Goal: Task Accomplishment & Management: Contribute content

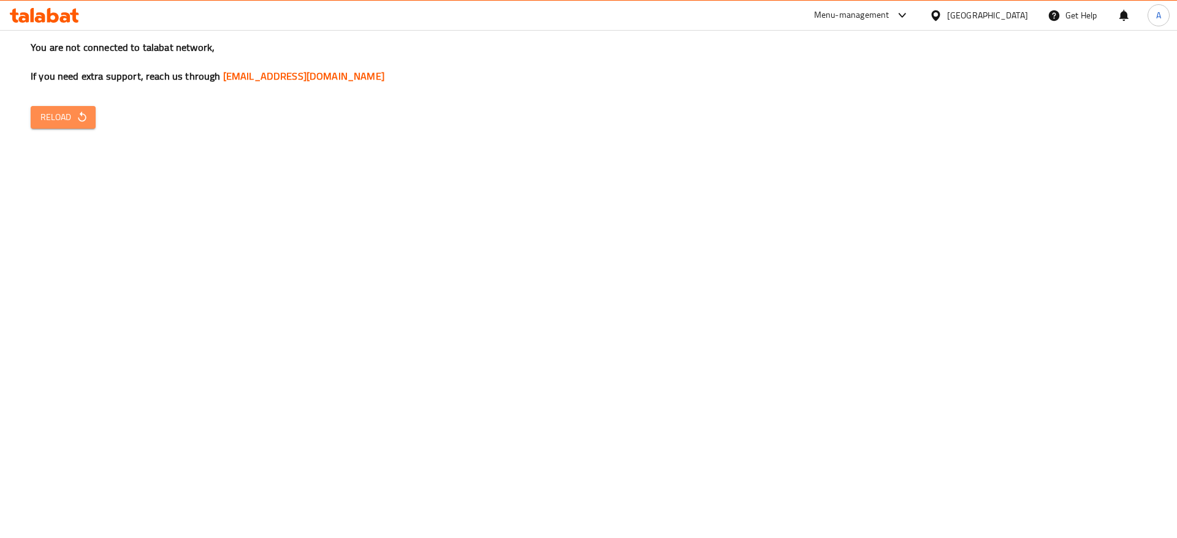
click at [85, 123] on span "Reload" at bounding box center [62, 117] width 45 height 15
click at [82, 121] on icon "button" at bounding box center [82, 117] width 8 height 10
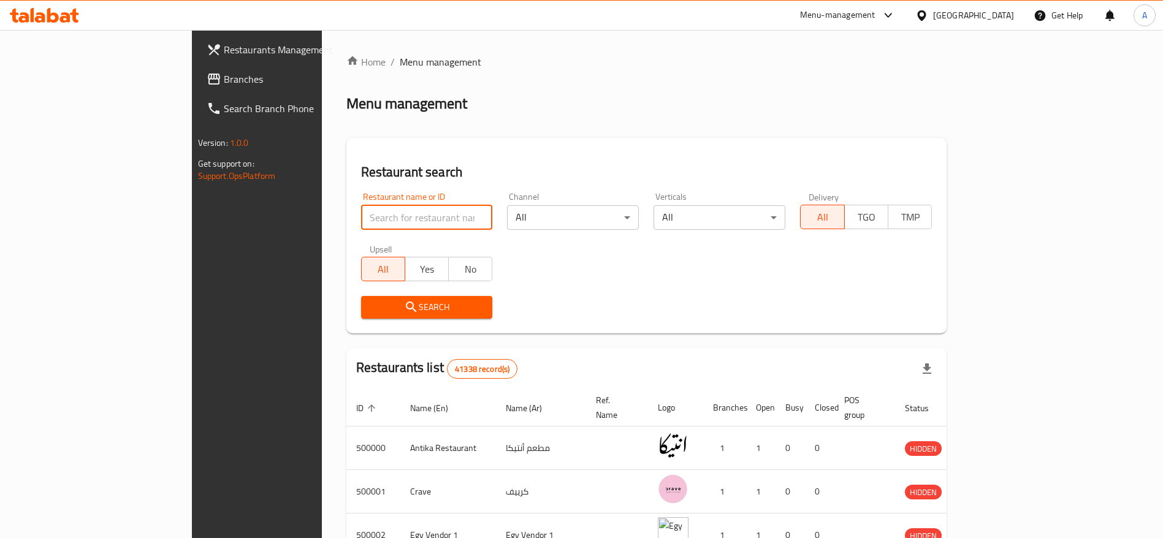
click at [365, 215] on input "search" at bounding box center [427, 217] width 132 height 25
click button "Search" at bounding box center [427, 307] width 132 height 23
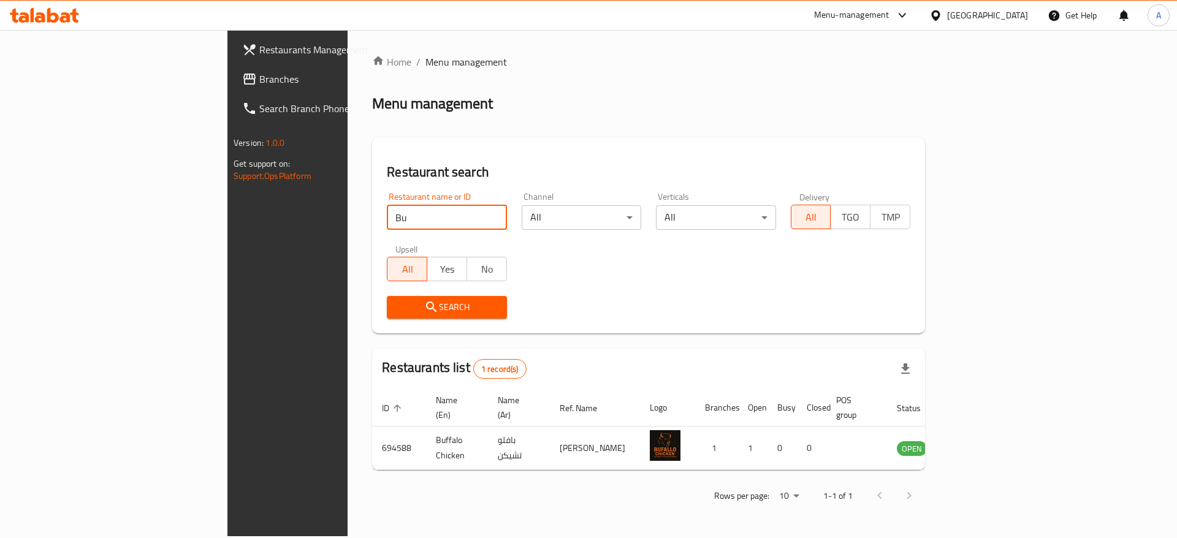
type input "B"
type input "P"
type input "PUBG Chicken"
click button "Search" at bounding box center [447, 307] width 120 height 23
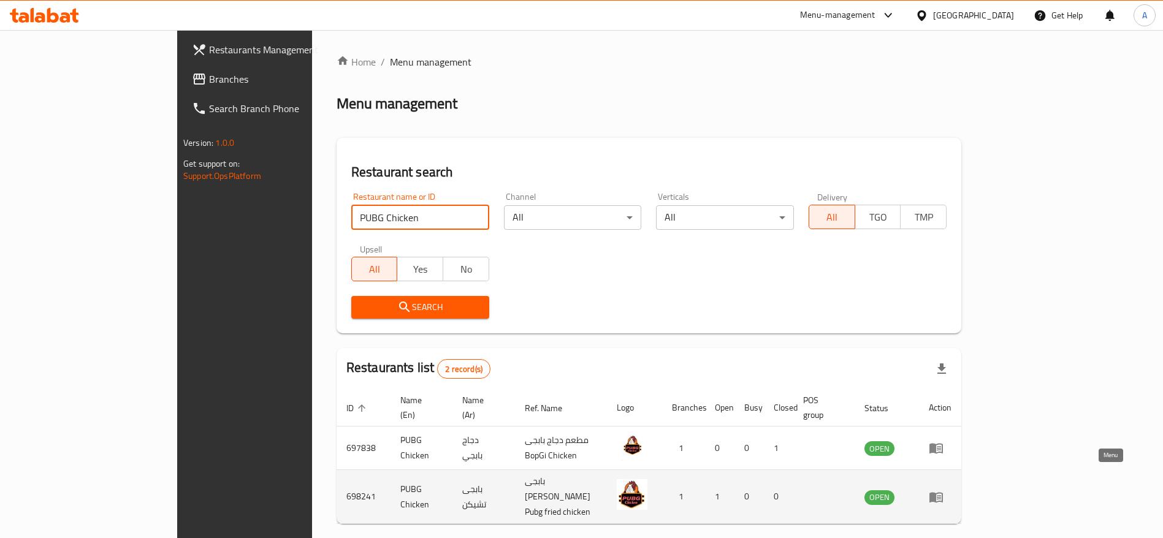
click at [944, 490] on icon "enhanced table" at bounding box center [936, 497] width 15 height 15
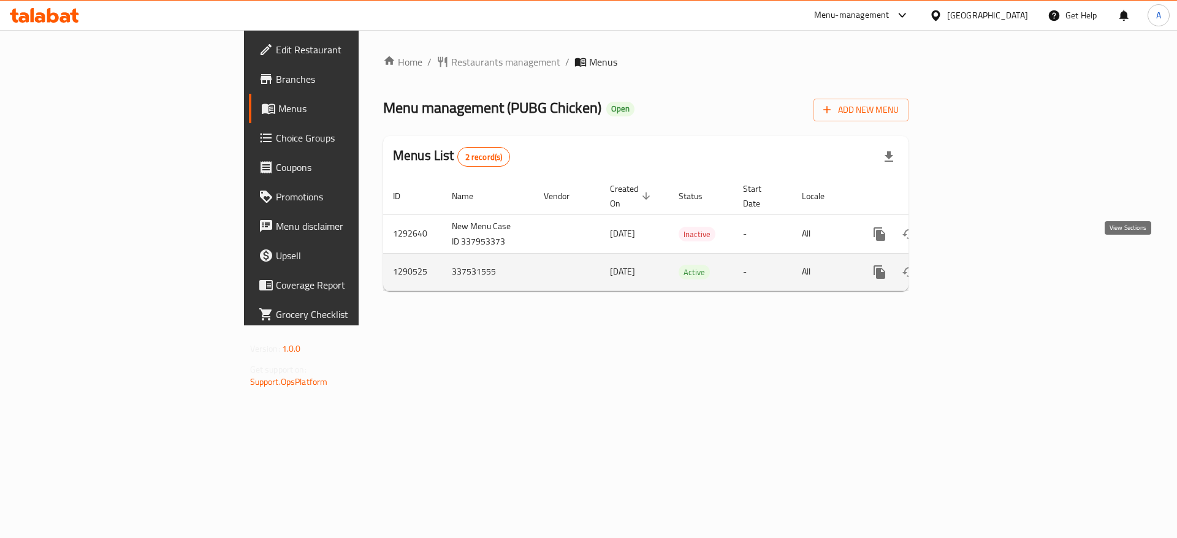
click at [983, 261] on link "enhanced table" at bounding box center [967, 271] width 29 height 29
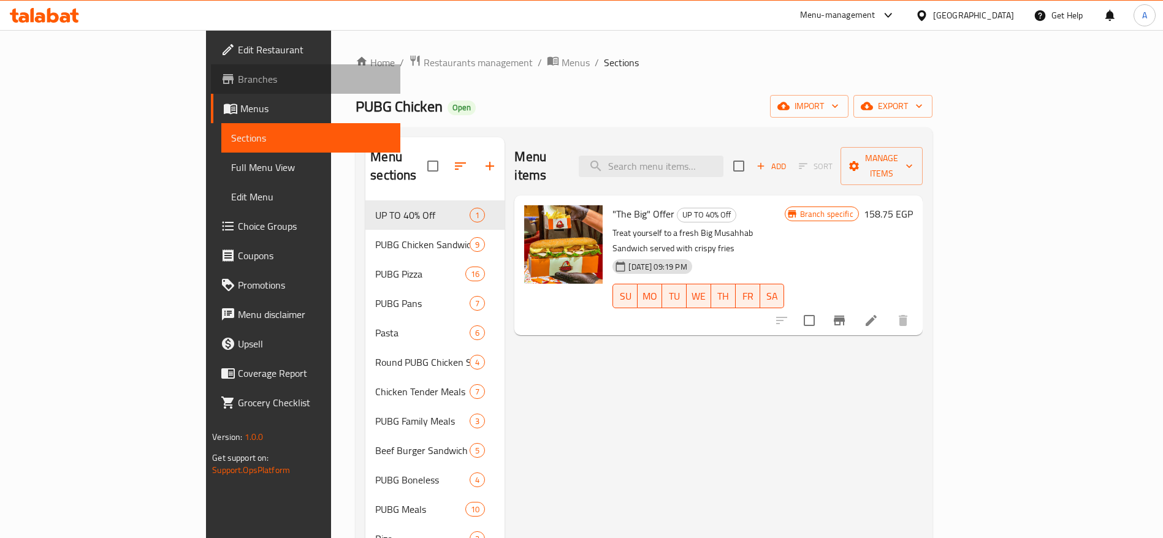
click at [238, 74] on span "Branches" at bounding box center [314, 79] width 153 height 15
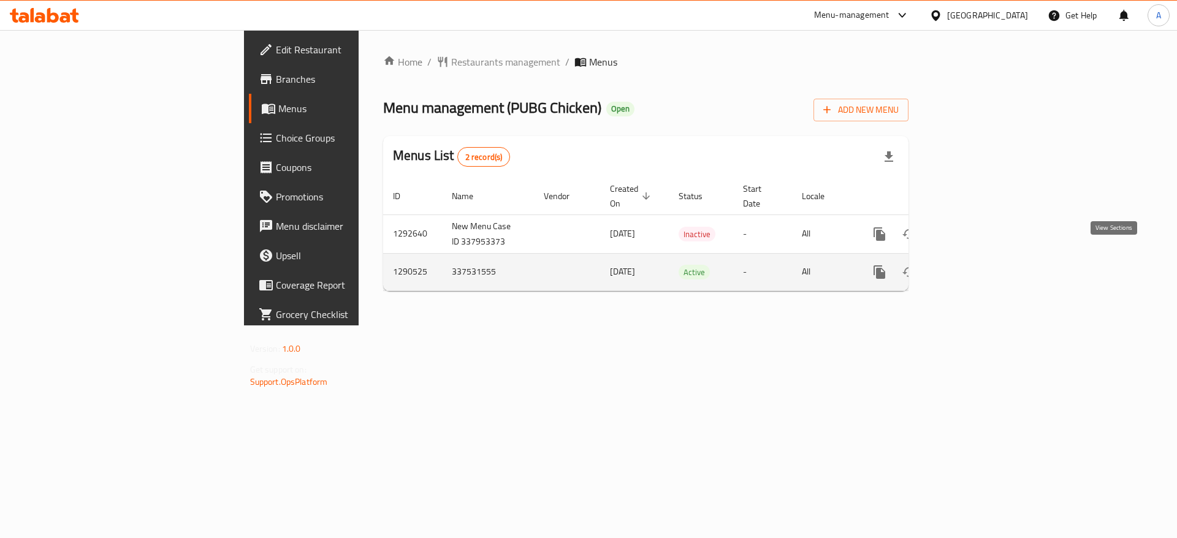
click at [975, 265] on icon "enhanced table" at bounding box center [968, 272] width 15 height 15
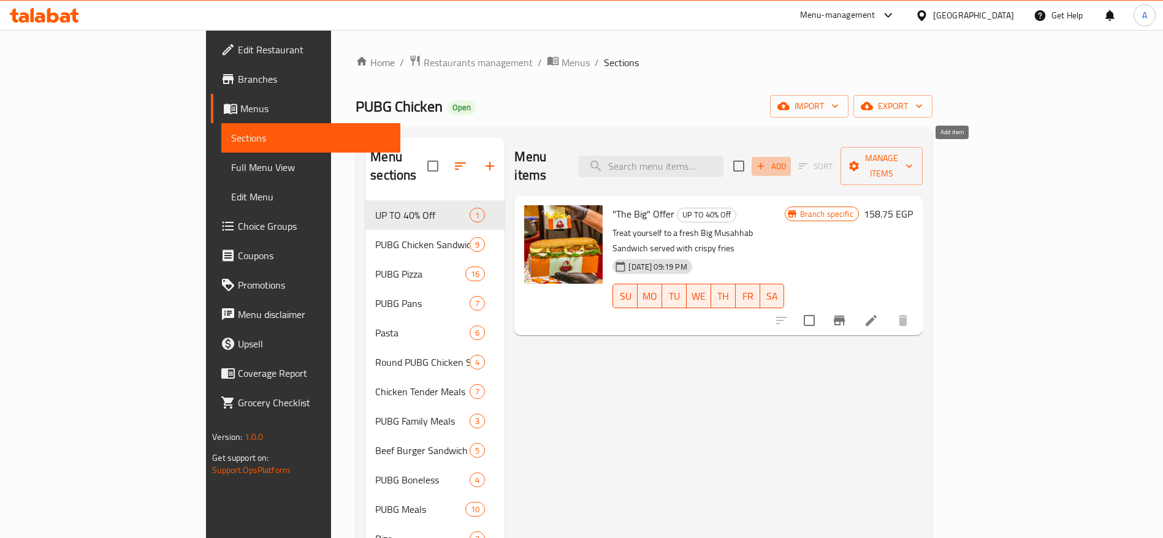
click at [788, 159] on span "Add" at bounding box center [771, 166] width 33 height 14
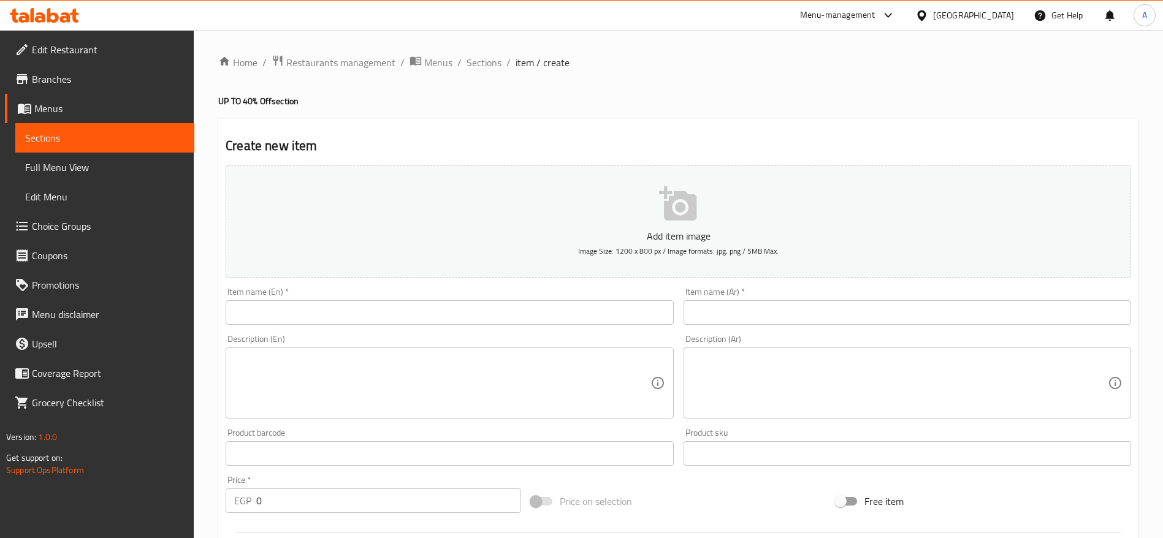
click at [619, 311] on input "text" at bounding box center [450, 312] width 448 height 25
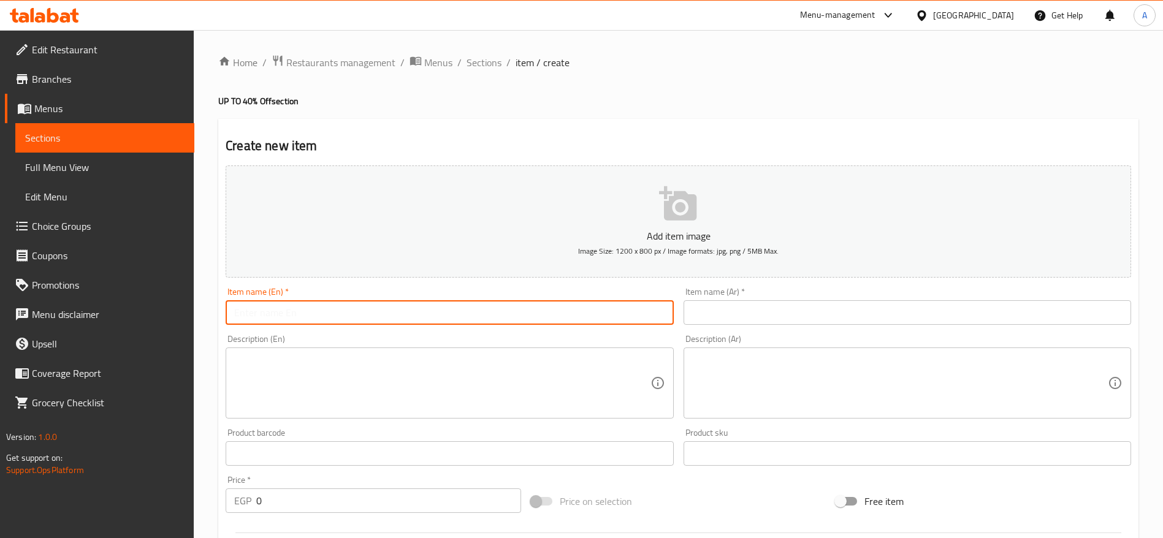
paste input "Special Offer – 3 Piece Meal"
type input "Special Offer – 3 Piece Meal"
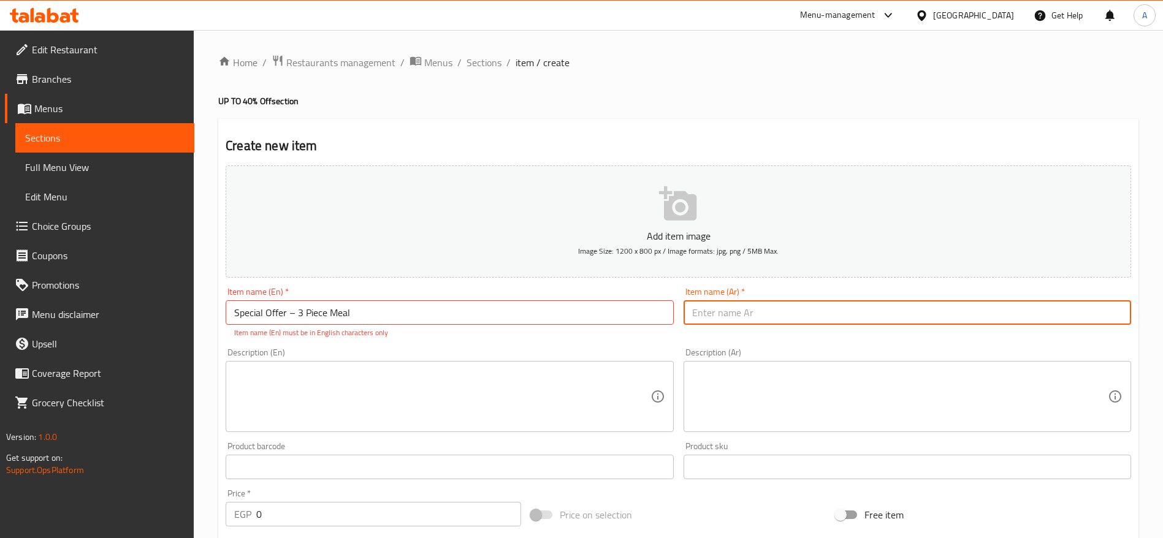
click at [711, 311] on input "text" at bounding box center [908, 312] width 448 height 25
paste input "عرض الوجبة 3 قطع"
type input "عرض الوجبة 3 قطع"
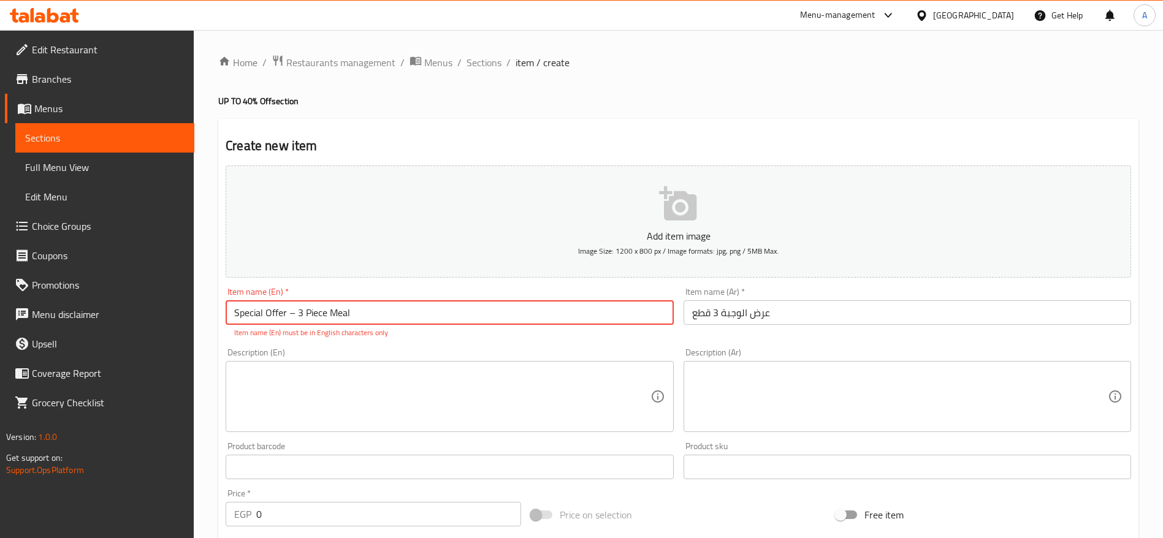
click at [295, 313] on input "Special Offer – 3 Piece Meal" at bounding box center [450, 312] width 448 height 25
type input "Special Offer - 3 Piece Meal"
click at [319, 384] on textarea at bounding box center [442, 397] width 416 height 58
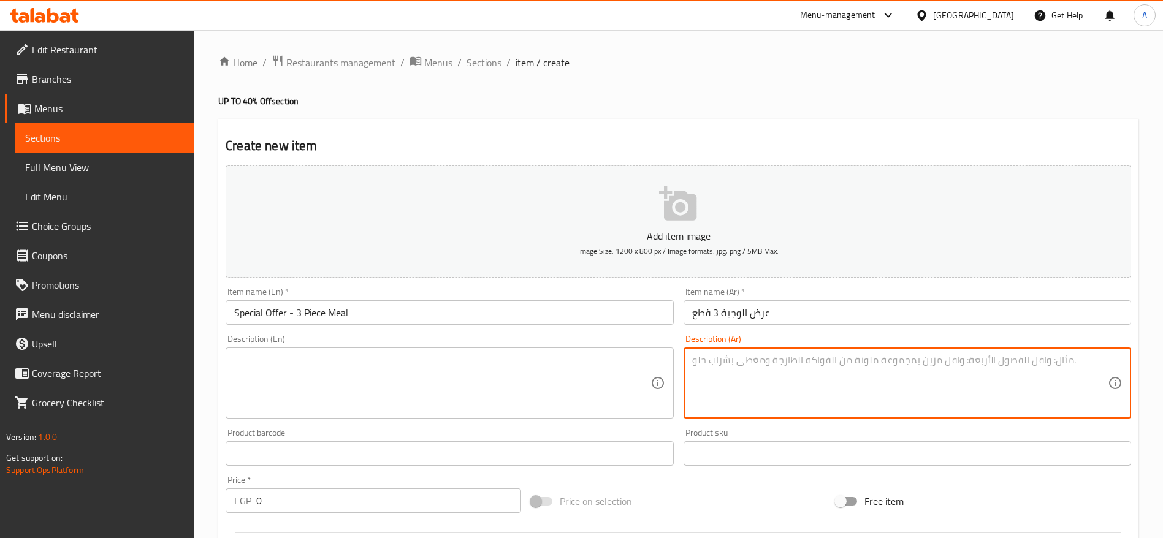
click at [726, 370] on textarea at bounding box center [900, 383] width 416 height 58
paste textarea "استمتع بـ 3 قطع بروستد مقرمش (عادي أو سبايسي) مع رز، بطاطس، ثومية، كول سلو، وعي…"
type textarea "استمتع بـ 3 قطع بروستد مقرمش (عادي أو سبايسي) مع رز، بطاطس، ثومية، كول سلو، وعي…"
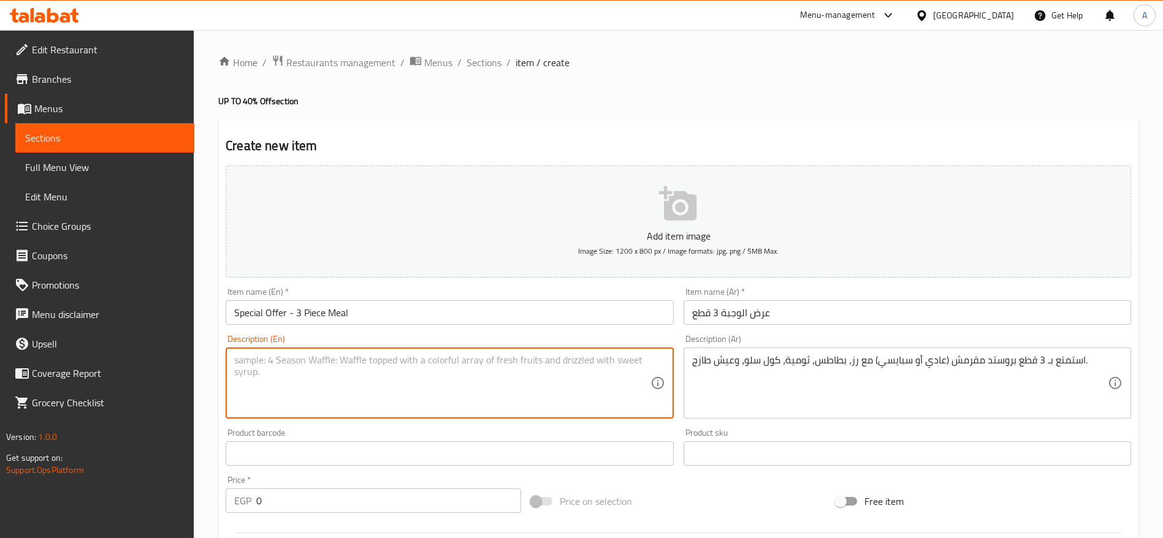
click at [597, 376] on textarea at bounding box center [442, 383] width 416 height 58
paste textarea "Enjoy 3 pieces of crispy broasted chicken (regular or spicy) served with rice, …"
type textarea "Enjoy 3 pieces of crispy broasted chicken (regular or spicy) served with rice, …"
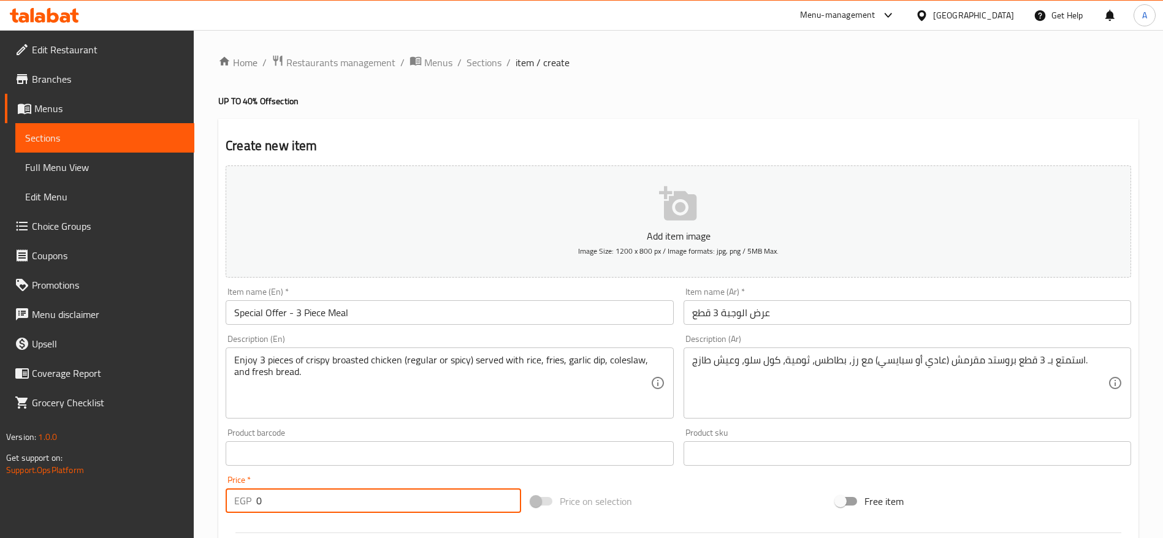
click at [445, 496] on input "0" at bounding box center [388, 501] width 265 height 25
click at [326, 499] on input "0" at bounding box center [388, 501] width 265 height 25
paste input "22"
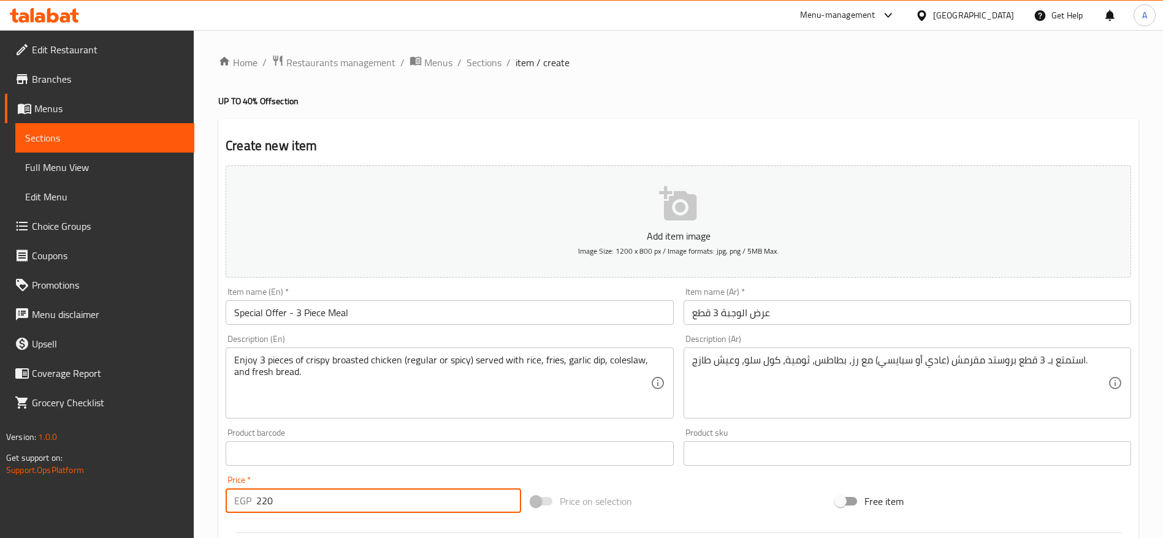
type input "220"
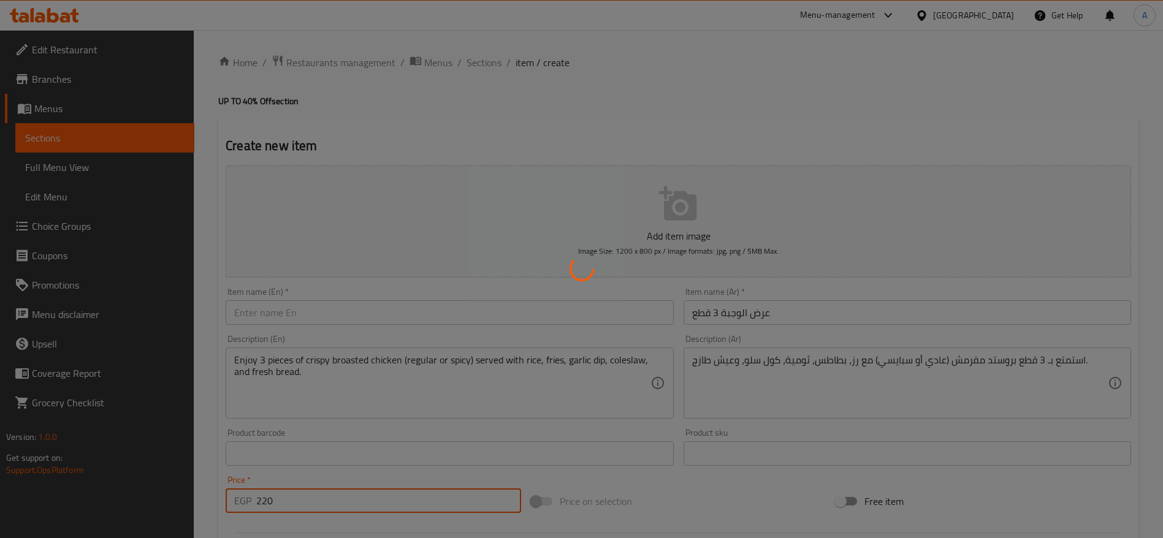
type input "0"
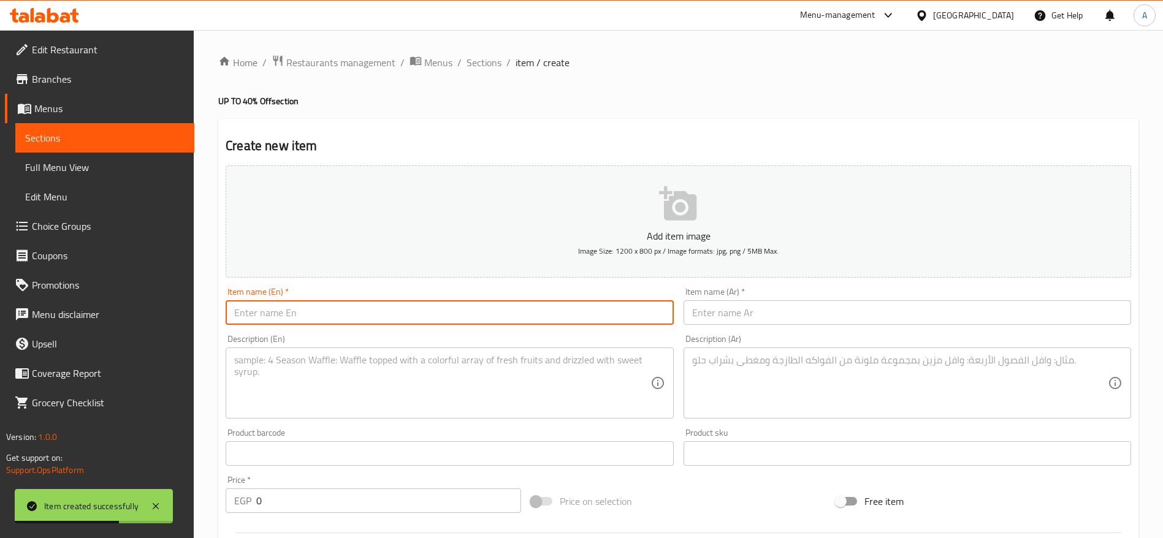
click at [438, 307] on input "text" at bounding box center [450, 312] width 448 height 25
paste input "Half Price Offer – 2 Piece Meal"
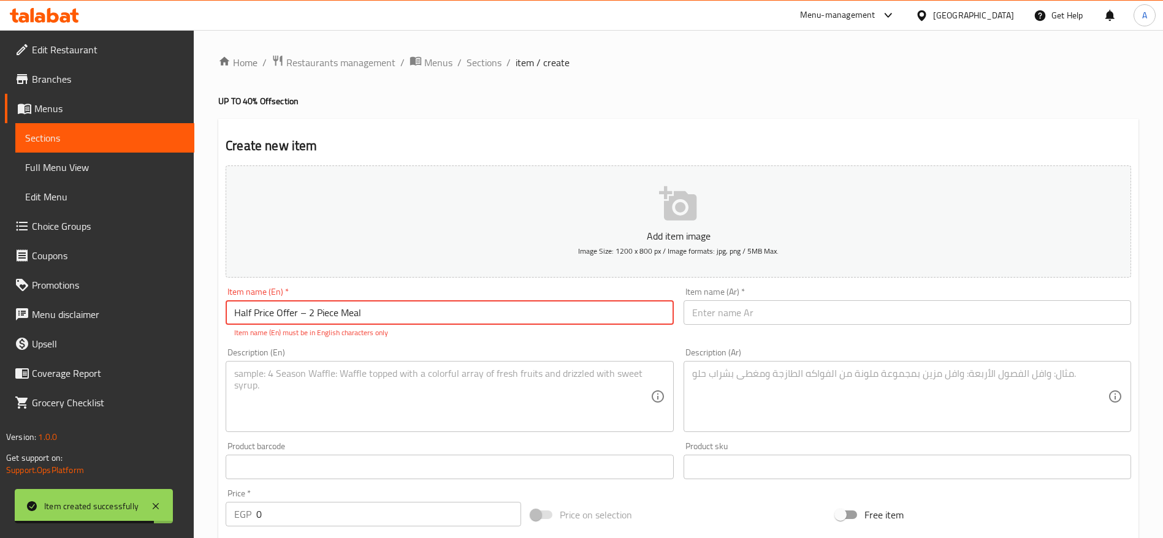
click at [302, 310] on input "Half Price Offer – 2 Piece Meal" at bounding box center [450, 312] width 448 height 25
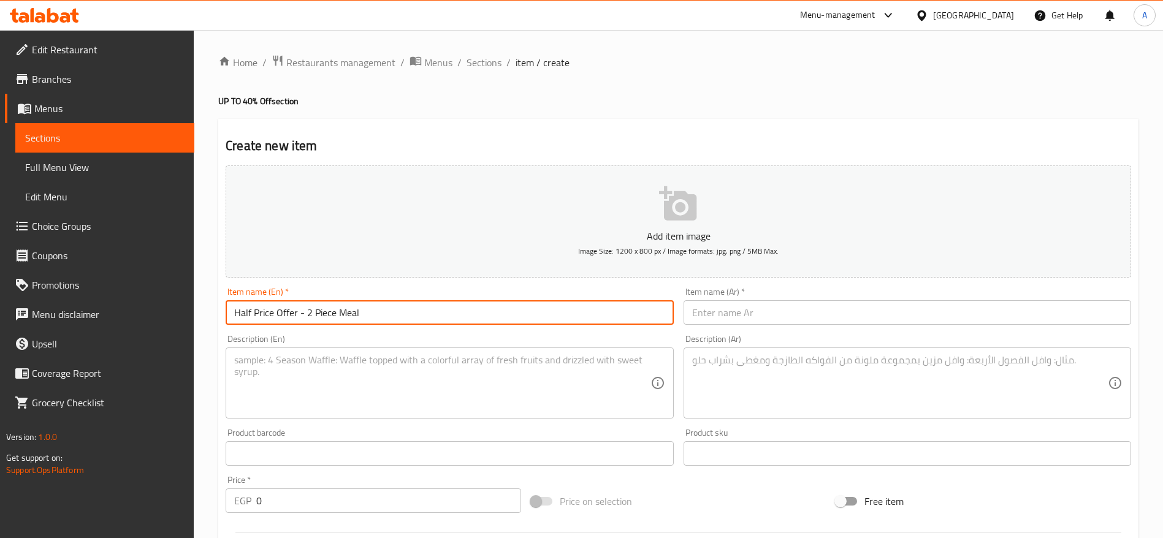
type input "Half Price Offer - 2 Piece Meal"
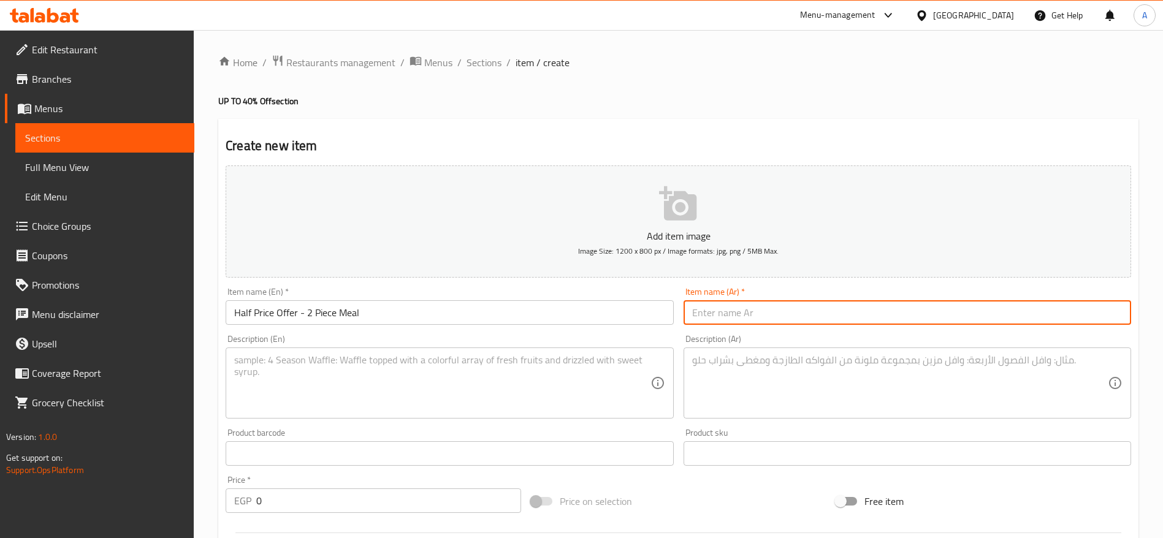
paste input "عرض بنصف السعر – وجبة قطعتين"
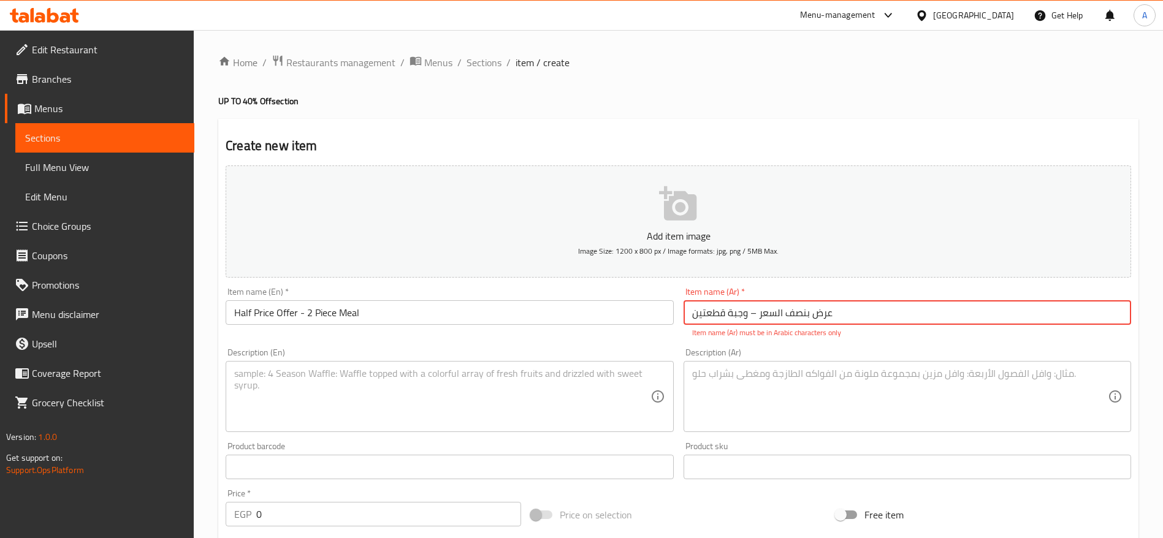
click at [751, 313] on input "عرض بنصف السعر – وجبة قطعتين" at bounding box center [908, 312] width 448 height 25
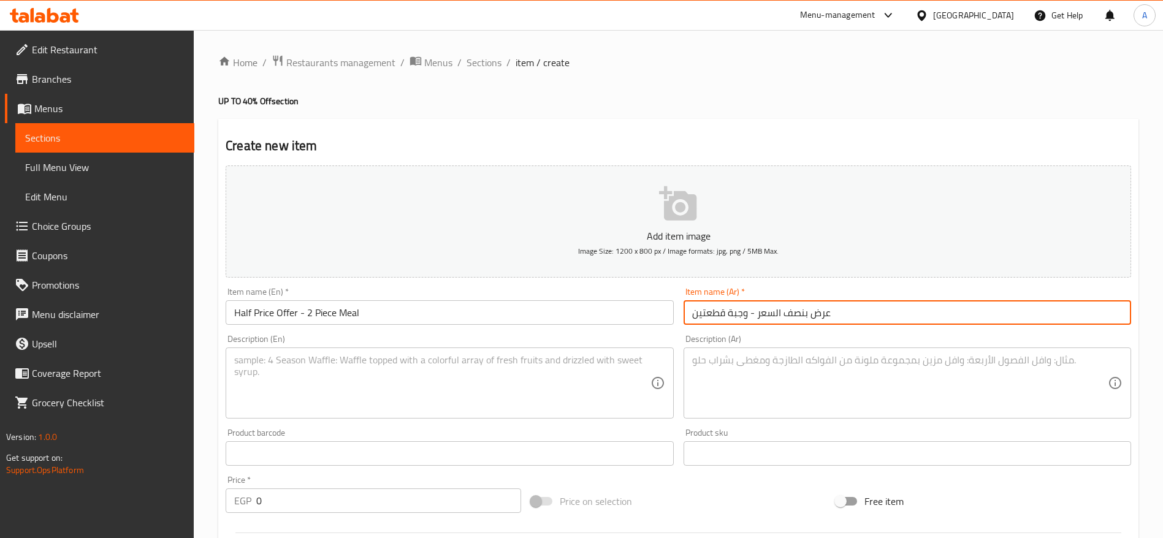
type input "عرض بنصف السعر - وجبة قطعتين"
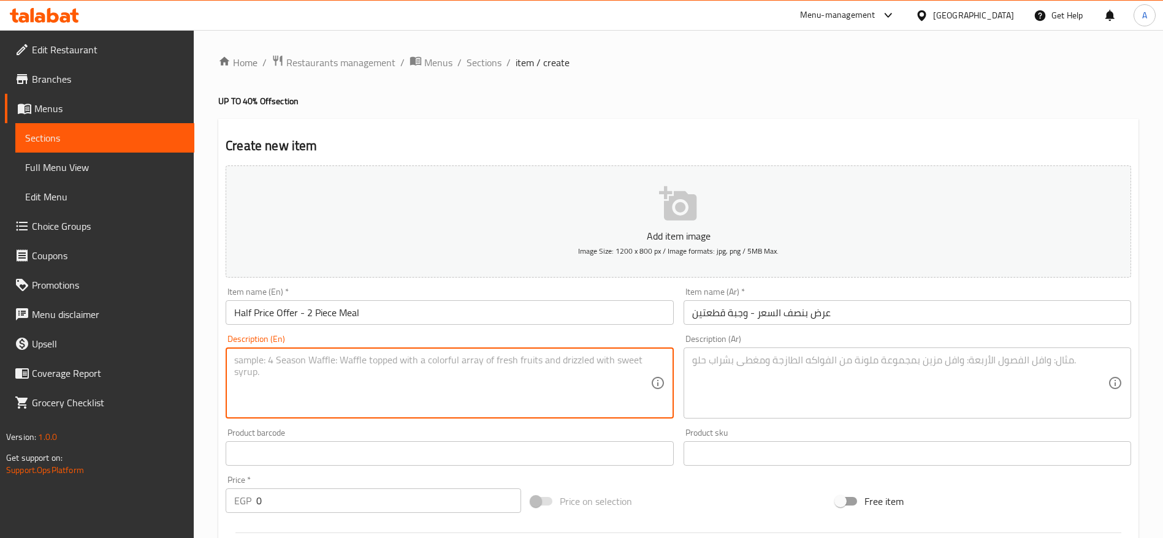
click at [513, 386] on textarea at bounding box center [442, 383] width 416 height 58
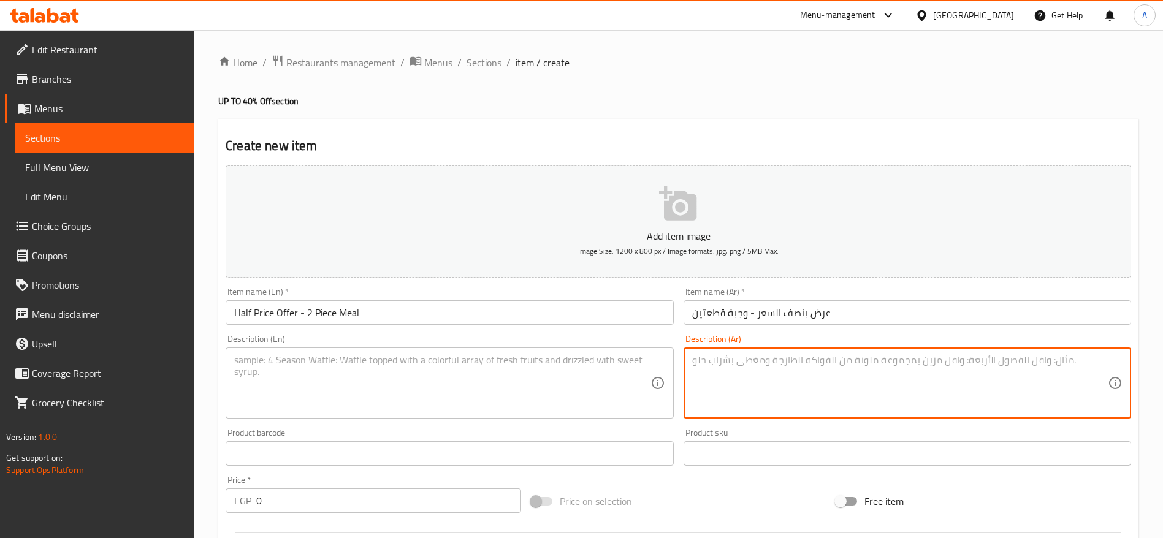
click at [794, 381] on textarea at bounding box center [900, 383] width 416 height 58
paste textarea "Enjoy 2 pieces of crispy broasted chicken (regular or spicy) with rice, fries, …"
type textarea "Enjoy 2 pieces of crispy broasted chicken (regular or spicy) with rice, fries, …"
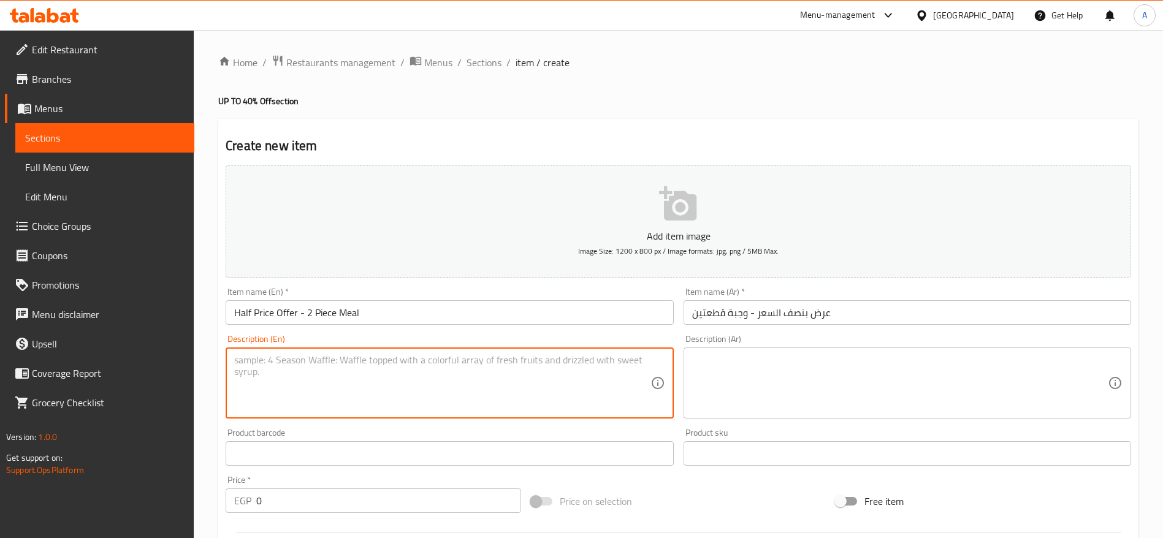
click at [540, 363] on textarea at bounding box center [442, 383] width 416 height 58
paste textarea "Enjoy 2 pieces of crispy broasted chicken (regular or spicy) with rice, fries, …"
type textarea "Enjoy 2 pieces of crispy broasted chicken (regular or spicy) with rice, fries, …"
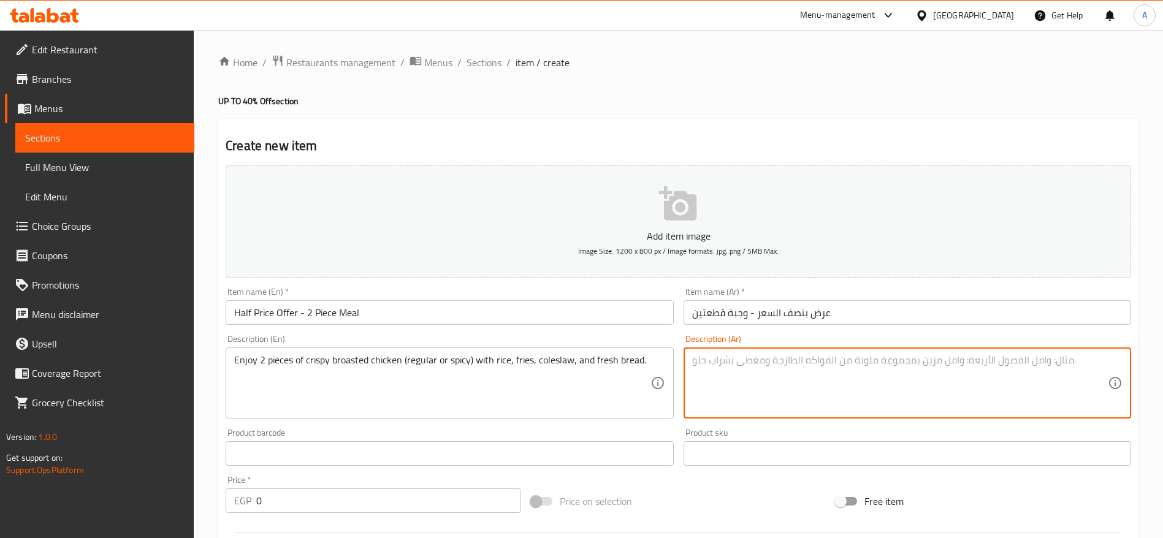
click at [734, 373] on textarea at bounding box center [900, 383] width 416 height 58
paste textarea "استمتع بقطعتين بروستد مقرمش (عادي أو سبايسي) مع رز، بطاطس، كول سلو، وعيش طازج."
type textarea "استمتع بقطعتين بروستد مقرمش (عادي أو سبايسي) مع رز، بطاطس، كول سلو، وعيش طازج."
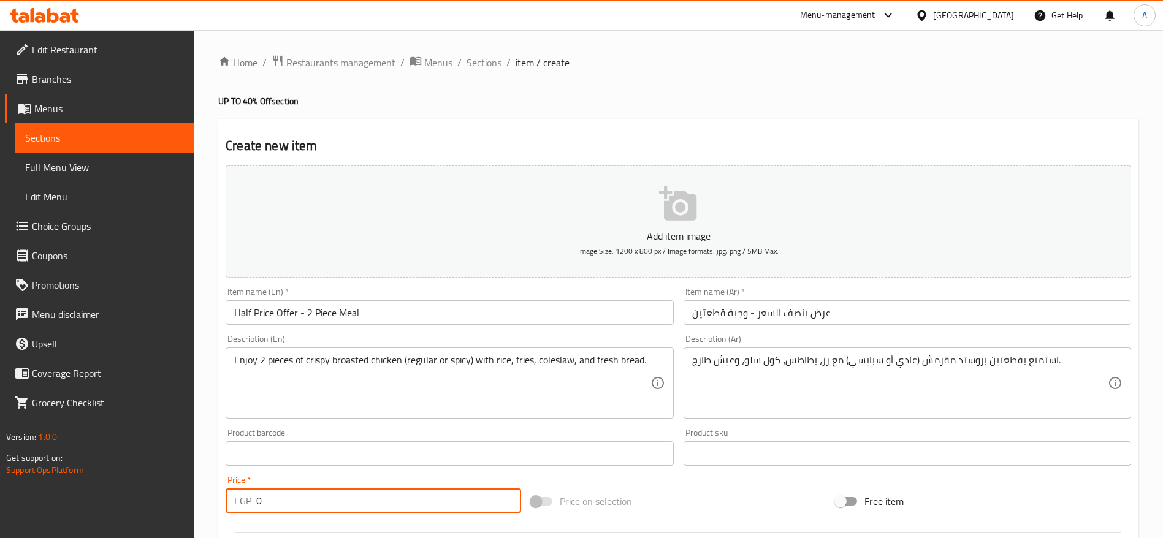
click at [419, 494] on input "0" at bounding box center [388, 501] width 265 height 25
paste input "145.4545454545455"
type input "145.4545454545455"
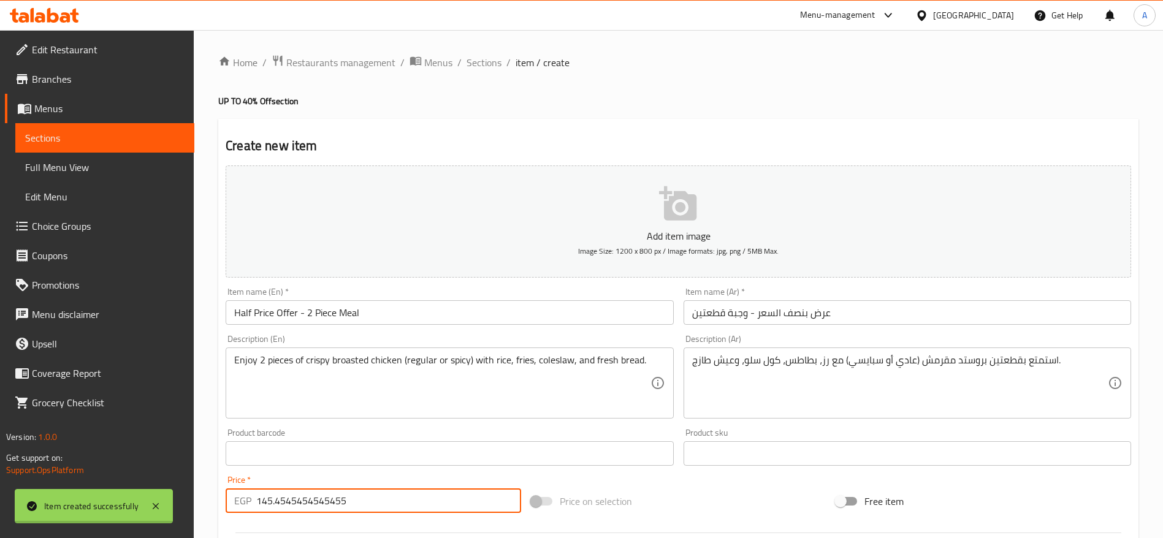
type input "0"
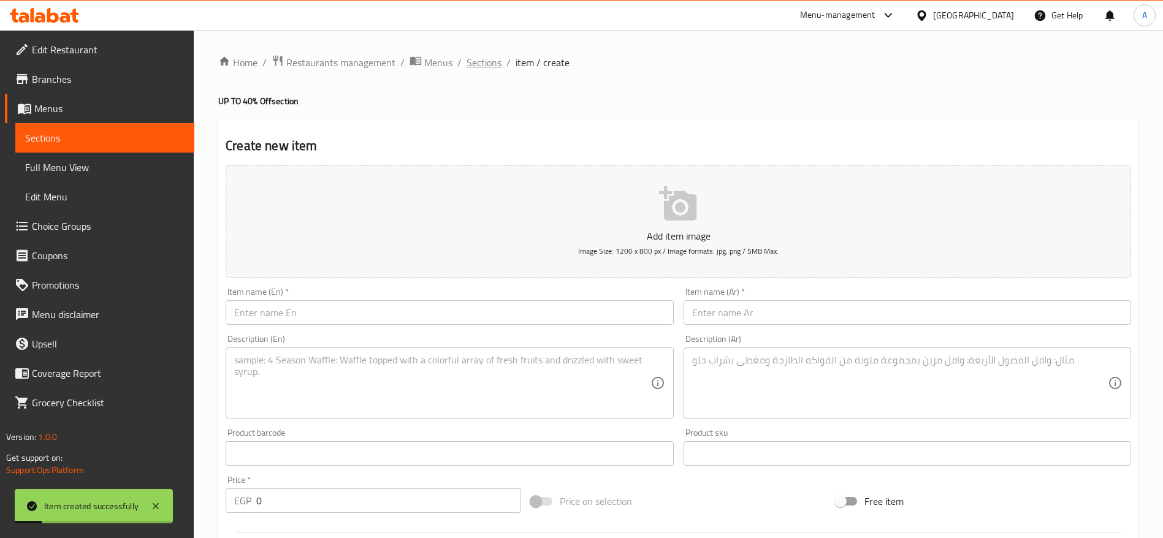
click at [489, 61] on span "Sections" at bounding box center [484, 62] width 35 height 15
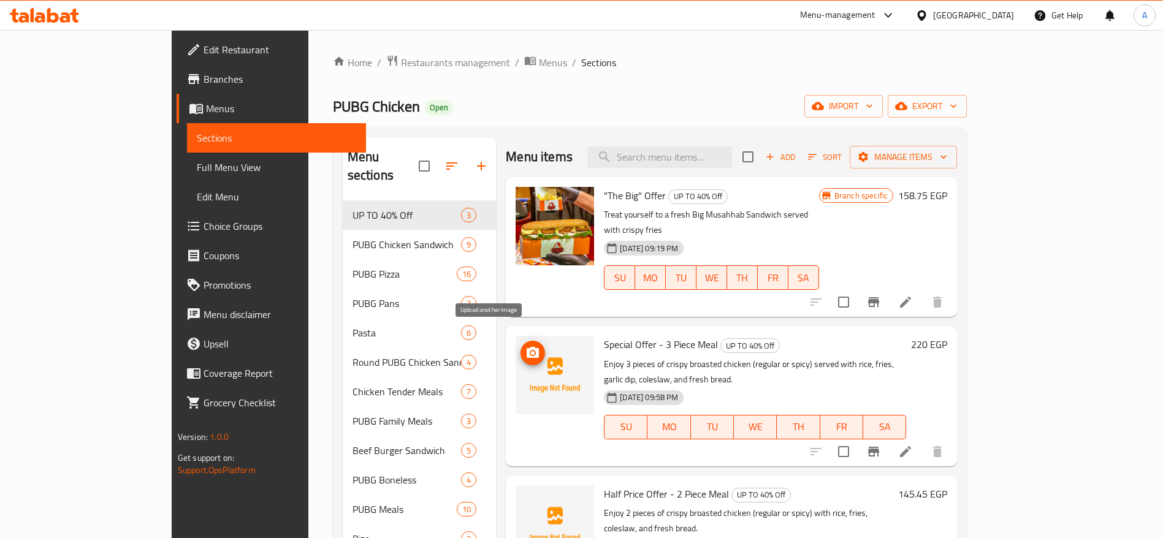
click at [531, 351] on circle "upload picture" at bounding box center [533, 353] width 4 height 4
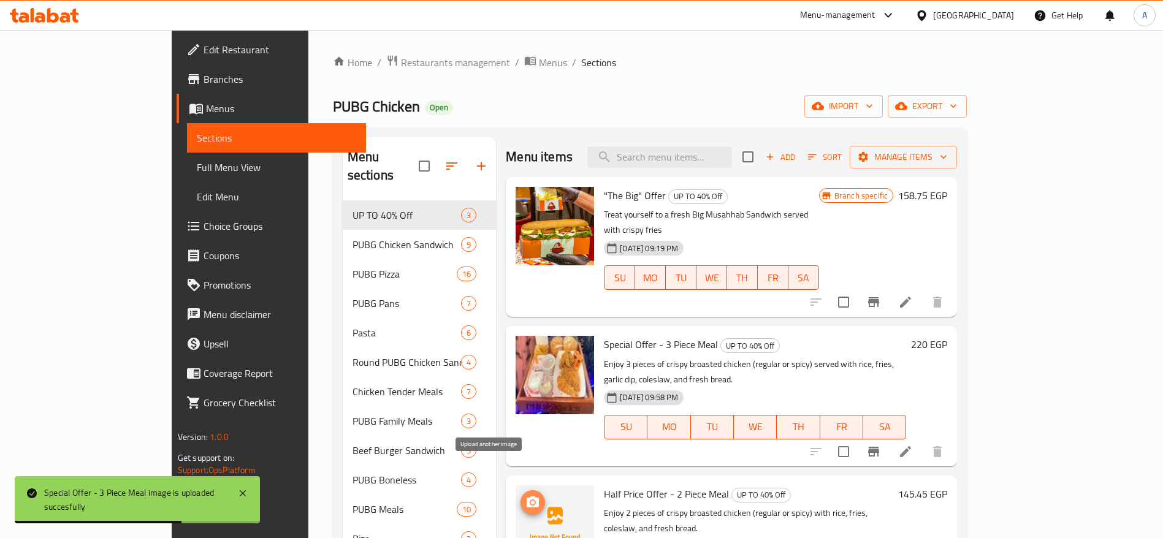
click at [527, 497] on icon "upload picture" at bounding box center [533, 502] width 12 height 11
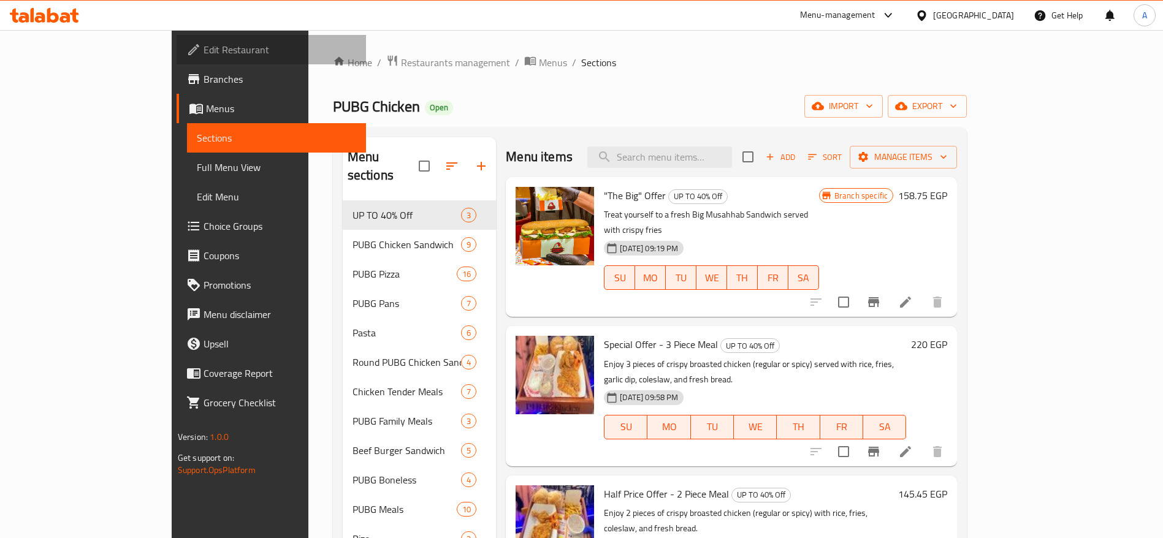
click at [204, 47] on span "Edit Restaurant" at bounding box center [280, 49] width 153 height 15
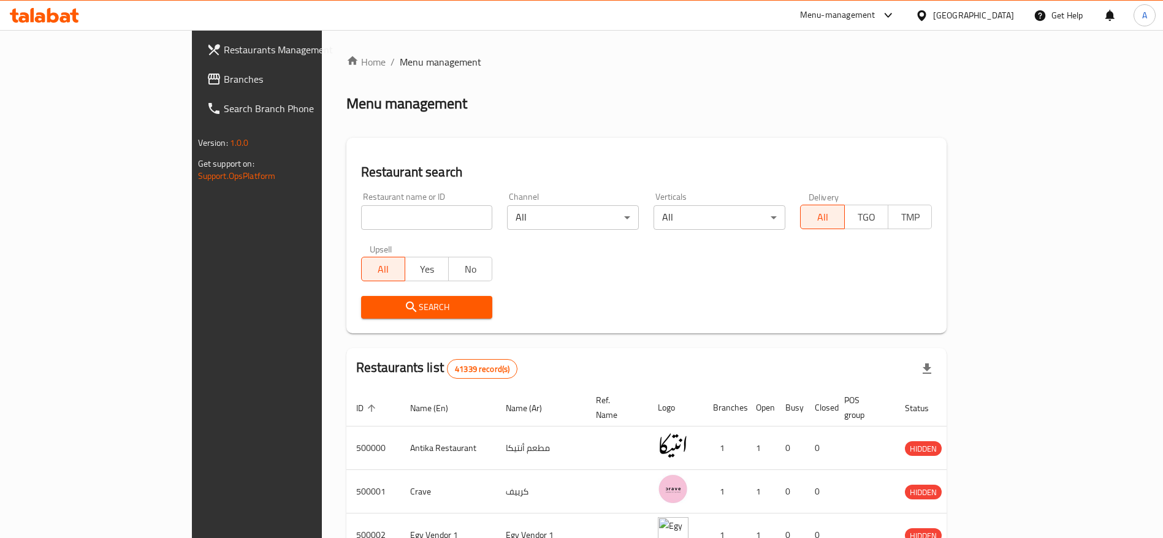
drag, startPoint x: 0, startPoint y: 0, endPoint x: 382, endPoint y: 218, distance: 439.9
click at [382, 218] on div "Restaurant name or ID Restaurant name or ID" at bounding box center [427, 211] width 147 height 52
click at [382, 218] on input "search" at bounding box center [427, 217] width 132 height 25
type input "PUBG Chicken"
click button "Search" at bounding box center [427, 307] width 132 height 23
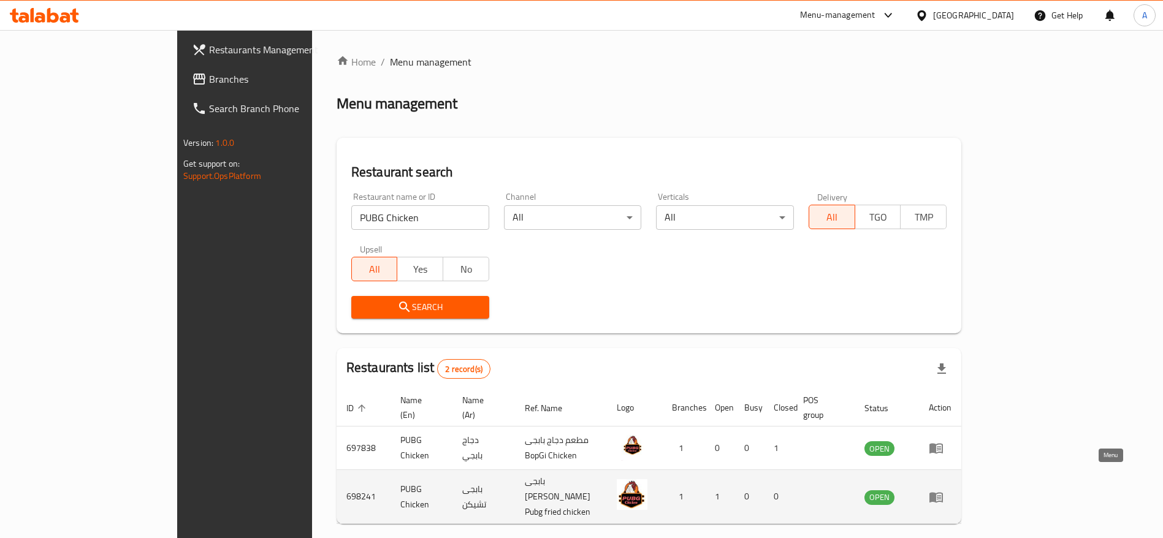
click at [943, 492] on icon "enhanced table" at bounding box center [935, 497] width 13 height 10
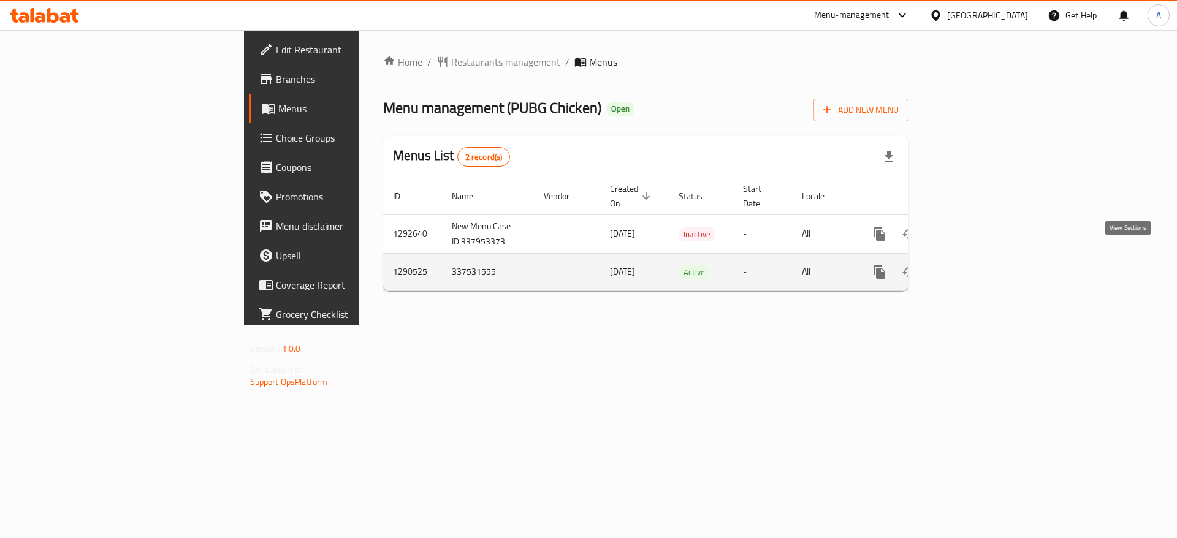
click at [974, 267] on icon "enhanced table" at bounding box center [968, 272] width 11 height 11
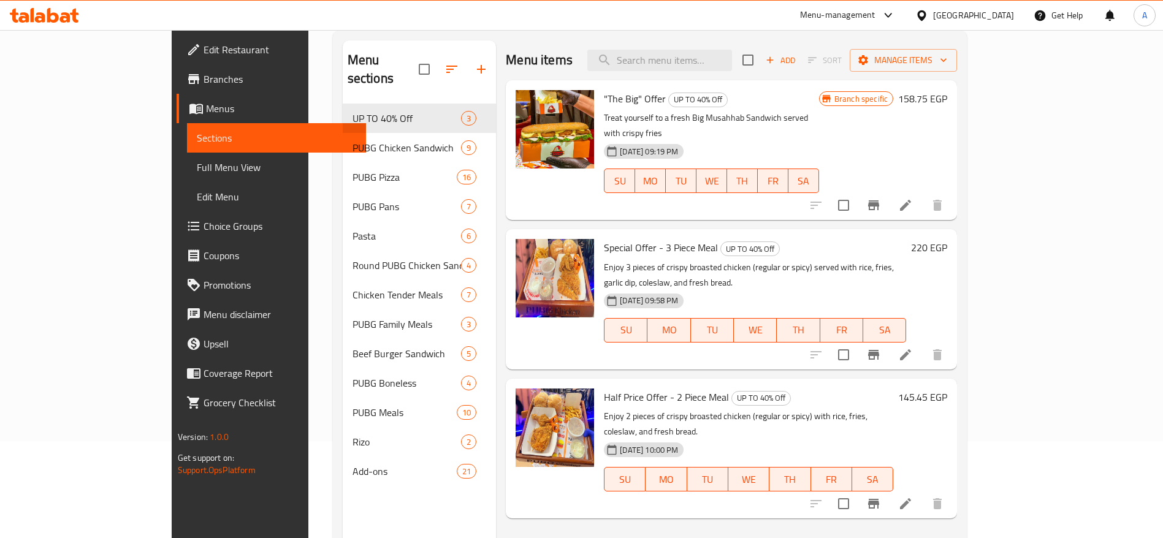
scroll to position [105, 0]
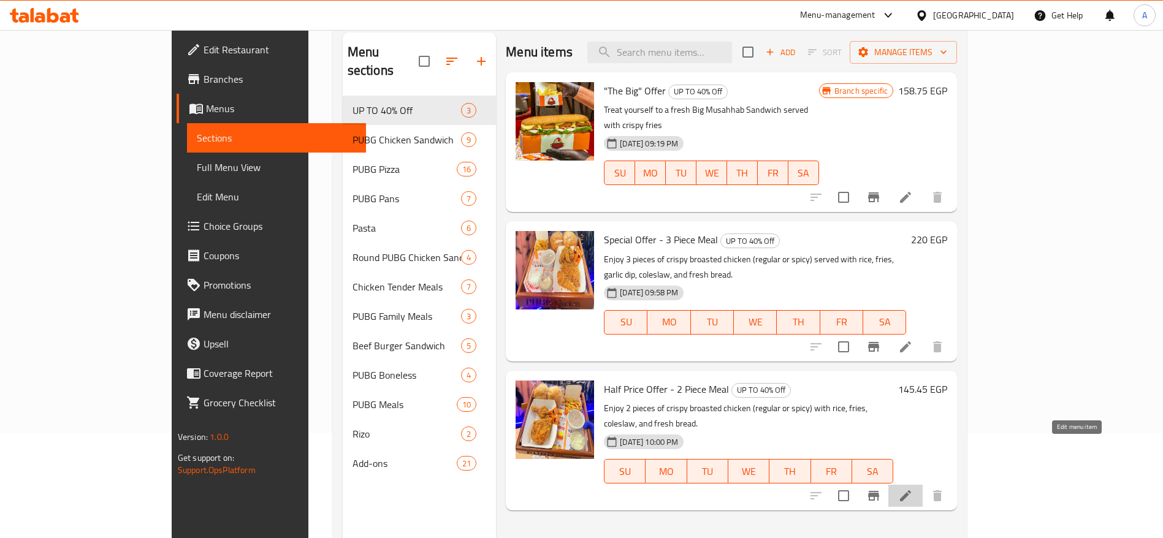
click at [913, 489] on icon at bounding box center [905, 496] width 15 height 15
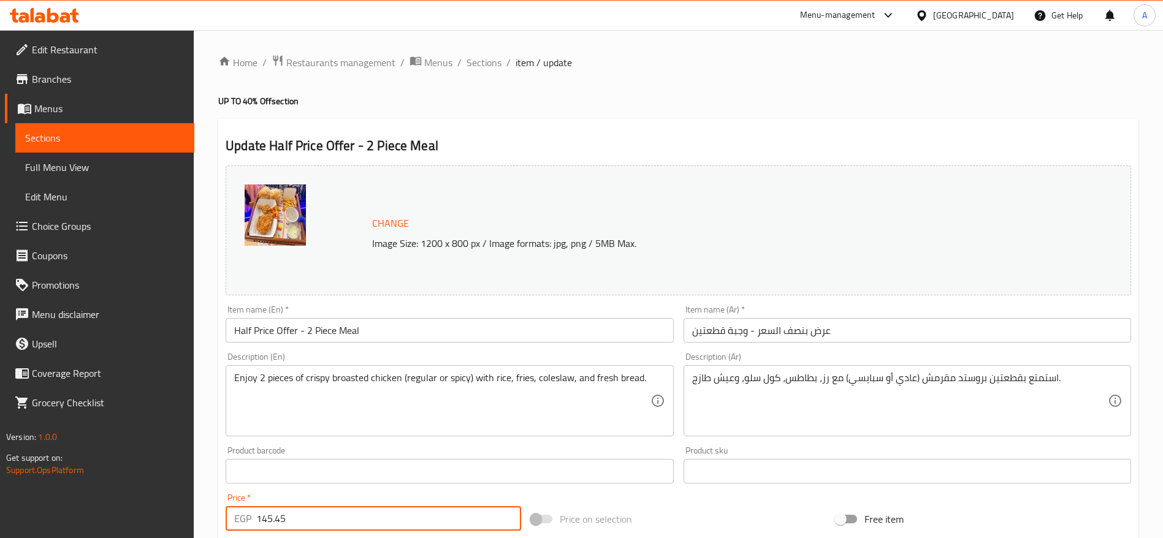
click at [405, 517] on input "145.45" at bounding box center [388, 518] width 265 height 25
click at [340, 524] on input "145" at bounding box center [388, 518] width 265 height 25
type input "146"
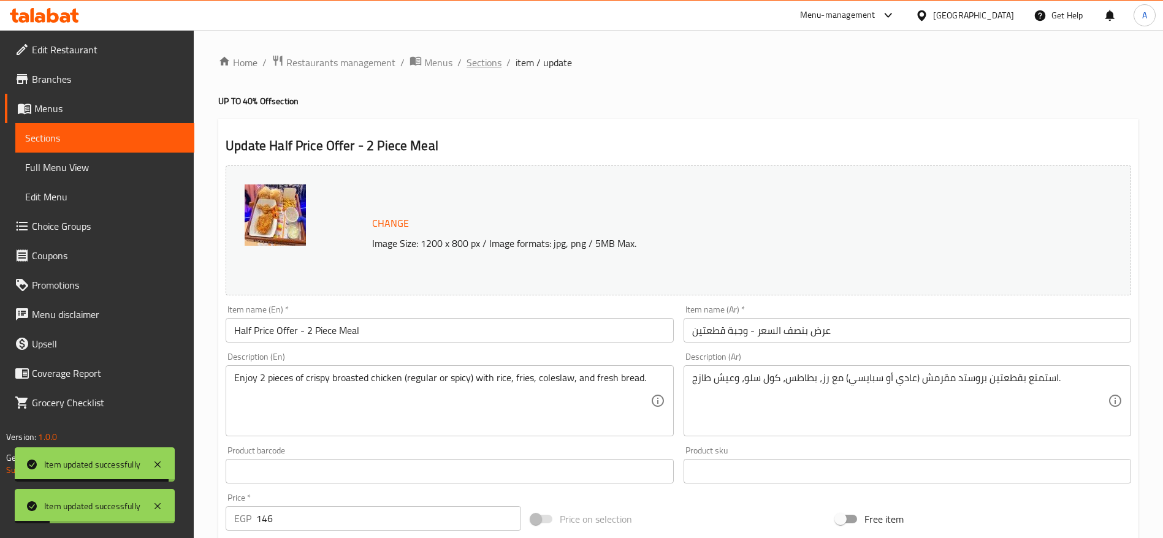
click at [486, 61] on span "Sections" at bounding box center [484, 62] width 35 height 15
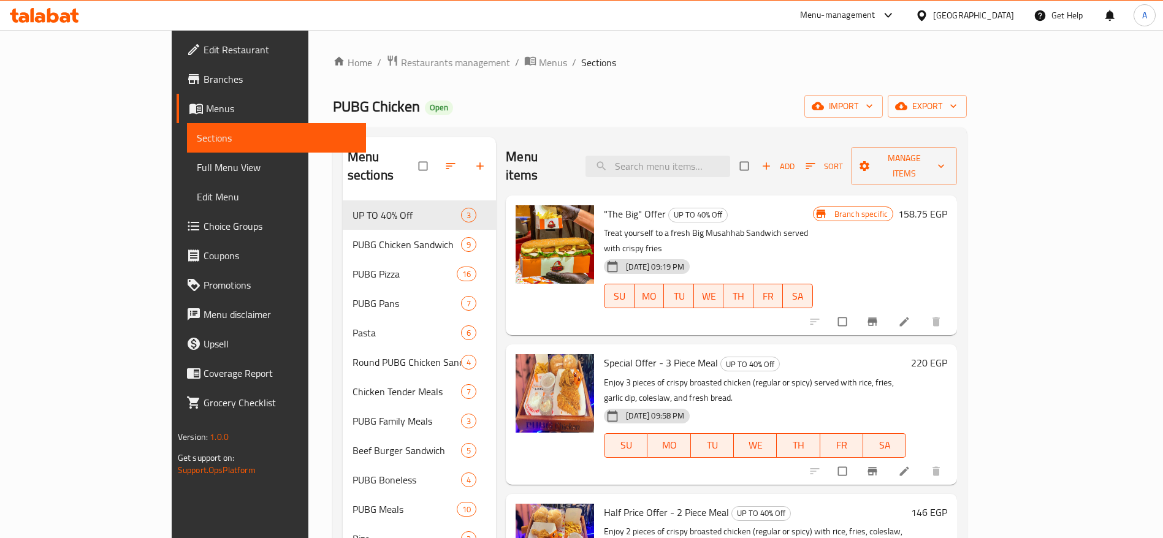
click at [54, 21] on icon at bounding box center [53, 15] width 12 height 15
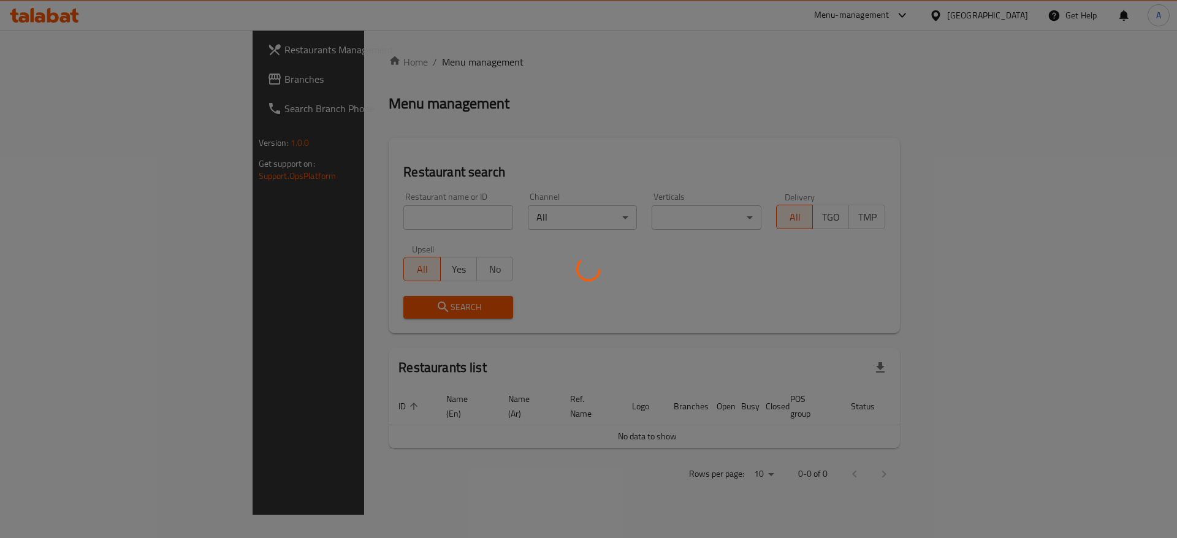
click at [395, 219] on div at bounding box center [588, 269] width 1177 height 538
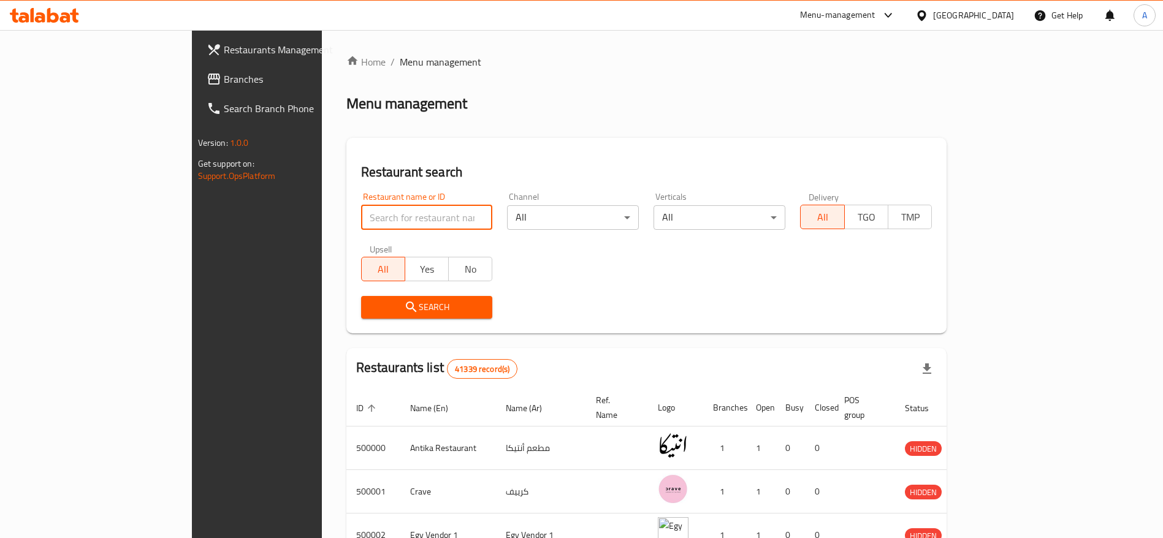
click at [361, 216] on input "search" at bounding box center [427, 217] width 132 height 25
type input "Buffalo Chicken"
click button "Search" at bounding box center [427, 307] width 132 height 23
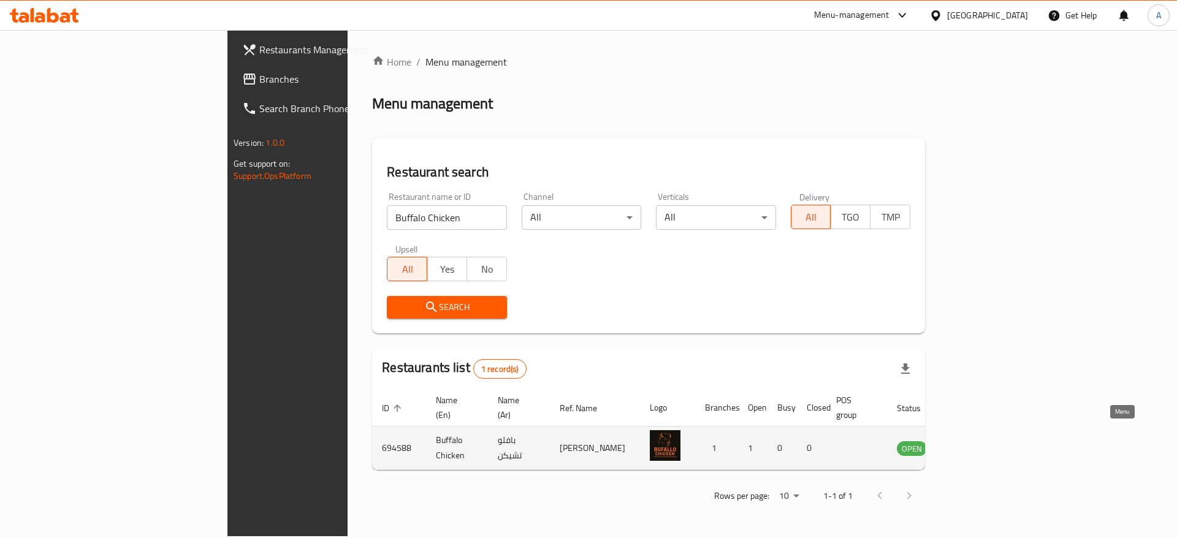
click at [975, 444] on icon "enhanced table" at bounding box center [968, 449] width 13 height 10
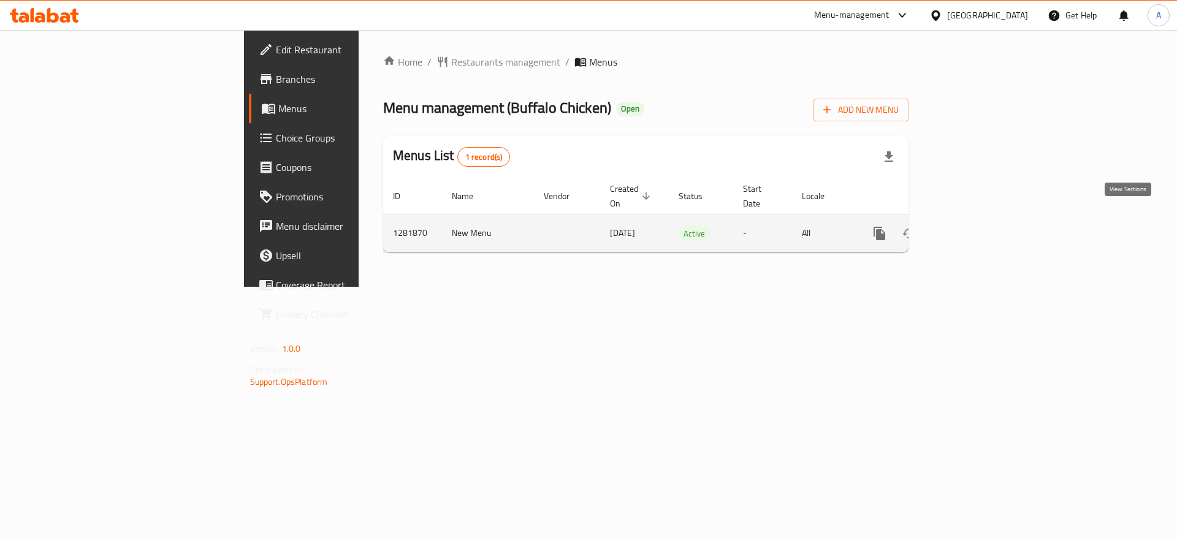
click at [975, 226] on icon "enhanced table" at bounding box center [968, 233] width 15 height 15
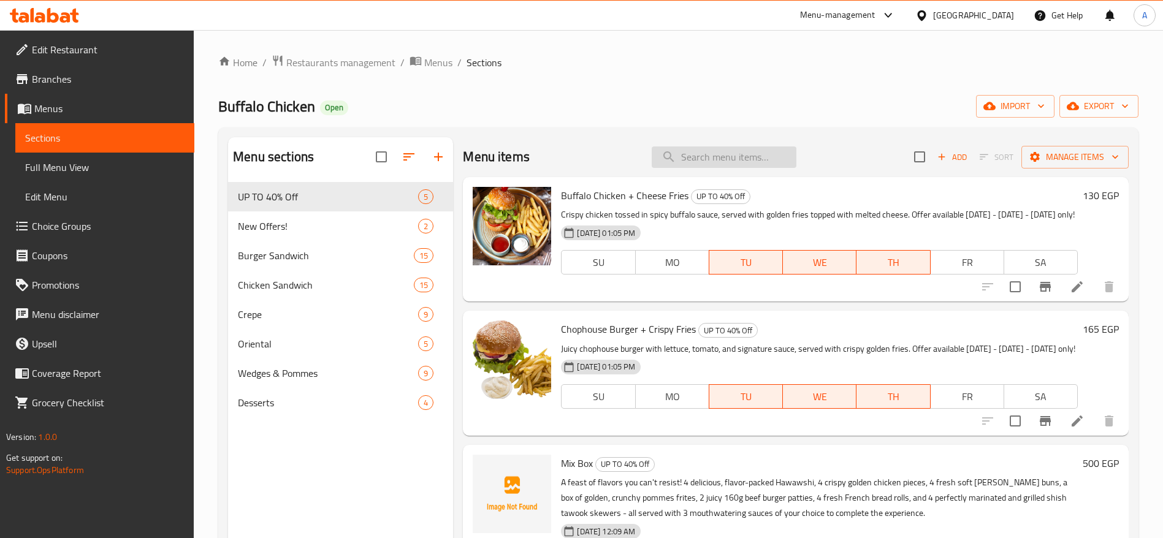
click at [725, 152] on input "search" at bounding box center [724, 157] width 145 height 21
type input "zinger"
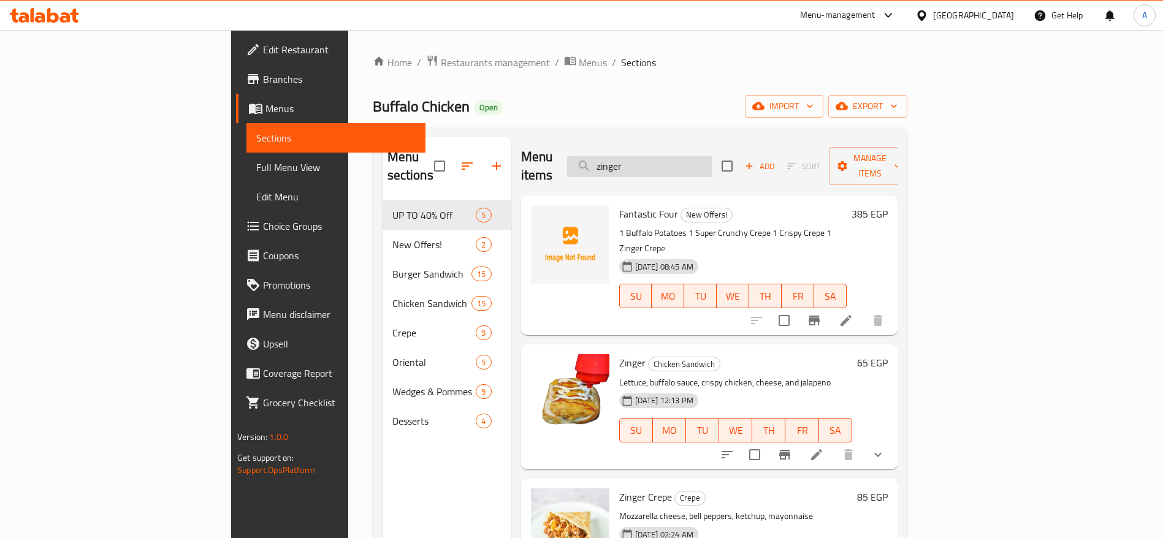
click at [712, 159] on input "zinger" at bounding box center [639, 166] width 145 height 21
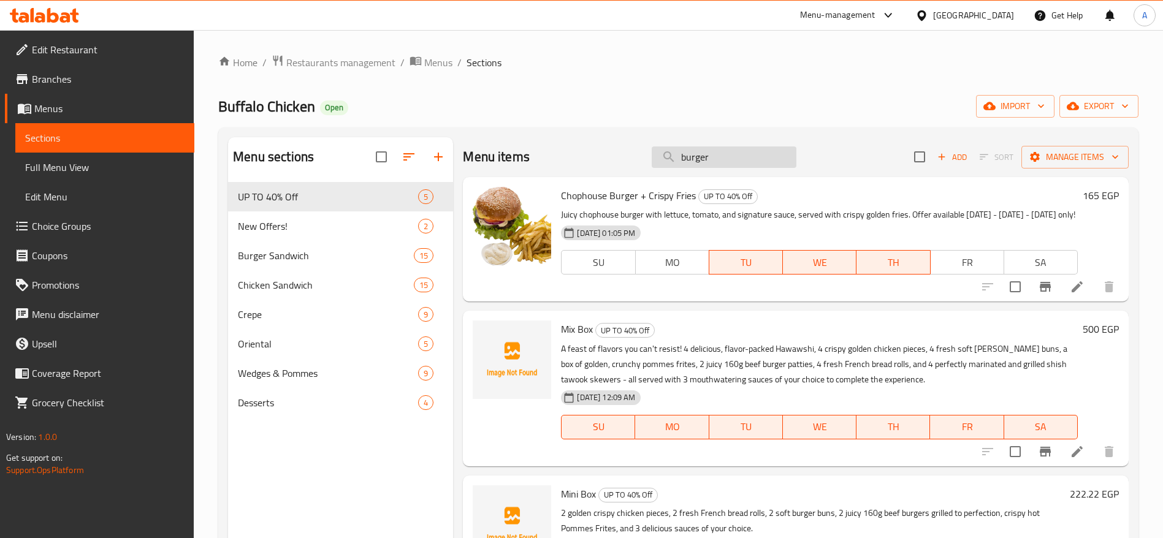
click at [764, 153] on input "burger" at bounding box center [724, 157] width 145 height 21
type input "b"
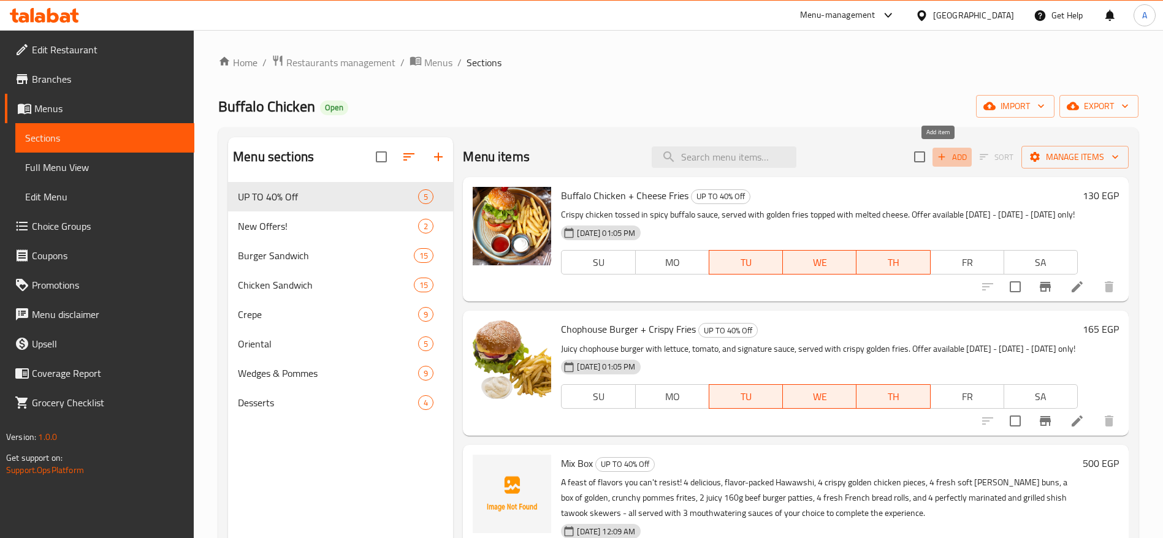
click at [945, 158] on span "Add" at bounding box center [952, 157] width 33 height 14
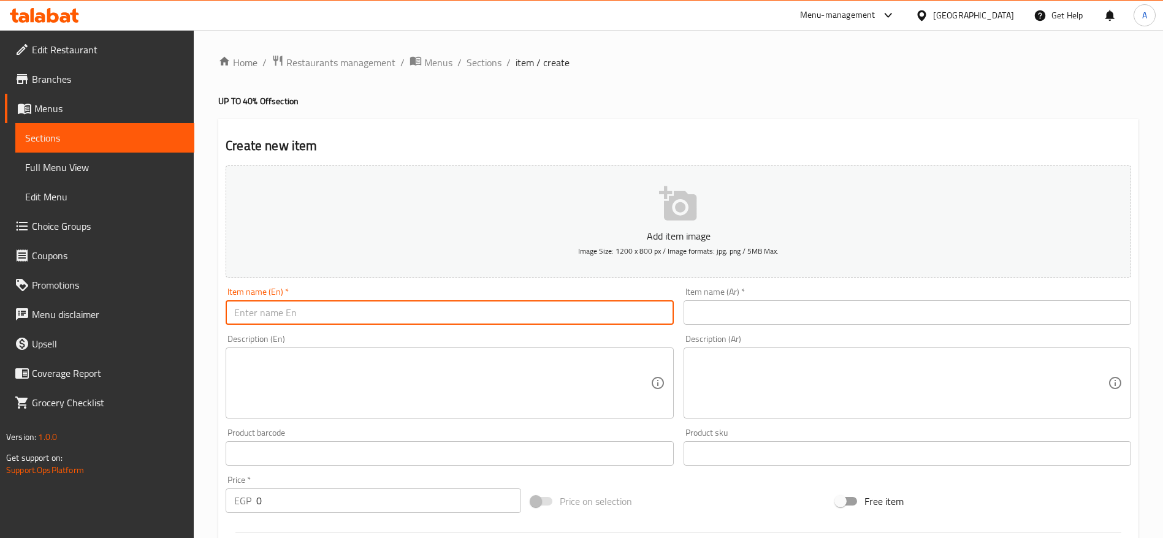
click at [463, 316] on input "text" at bounding box center [450, 312] width 448 height 25
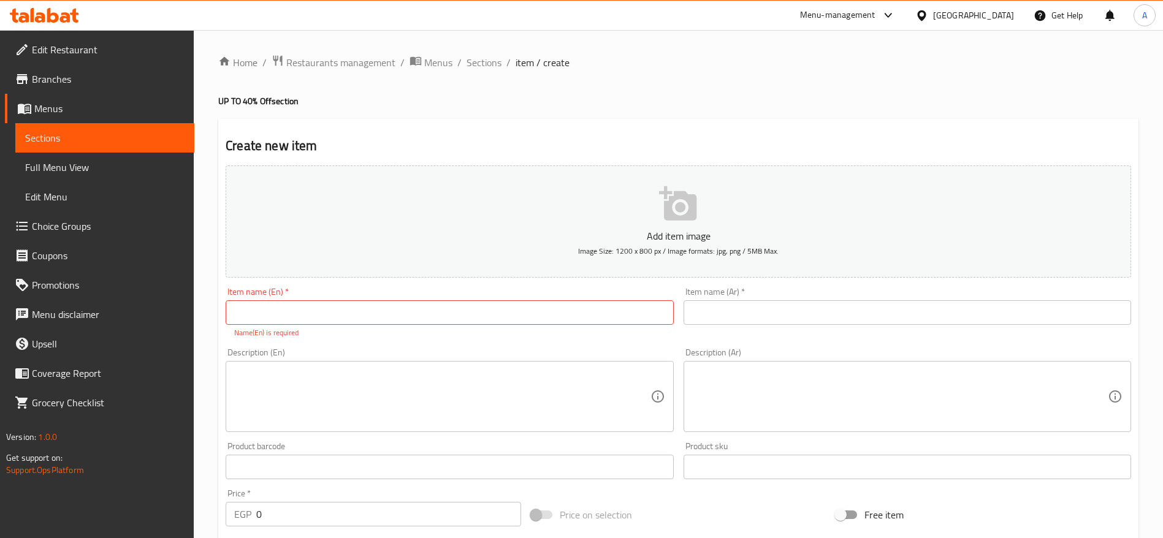
click at [397, 353] on div "Description (En) Description (En)" at bounding box center [450, 390] width 448 height 84
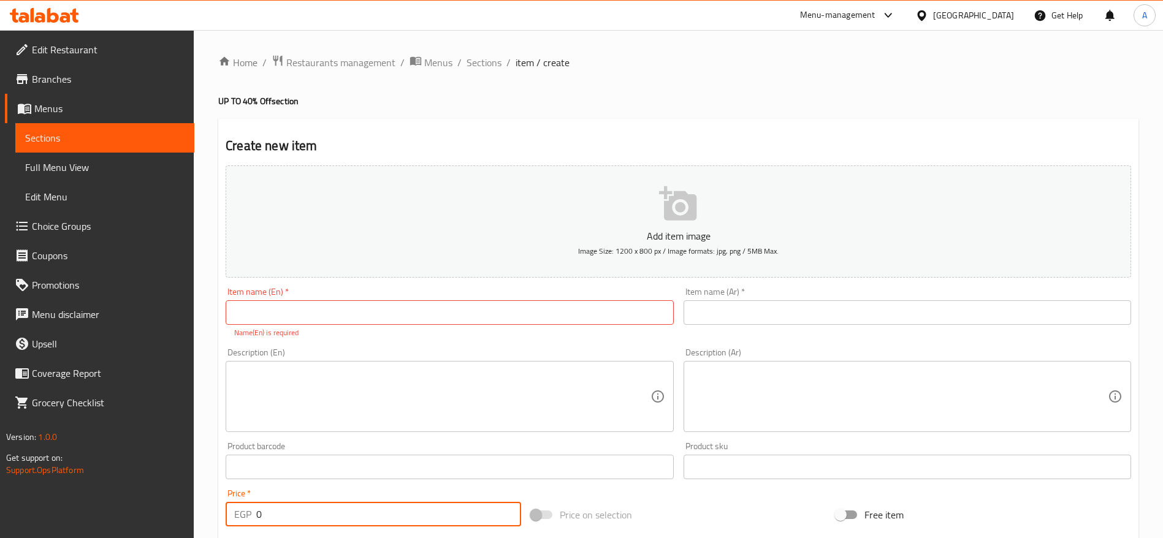
click at [335, 512] on input "0" at bounding box center [388, 514] width 265 height 25
paste input "235.2941176470588"
type input "235.2941176470588"
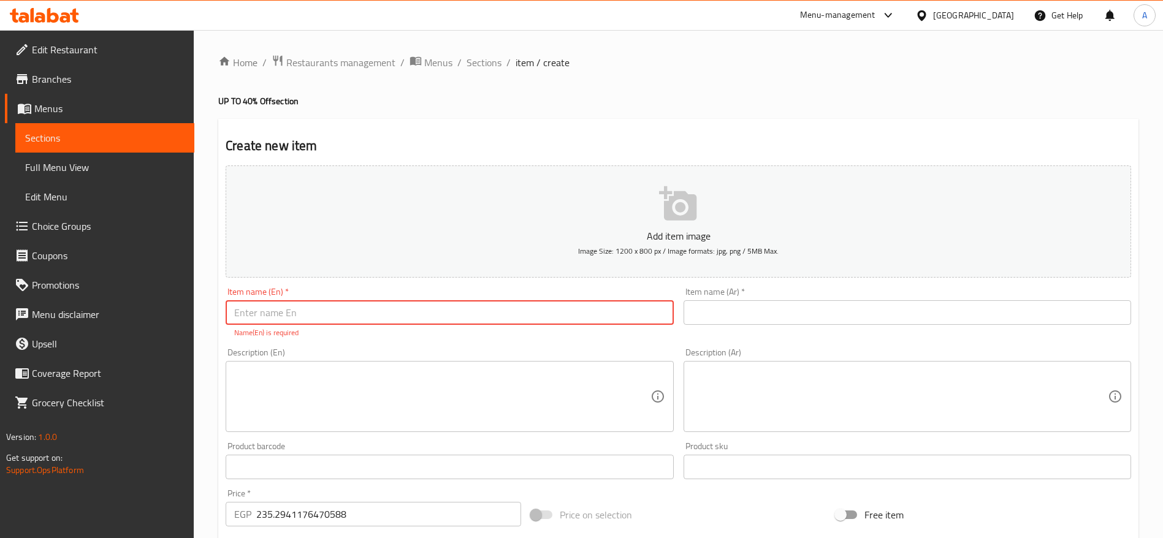
click at [351, 311] on input "text" at bounding box center [450, 312] width 448 height 25
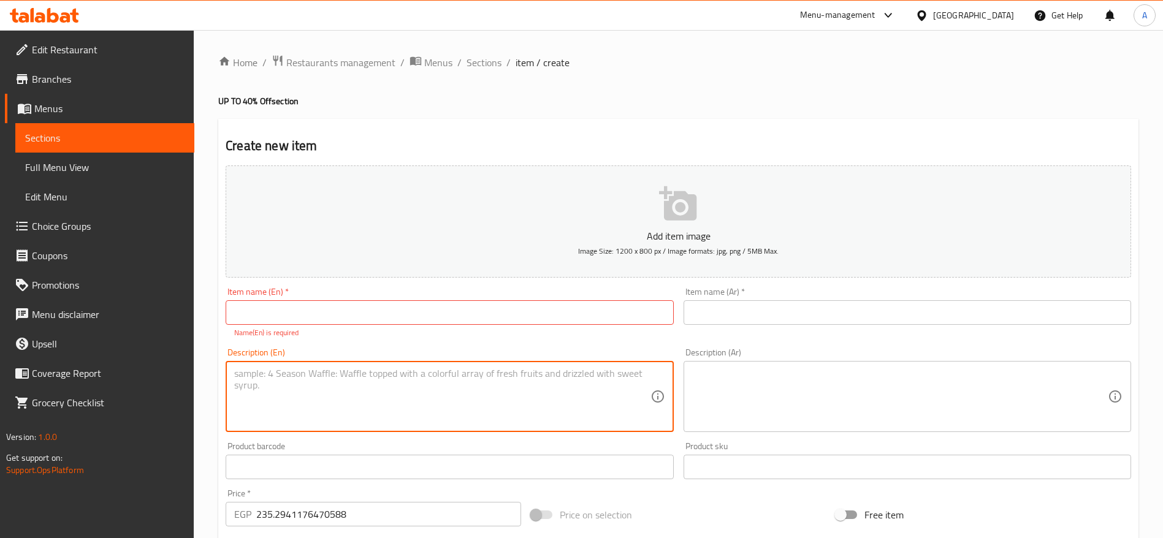
click at [403, 388] on textarea at bounding box center [442, 397] width 416 height 58
paste textarea "Get 2 Zinger sandwiches and 2 Classic Burgers for only 200!"
type textarea "Get 2 Zinger sandwiches and 2 Classic Burgers for only 200!"
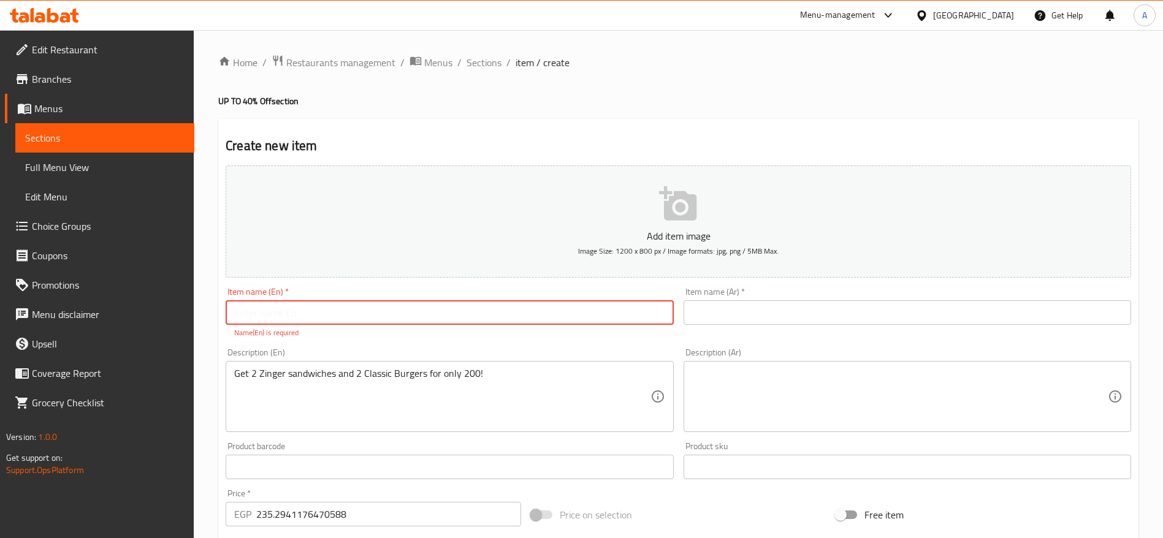
drag, startPoint x: 344, startPoint y: 298, endPoint x: 332, endPoint y: 313, distance: 19.2
click at [332, 313] on div "Item name (En)   * Item name (En) * Name(En) is required" at bounding box center [450, 313] width 448 height 51
paste input "Special Combo – 200"
type input "Special Combo – 200"
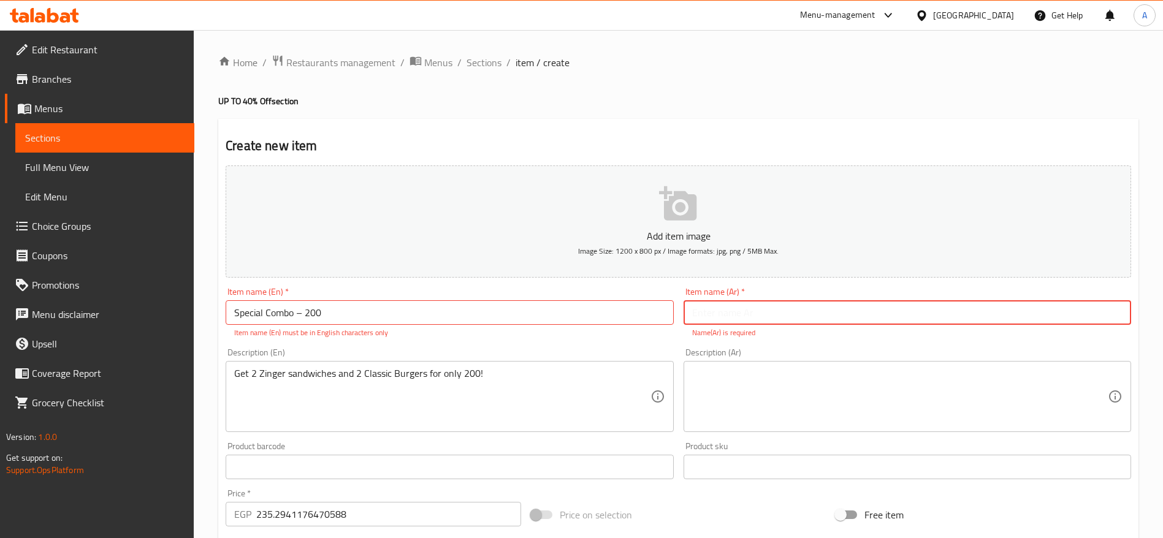
paste input "عرض كومبو خاص – 200"
type input "عرض كومبو خاص – 200"
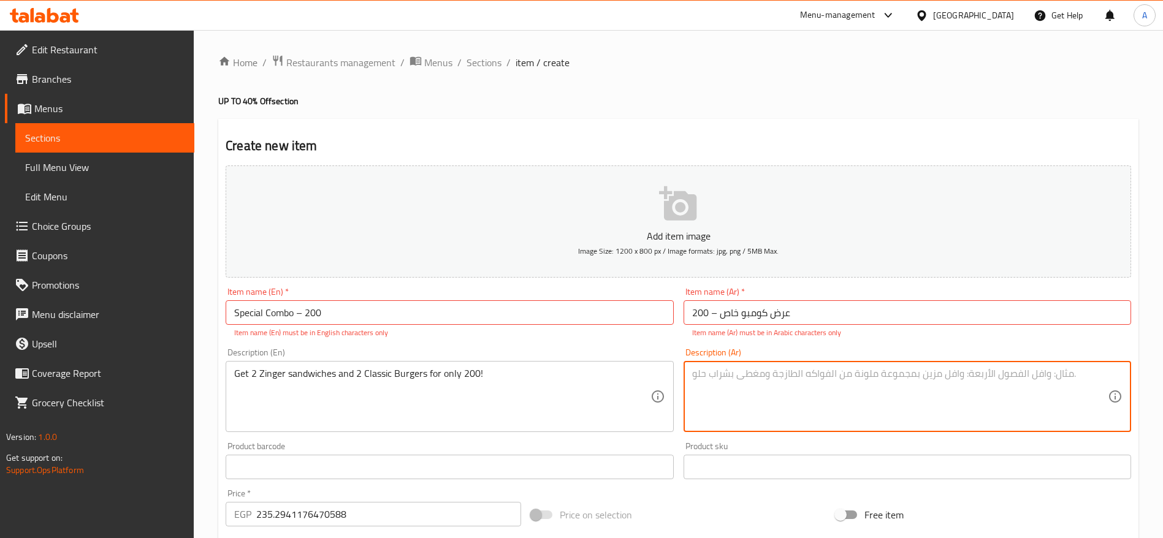
click at [706, 385] on textarea at bounding box center [900, 397] width 416 height 58
paste textarea "احصل على 2 زنجر + 2 برجر كلاسيك فقط بـ 200!"
type textarea "احصل على 2 زنجر + 2 برجر كلاسيك فقط بـ 200!"
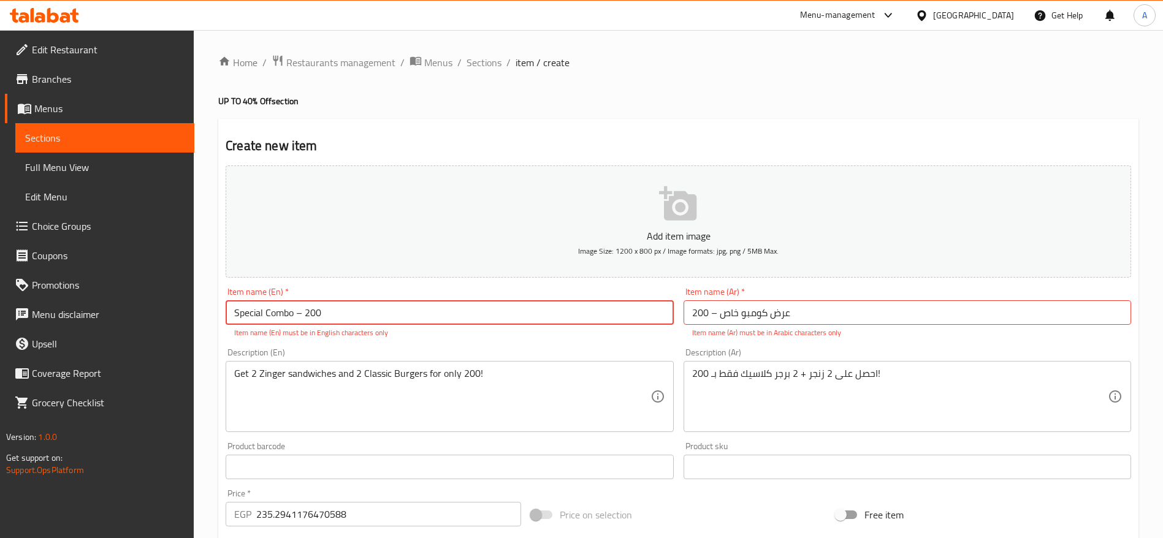
click at [303, 313] on input "Special Combo – 200" at bounding box center [450, 312] width 448 height 25
type input "Special Combo - 200"
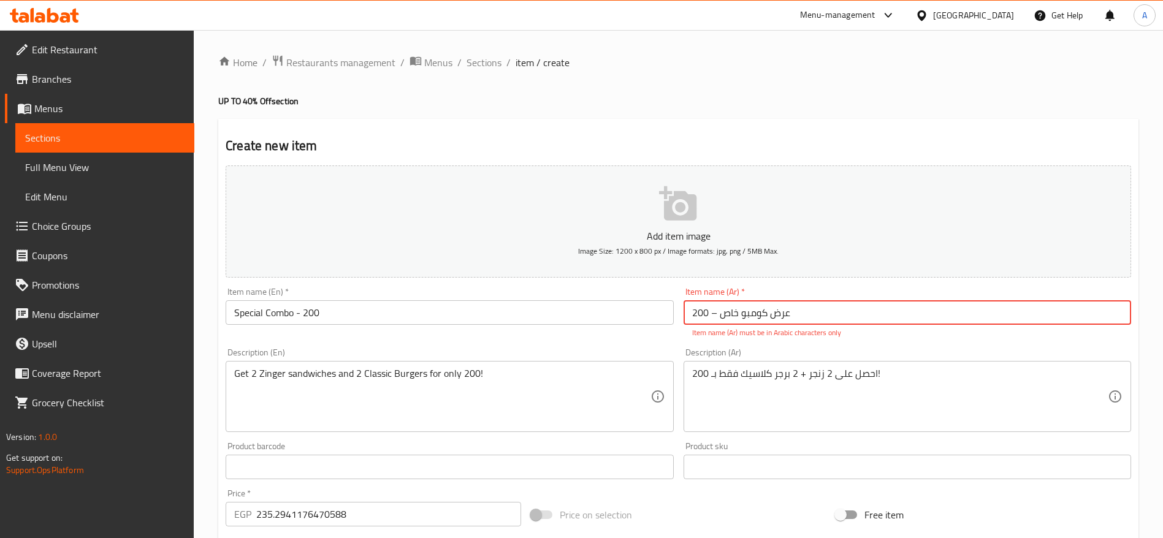
click at [709, 315] on input "عرض كومبو خاص – 200" at bounding box center [908, 312] width 448 height 25
click at [712, 314] on input "عرض كومبو خاص – 200" at bounding box center [908, 312] width 448 height 25
type input "عرض كومبو خاص - 200"
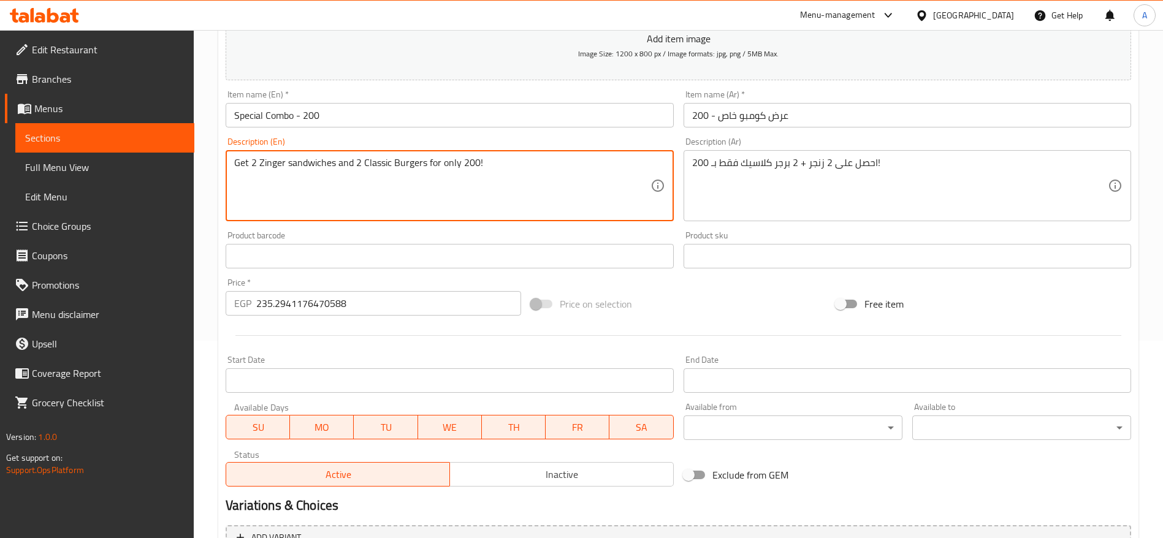
scroll to position [196, 0]
click at [444, 307] on input "235.2941176470588" at bounding box center [388, 304] width 265 height 25
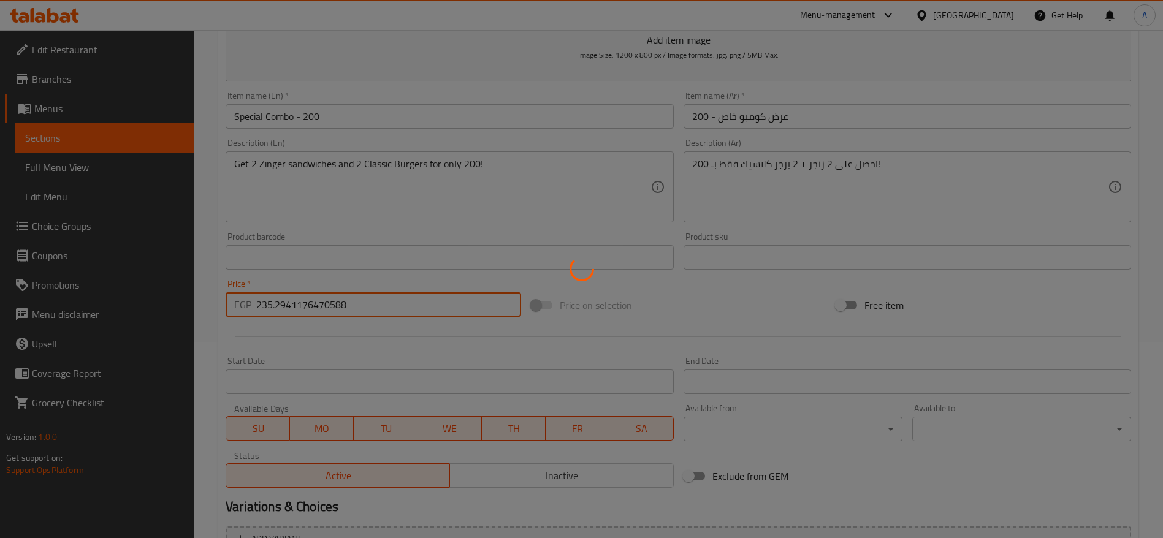
type input "0"
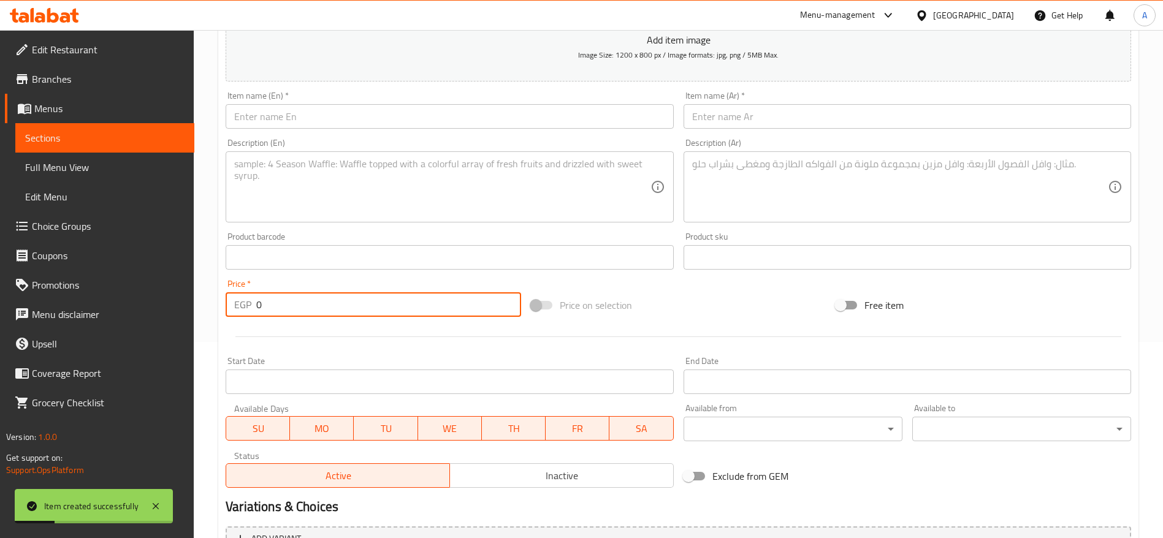
scroll to position [0, 0]
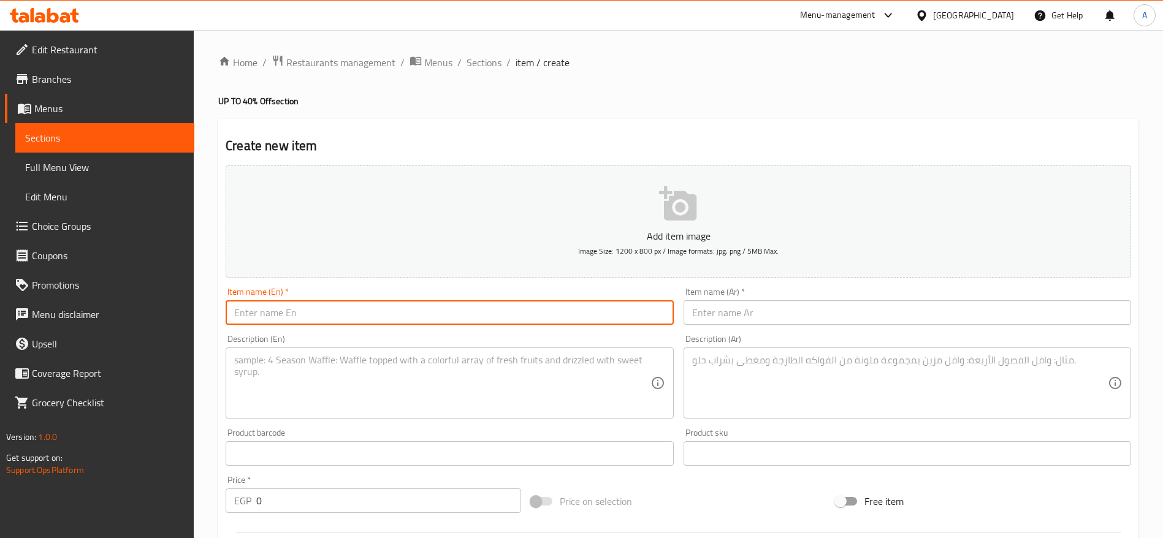
click at [495, 316] on input "text" at bounding box center [450, 312] width 448 height 25
paste input "Crepe Feast – 250"
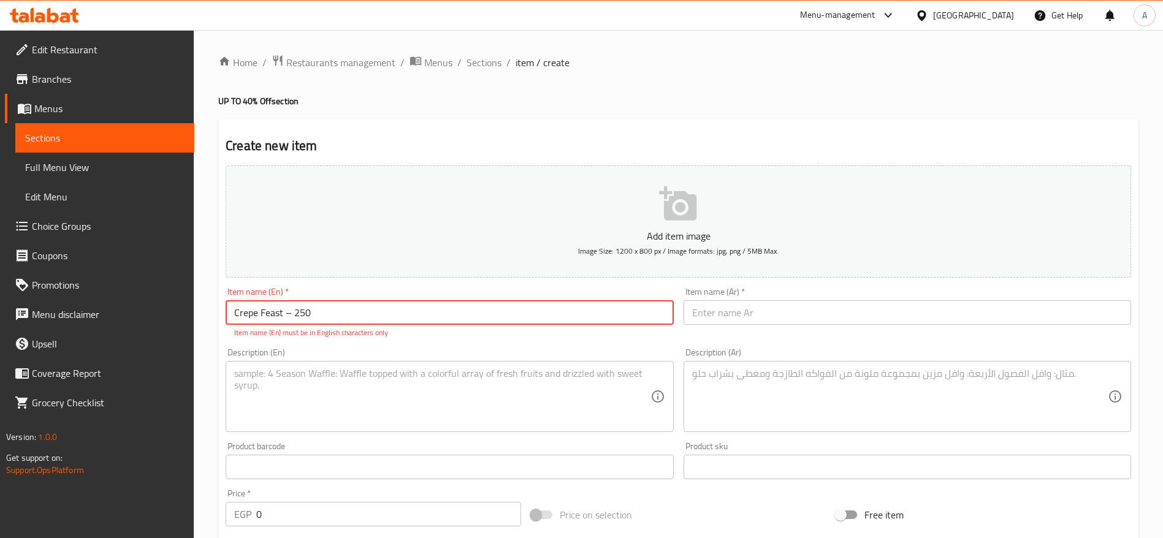
type input "Crepe Feast – 250"
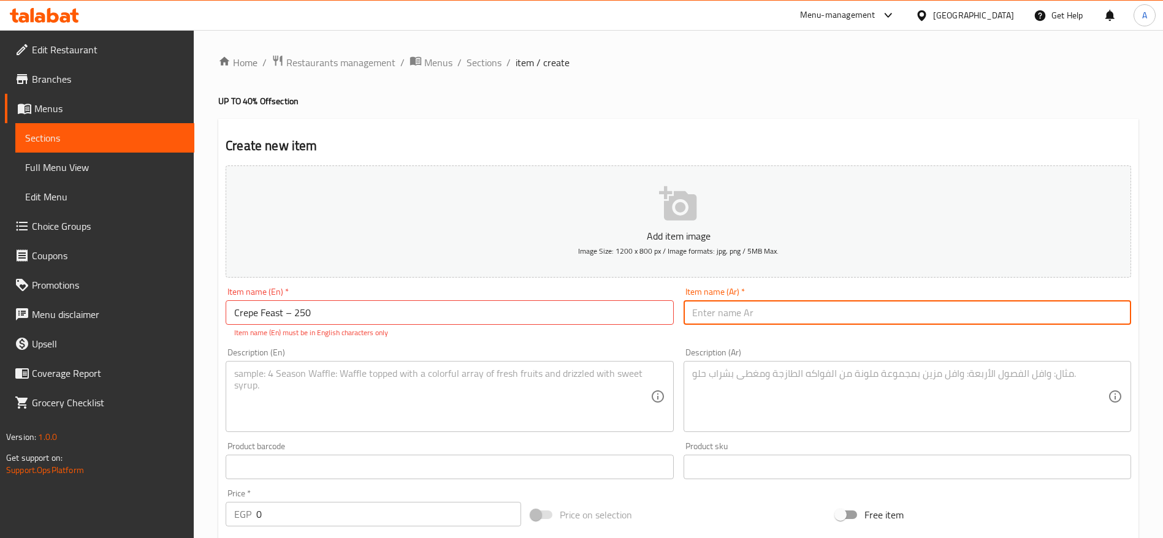
paste input "عرض الكريبات – 250"
type input "عرض الكريبات – 250"
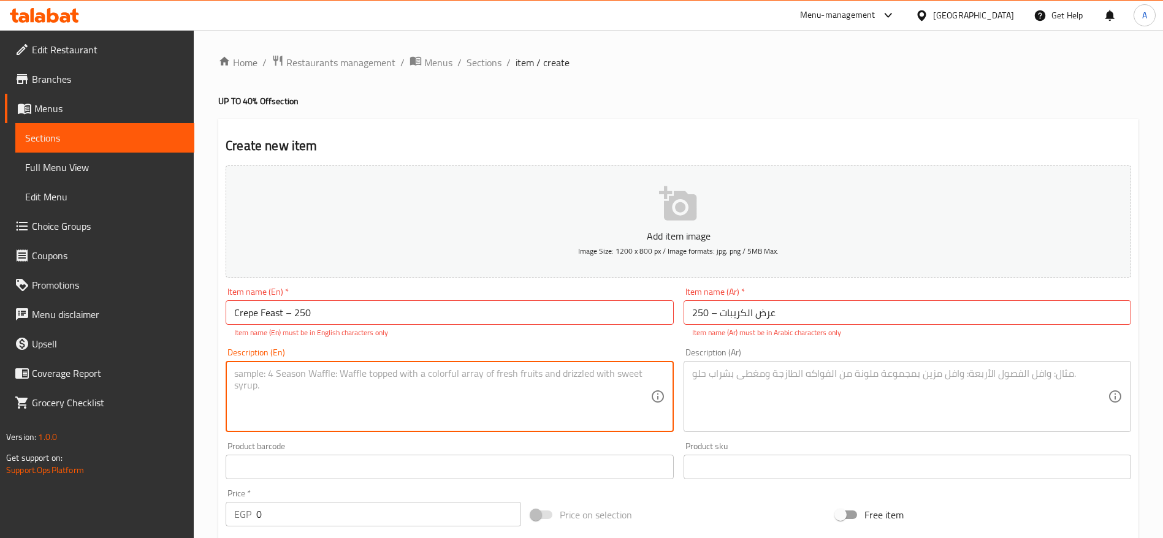
click at [502, 376] on textarea at bounding box center [442, 397] width 416 height 58
paste textarea "Enjoy 4 different crepes of your choice for only 250!"
type textarea "Enjoy 4 different crepes of your choice for only 250!"
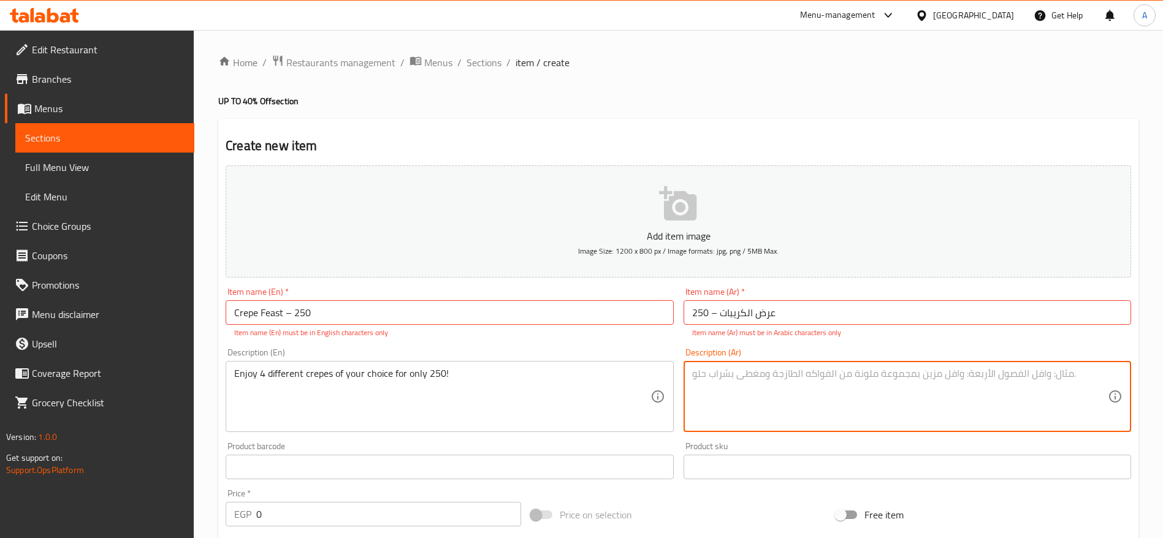
paste textarea "استمتع بـ 4 كريبات مختلفة من اختيارك فقط بـ 250!"
type textarea "استمتع بـ 4 كريبات مختلفة من اختيارك فقط بـ 250!"
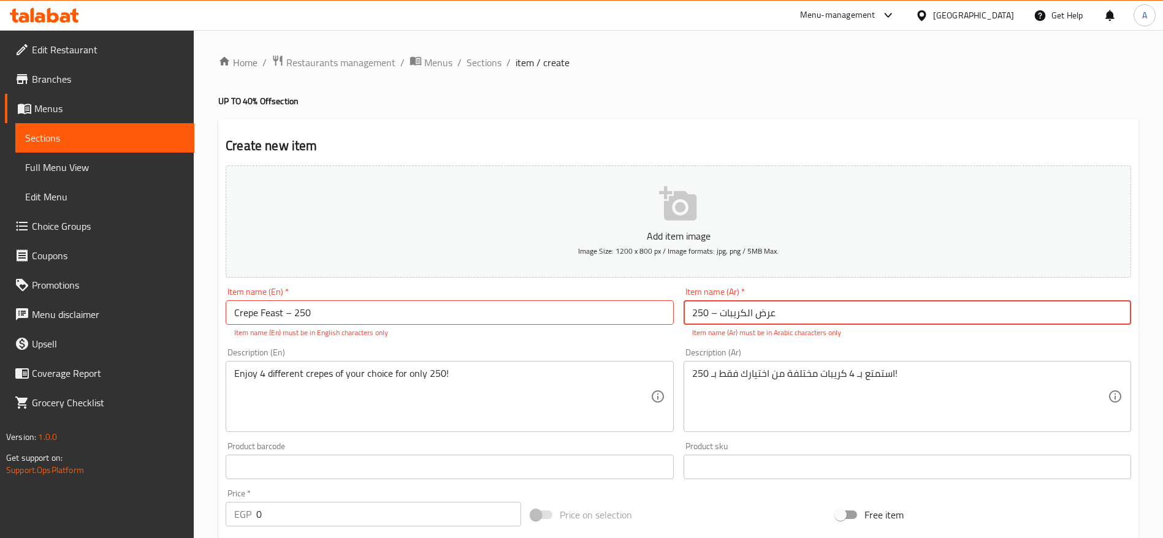
click at [714, 316] on input "عرض الكريبات – 250" at bounding box center [908, 312] width 448 height 25
type input "عرض الكريبات - 250"
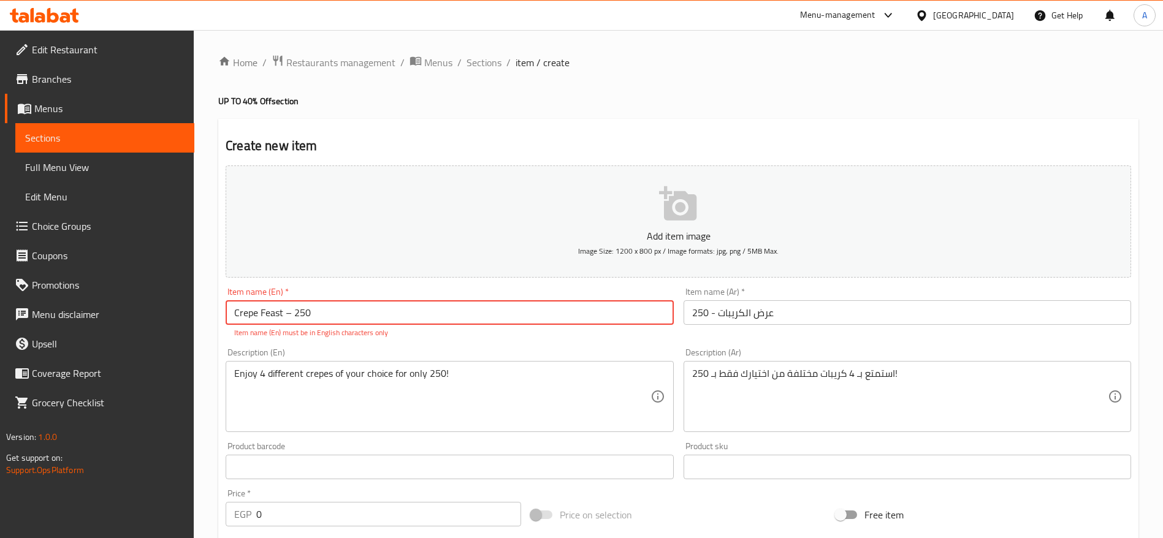
click at [289, 312] on input "Crepe Feast – 250" at bounding box center [450, 312] width 448 height 25
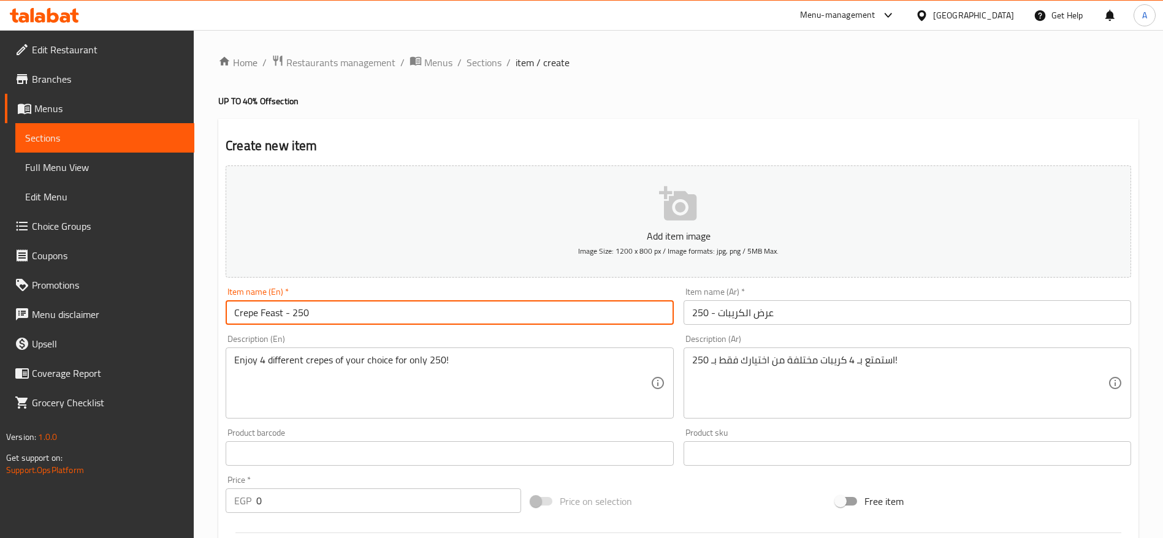
type input "Crepe Feast - 250"
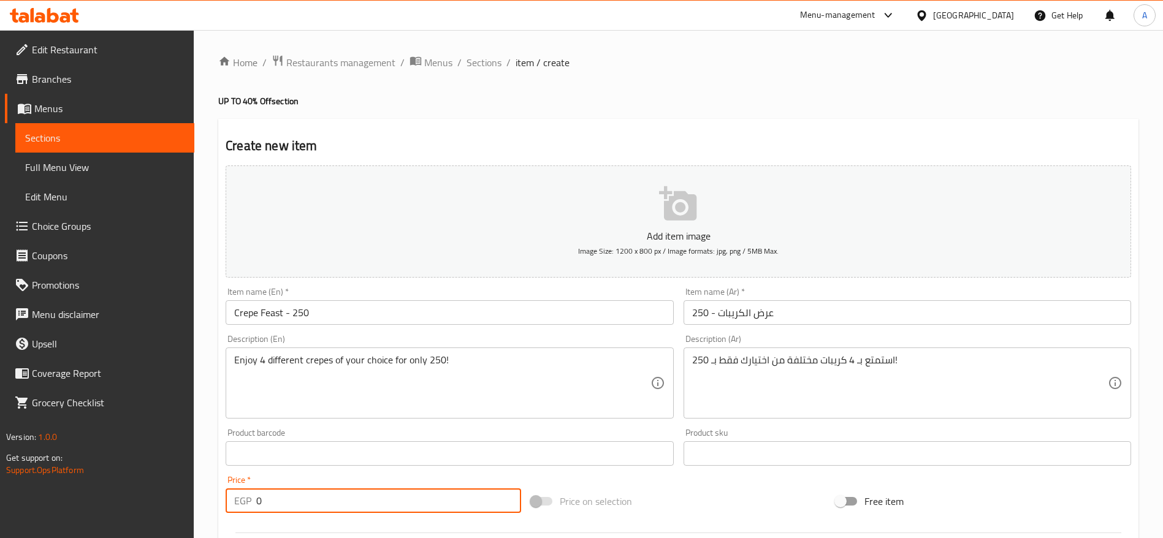
click at [337, 505] on input "0" at bounding box center [388, 501] width 265 height 25
click at [411, 506] on input "number" at bounding box center [388, 501] width 265 height 25
paste input "294.1176470588235"
type input "294.1176470588235"
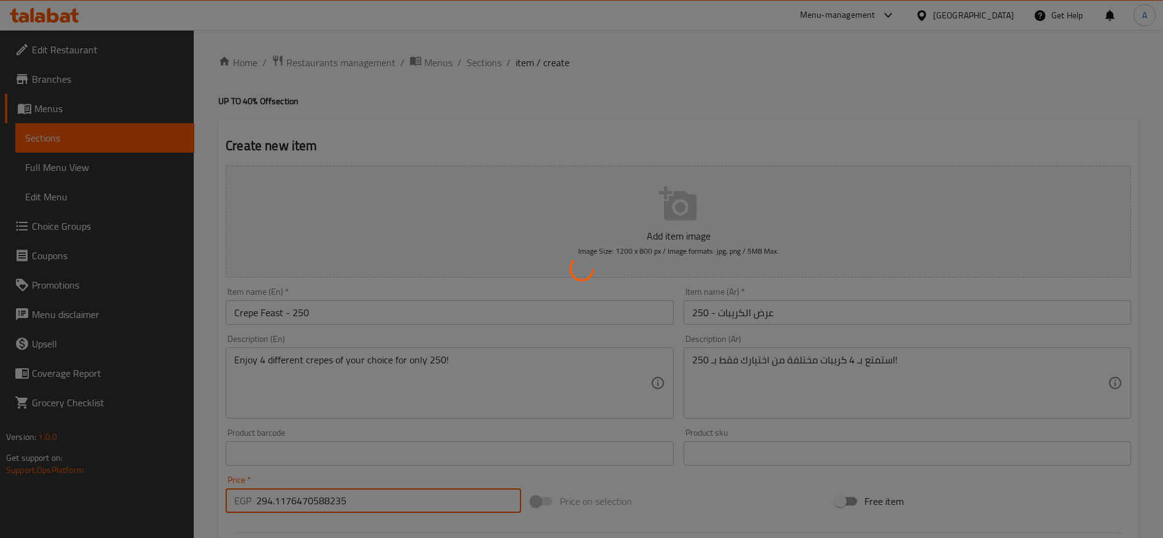
type input "0"
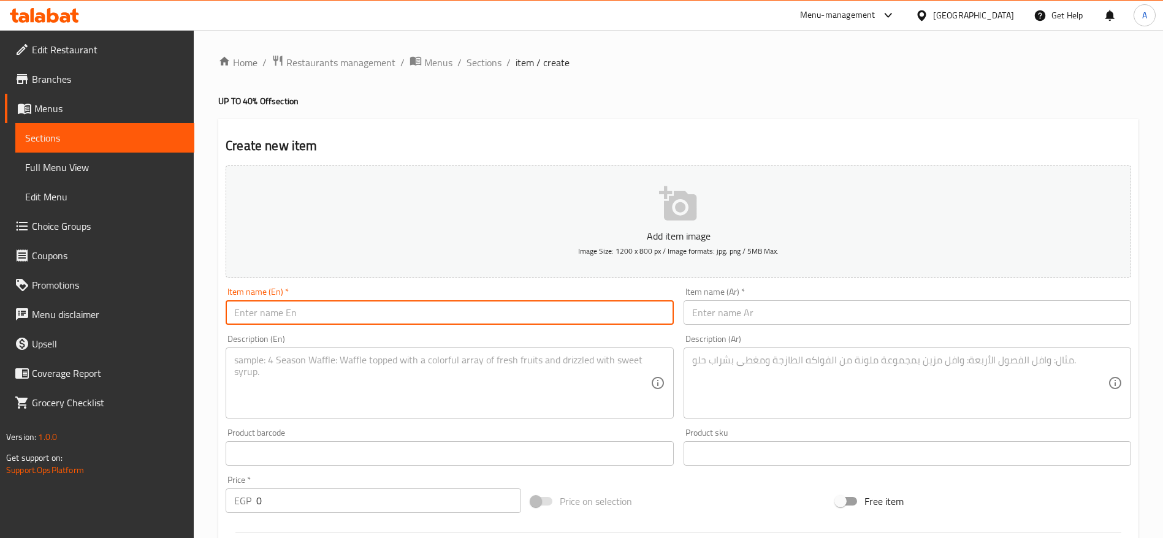
click at [599, 319] on input "text" at bounding box center [450, 312] width 448 height 25
paste input "Buffalo Chicken & Cheesy Fries – 100"
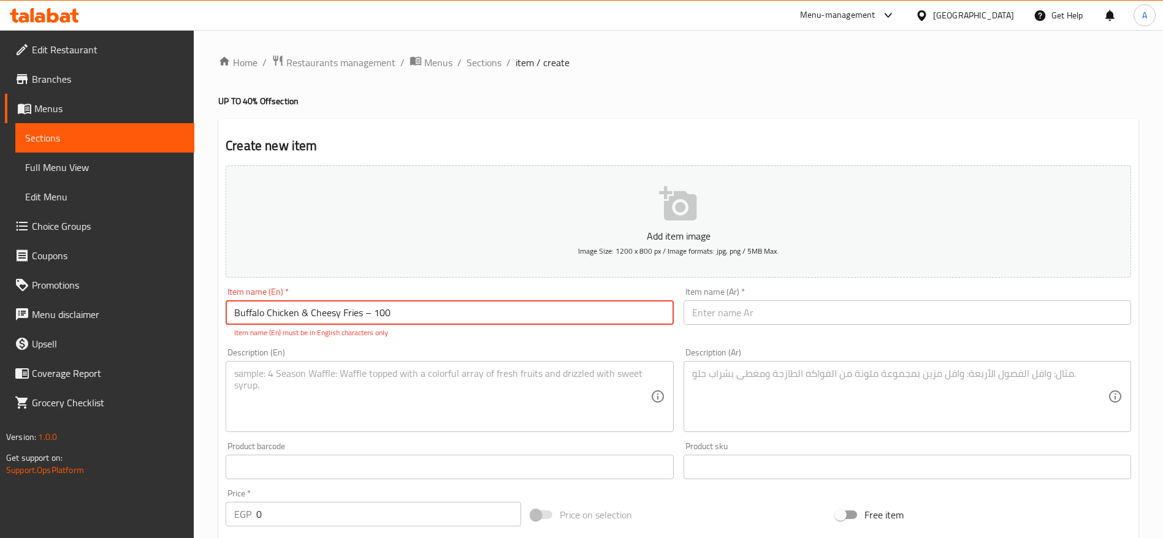
type input "Buffalo Chicken & Cheesy Fries – 100"
click at [465, 386] on textarea at bounding box center [442, 397] width 416 height 58
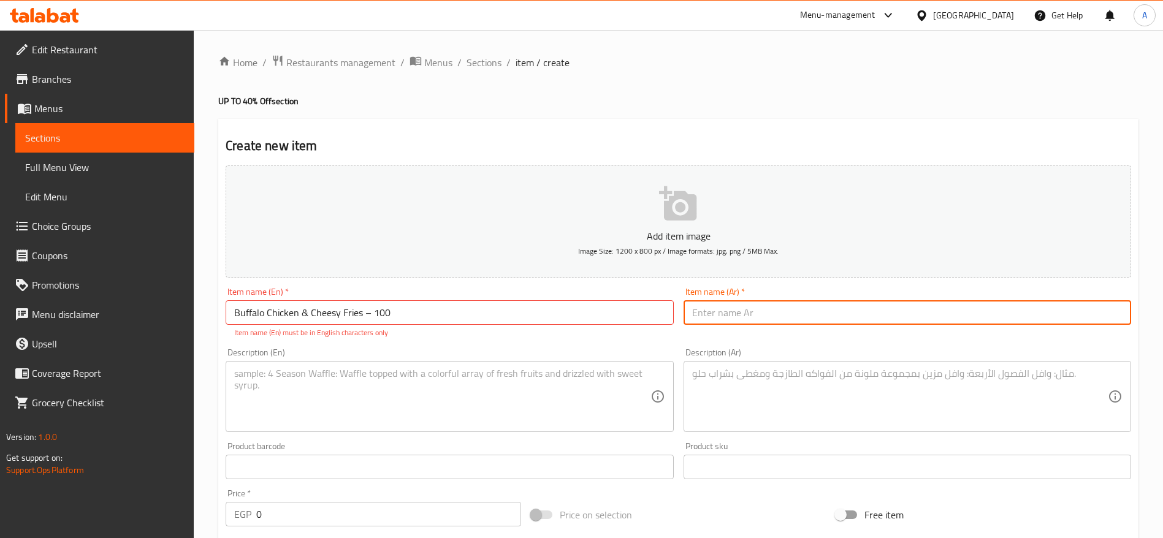
click at [710, 308] on input "text" at bounding box center [908, 312] width 448 height 25
paste input "بافلو تشيكن وبطاطس بالجبنة – 100"
type input "بافلو تشيكن وبطاطس بالجبنة – 100"
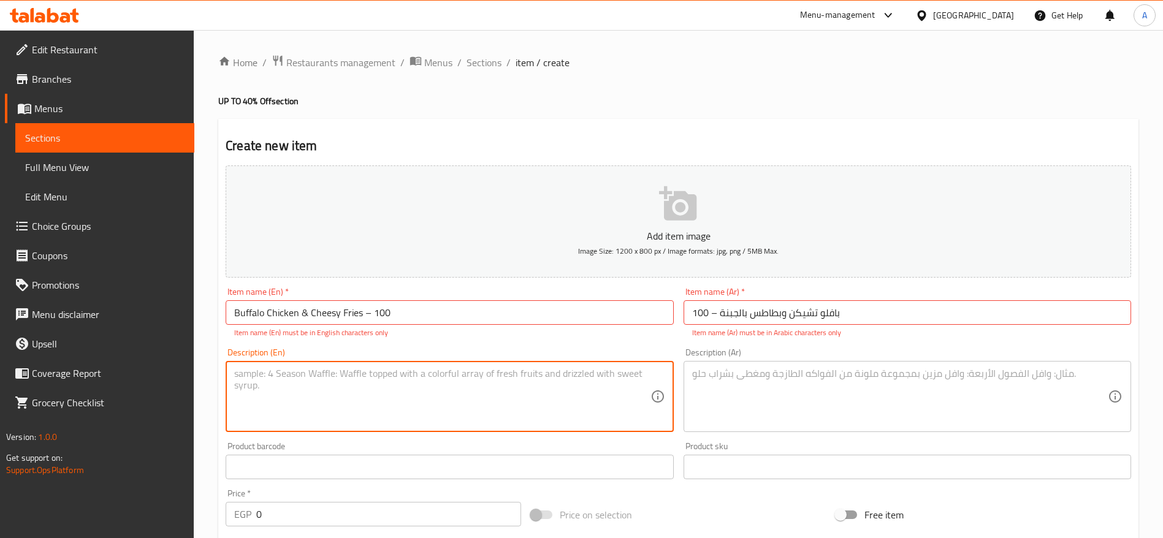
click at [511, 400] on textarea at bounding box center [442, 397] width 416 height 58
paste textarea "Crispy buffalo chicken served with golden fries topped with melted cheese, all …"
type textarea "Crispy buffalo chicken served with golden fries topped with melted cheese, all …"
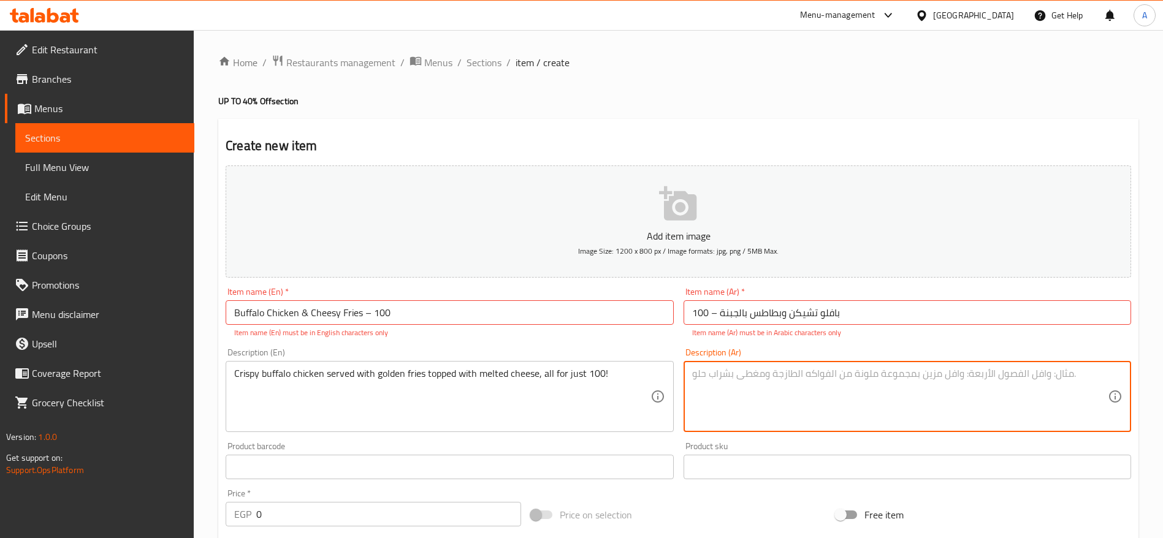
paste textarea "بافلو تشيكن مقرمش مع بطاطس ذهبية مغطاة بالجبنة السايحة فقط بـ 100!"
type textarea "بافلو تشيكن مقرمش مع بطاطس ذهبية مغطاة بالجبنة السايحة فقط بـ 100!"
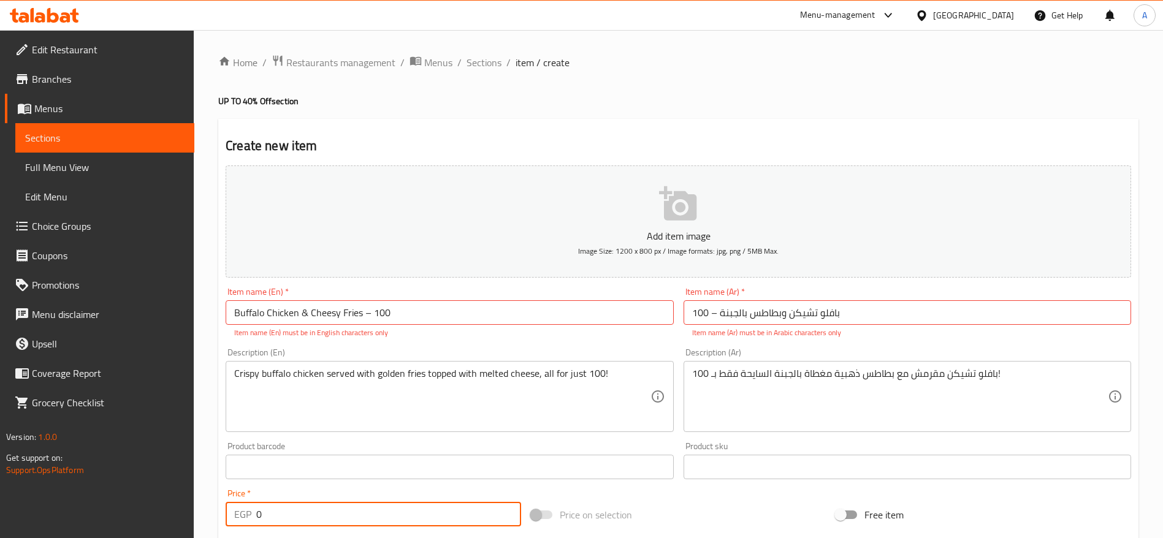
click at [324, 509] on input "0" at bounding box center [388, 514] width 265 height 25
paste input "117.6470588235294"
type input "117.6470588235294"
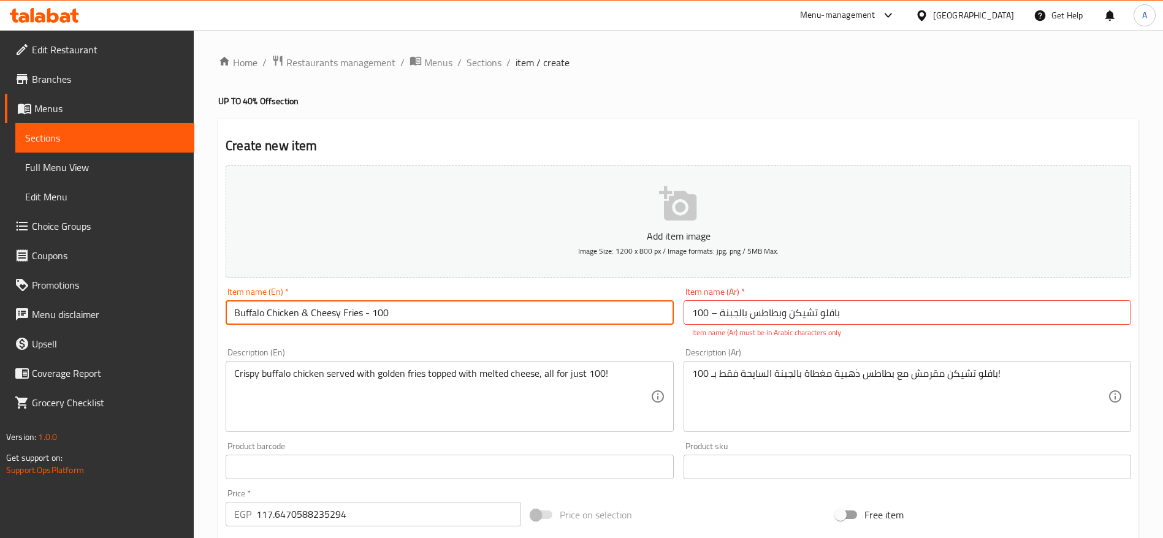
type input "Buffalo Chicken & Cheesy Fries - 100"
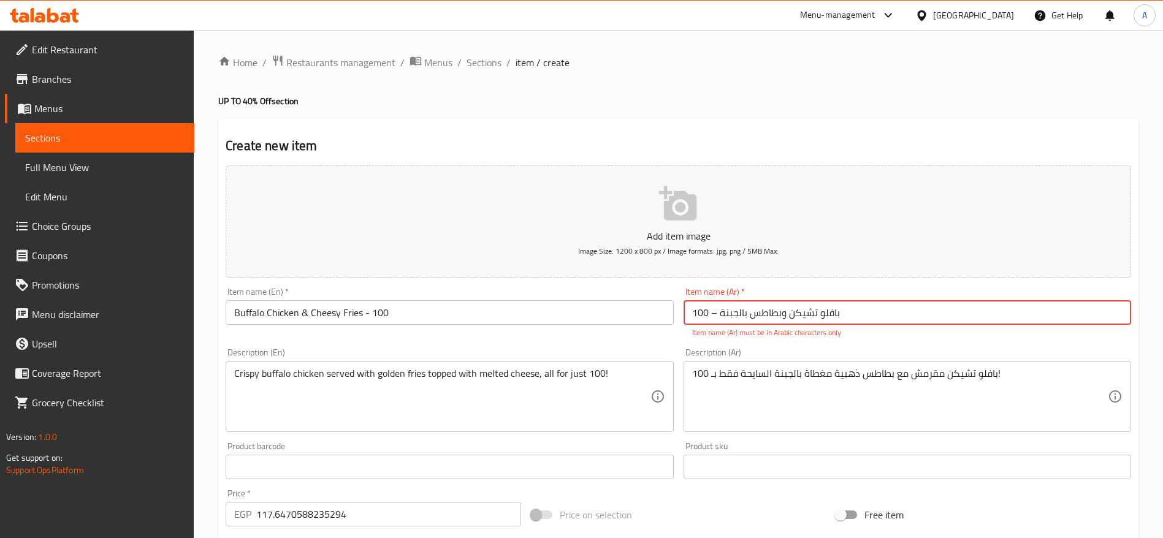
drag, startPoint x: 718, startPoint y: 316, endPoint x: 634, endPoint y: 471, distance: 176.9
click at [634, 471] on div "Add item image Image Size: 1200 x 800 px / Image formats: jpg, png / 5MB Max. I…" at bounding box center [678, 432] width 915 height 542
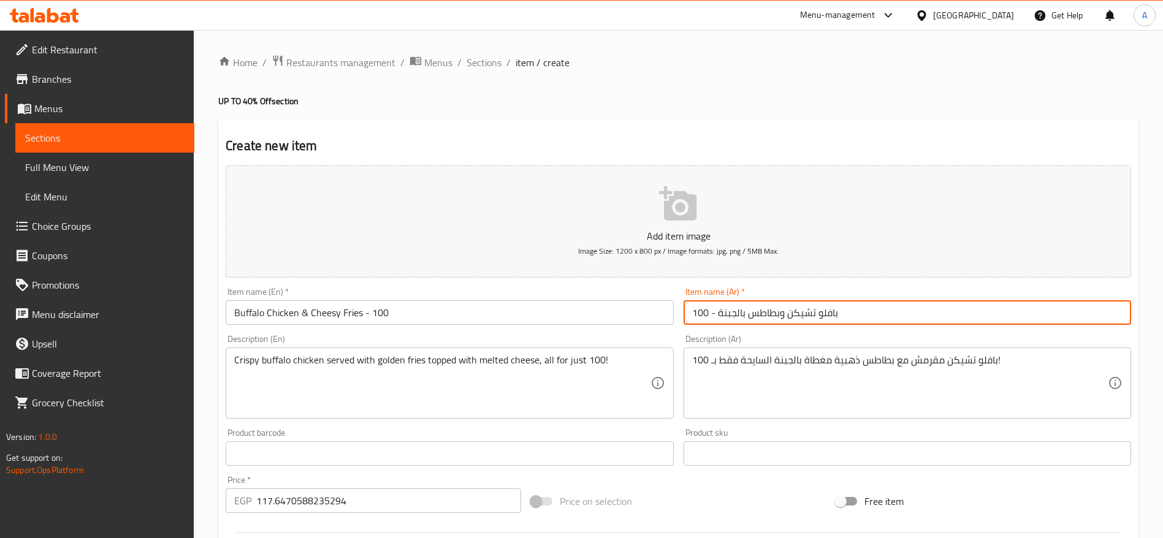
type input "بافلو تشيكن وبطاطس بالجبنة - 100"
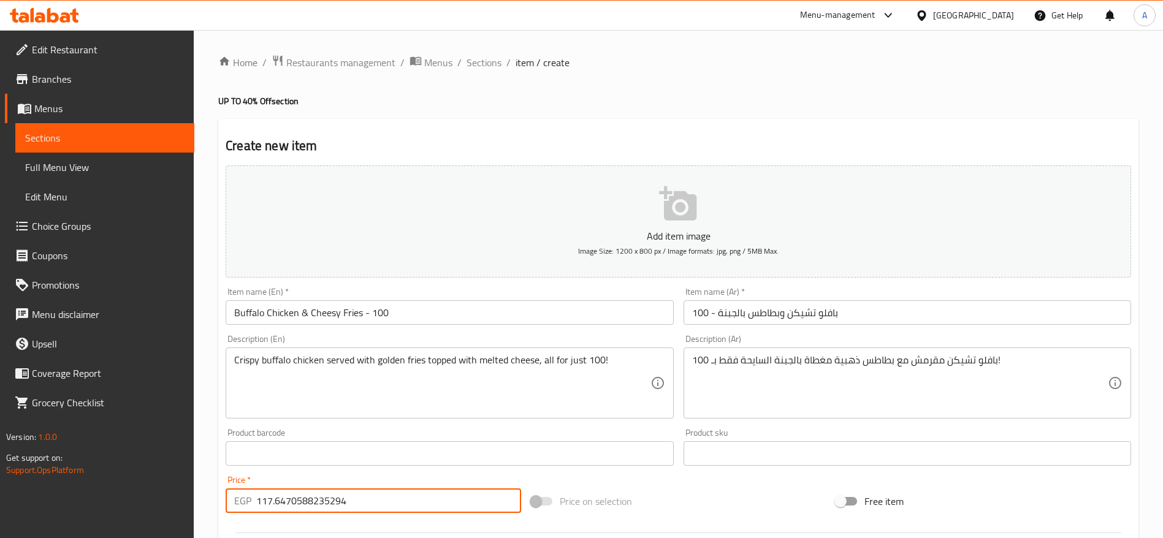
click at [427, 494] on input "117.6470588235294" at bounding box center [388, 501] width 265 height 25
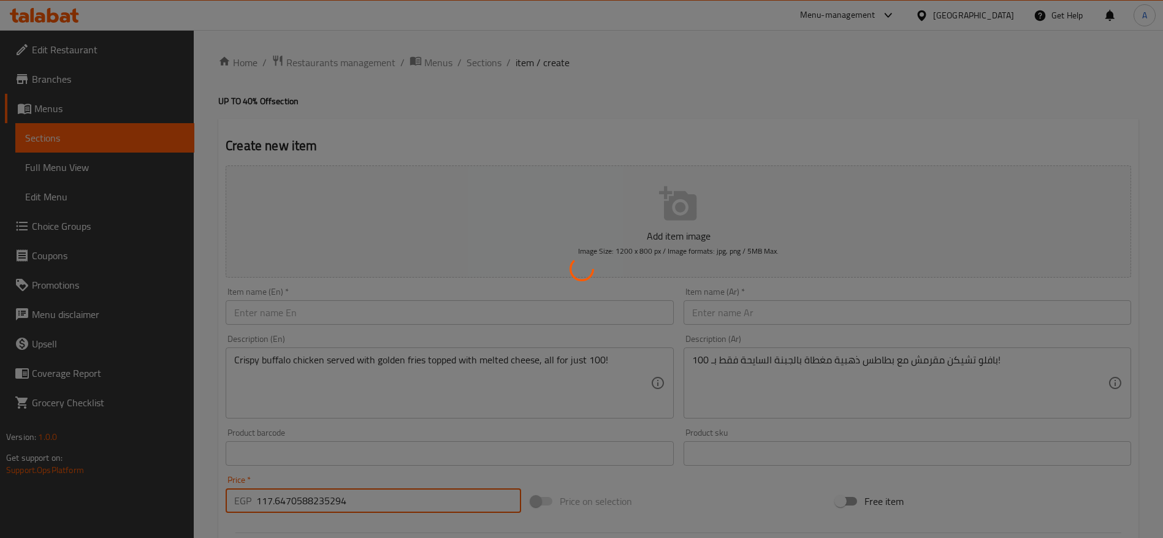
type input "0"
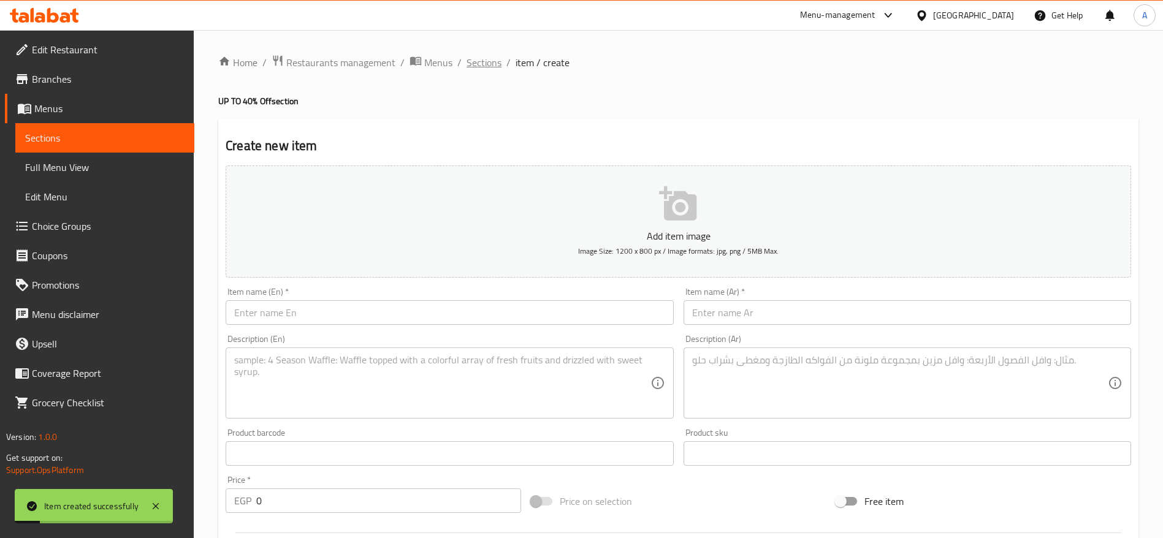
click at [478, 59] on span "Sections" at bounding box center [484, 62] width 35 height 15
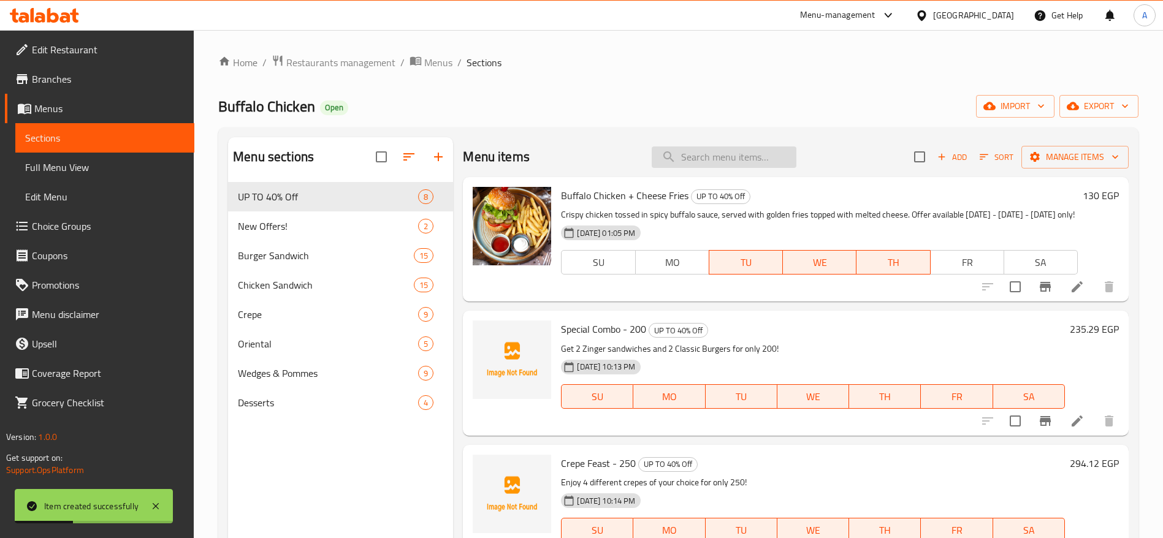
click at [689, 159] on input "search" at bounding box center [724, 157] width 145 height 21
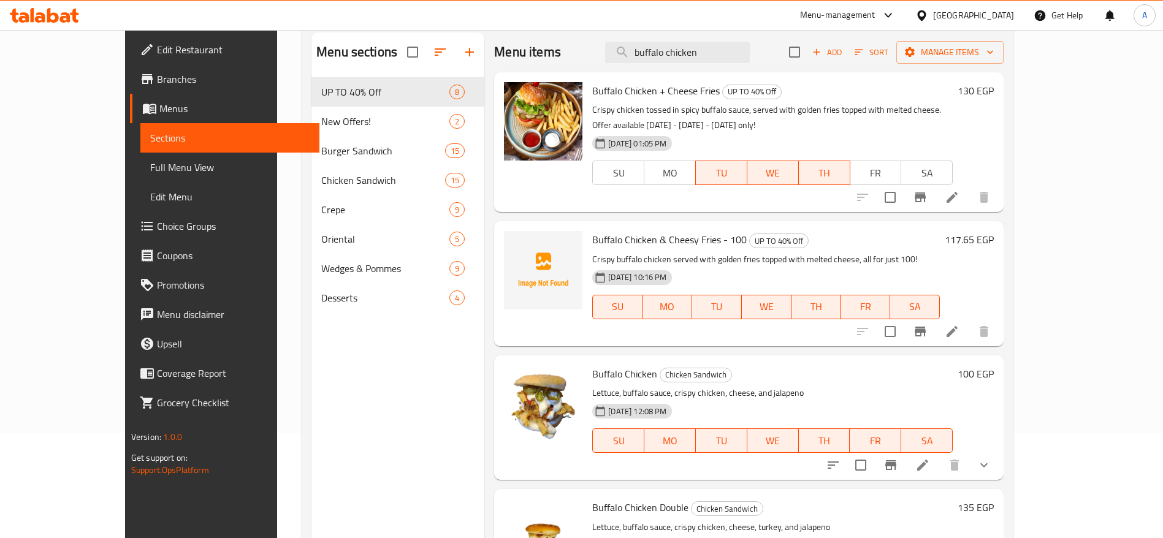
scroll to position [101, 0]
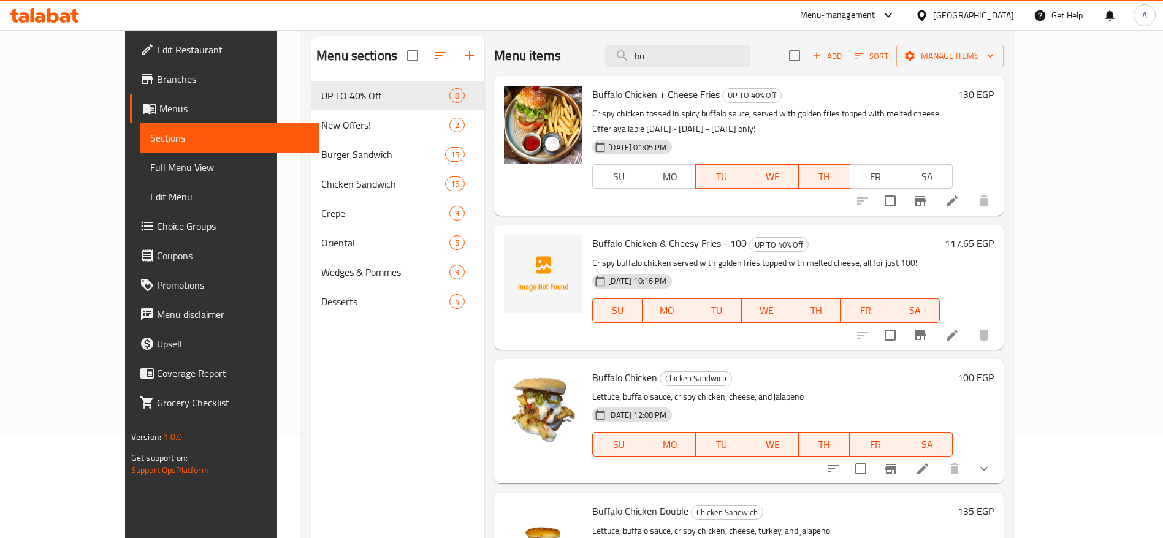
type input "b"
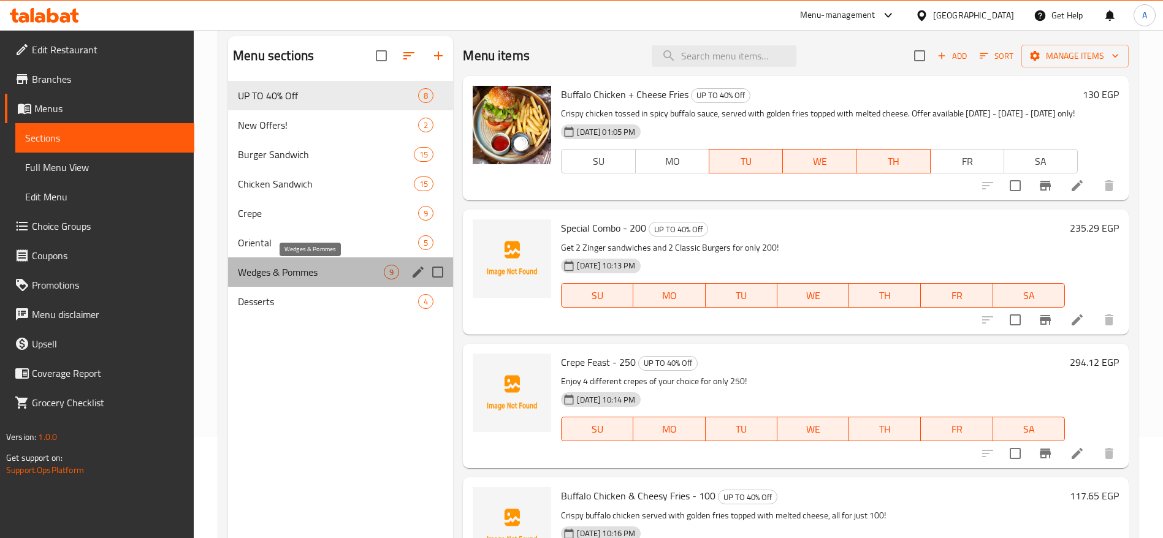
click at [332, 272] on span "Wedges & Pommes" at bounding box center [311, 272] width 146 height 15
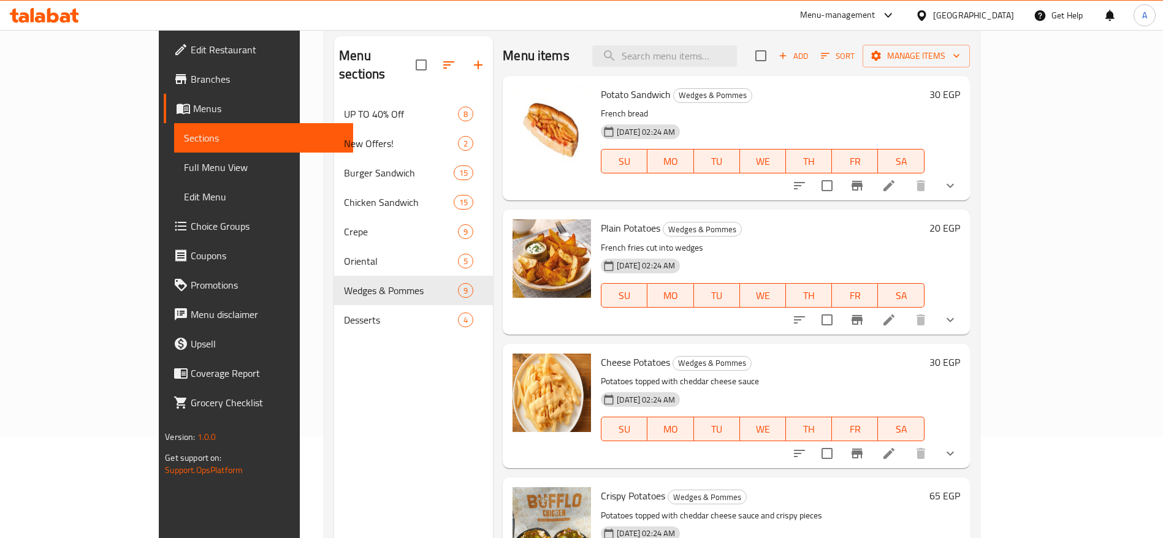
click at [384, 405] on div "Menu sections UP TO 40% Off 8 New Offers! 2 Burger Sandwich 15 Chicken Sandwich…" at bounding box center [413, 305] width 159 height 538
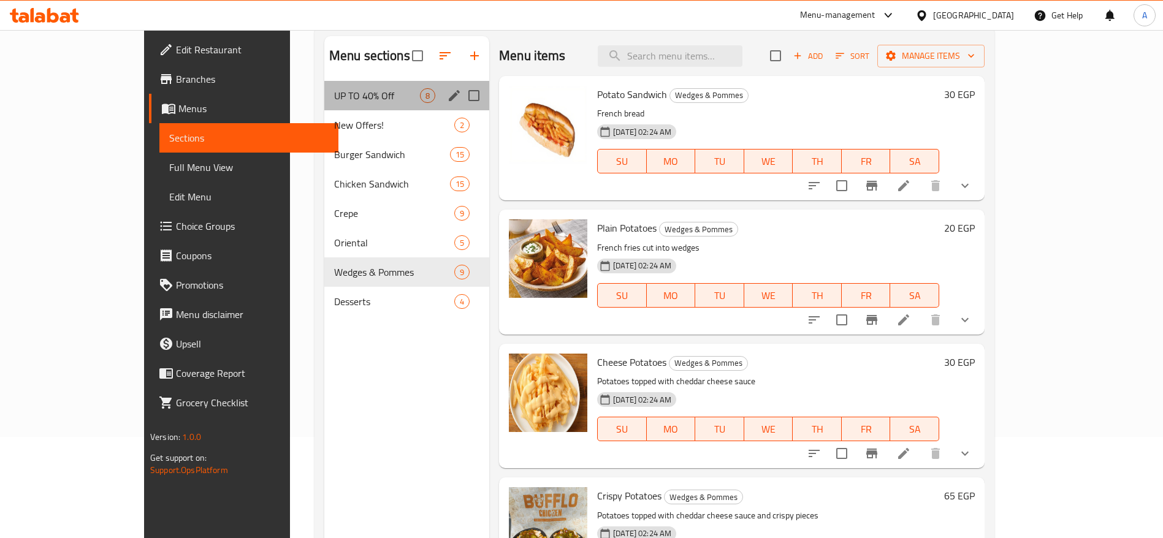
click at [353, 104] on div "UP TO 40% Off 8" at bounding box center [406, 95] width 165 height 29
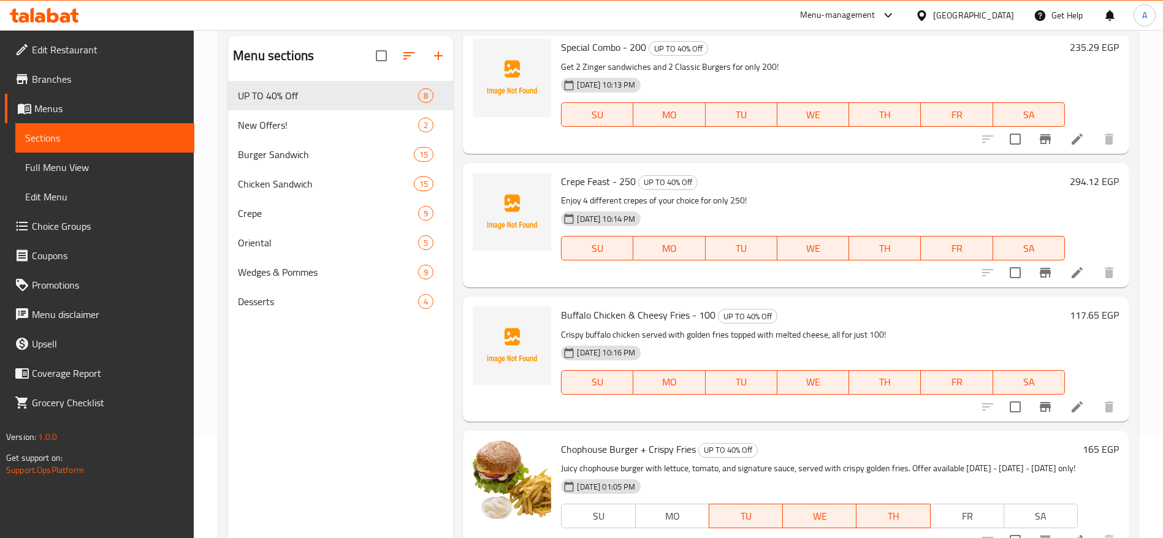
scroll to position [250, 0]
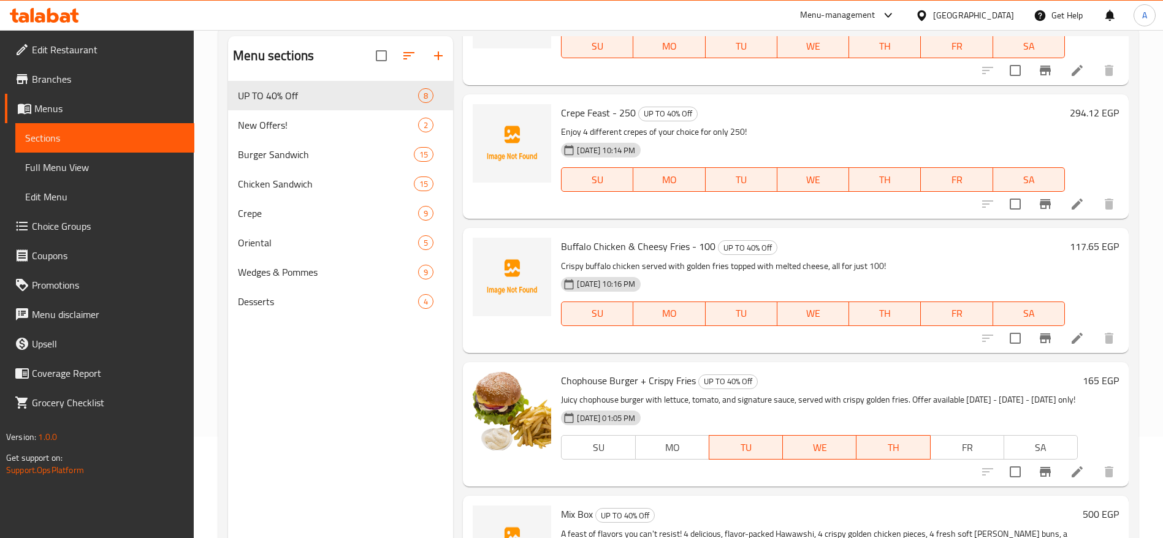
click at [1075, 255] on h6 "117.65 EGP" at bounding box center [1094, 246] width 49 height 17
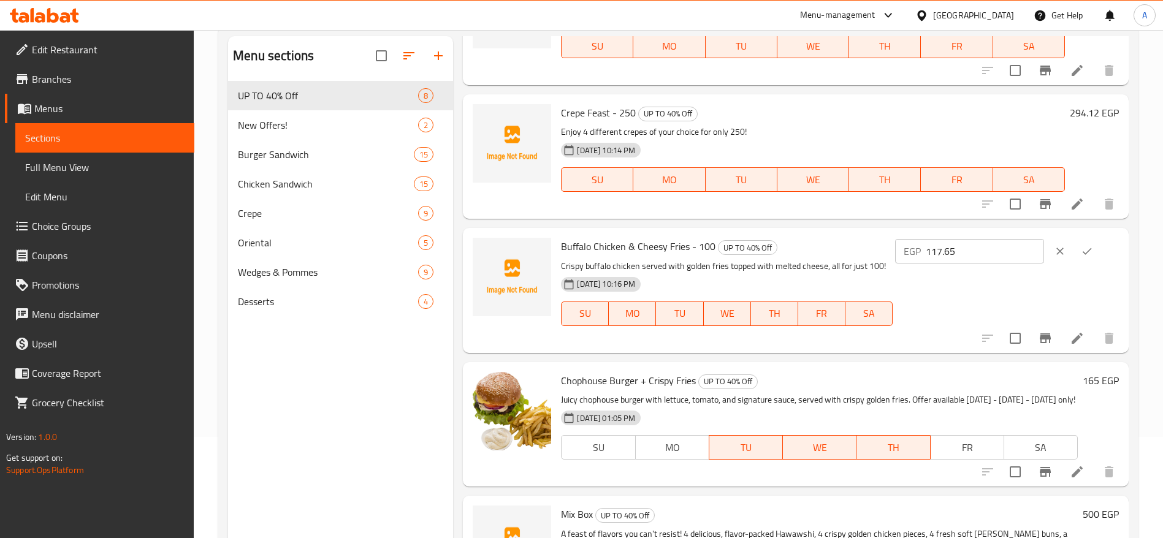
click at [990, 264] on input "117.65" at bounding box center [985, 251] width 118 height 25
paste input "33.3333333333333"
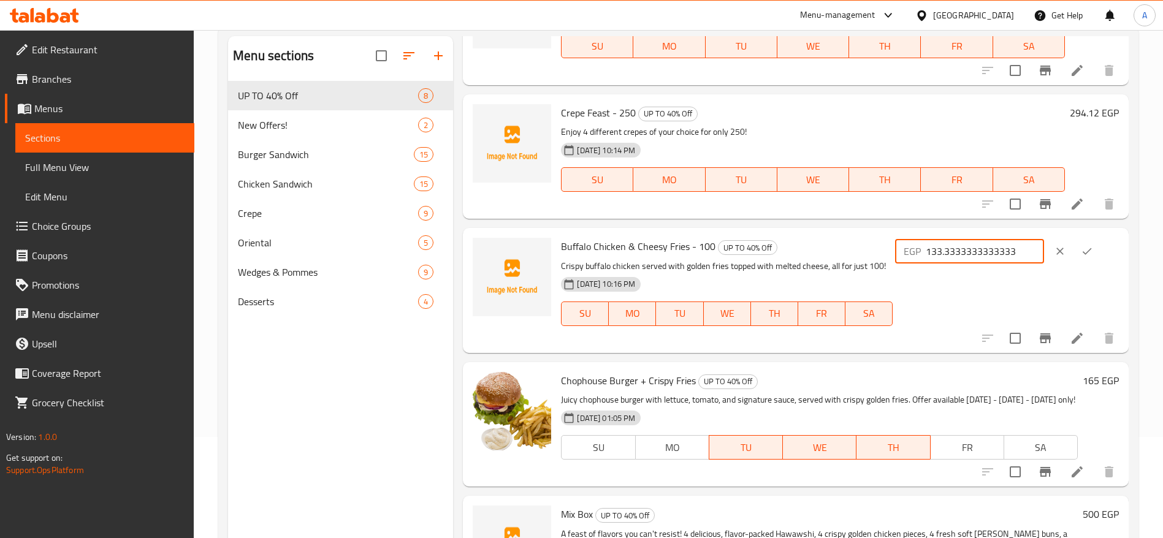
type input "133.3333333333333"
click at [1081, 257] on icon "ok" at bounding box center [1087, 251] width 12 height 12
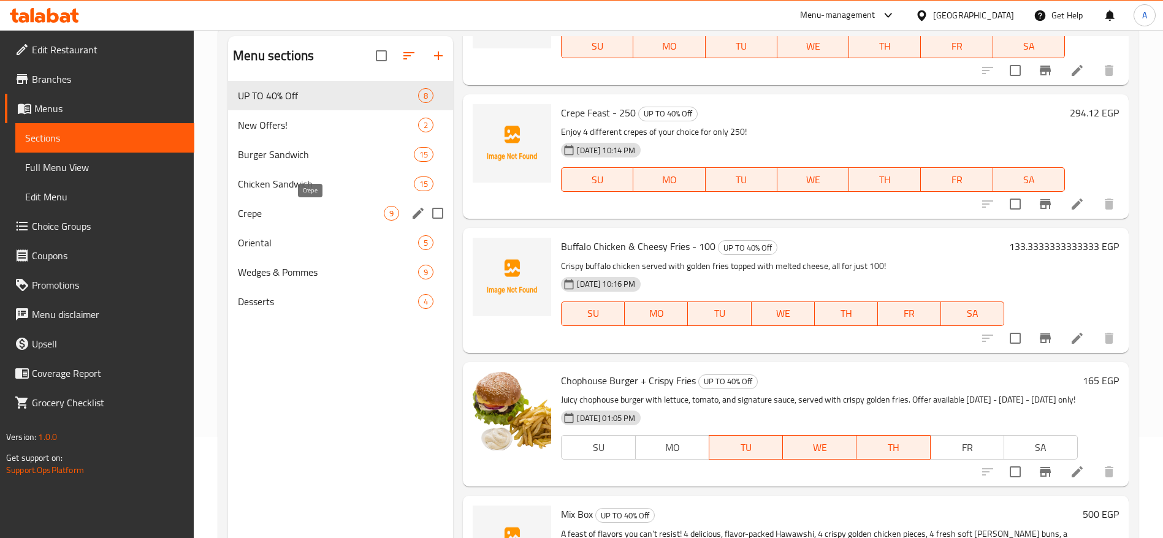
click at [329, 212] on span "Crepe" at bounding box center [311, 213] width 146 height 15
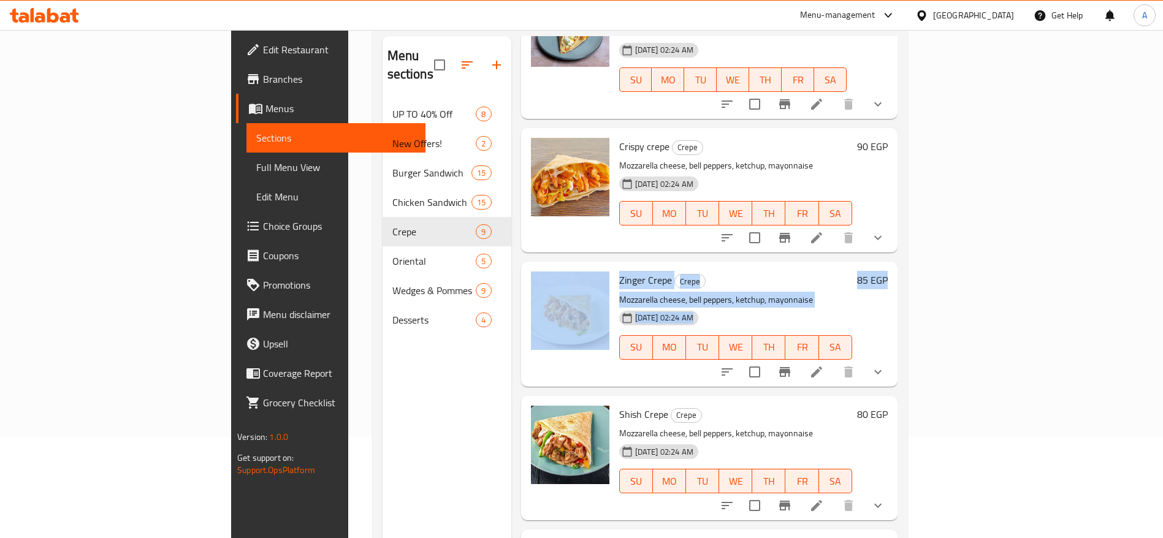
drag, startPoint x: 1129, startPoint y: 256, endPoint x: 1148, endPoint y: 126, distance: 131.4
click at [932, 126] on div "Home / Restaurants management / Menus / Sections Buffalo Chicken Open import ex…" at bounding box center [640, 269] width 584 height 680
click at [932, 115] on div "Home / Restaurants management / Menus / Sections Buffalo Chicken Open import ex…" at bounding box center [640, 269] width 584 height 680
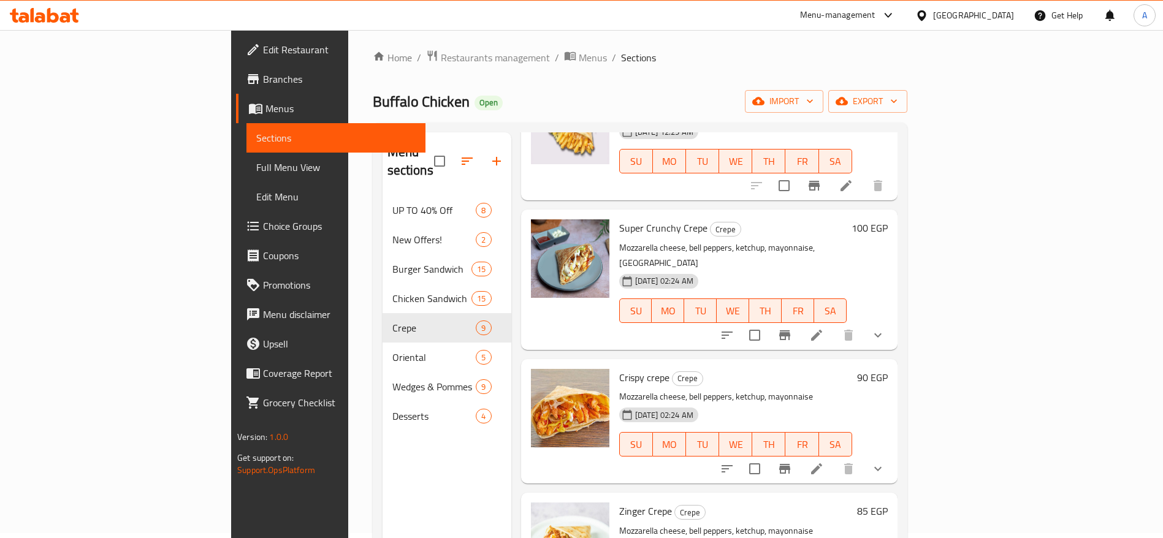
scroll to position [3, 0]
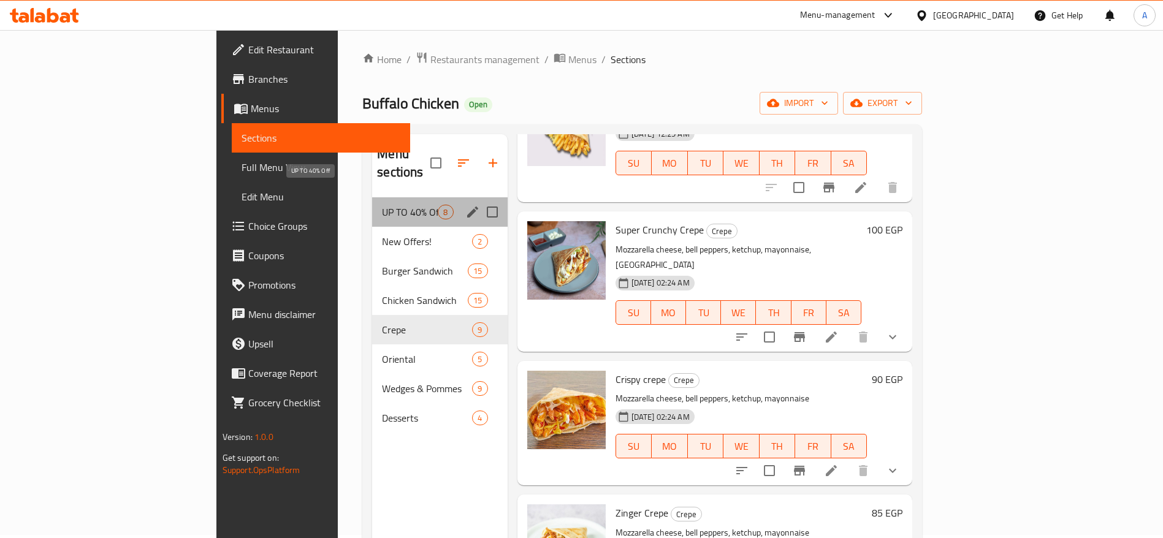
click at [382, 205] on span "UP TO 40% Off" at bounding box center [410, 212] width 56 height 15
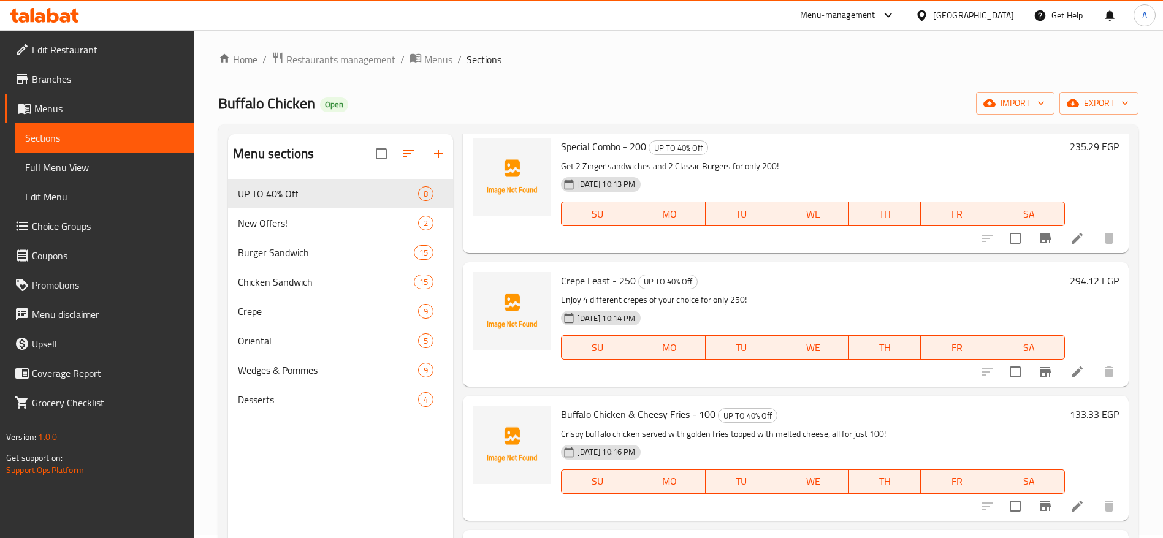
scroll to position [187, 0]
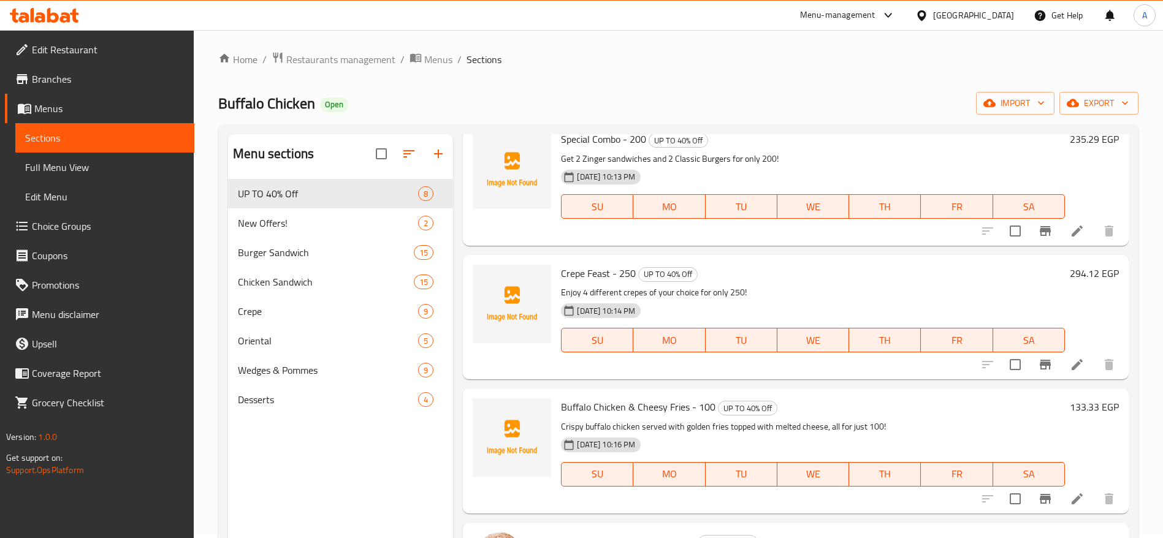
click at [1070, 282] on h6 "294.12 EGP" at bounding box center [1094, 273] width 49 height 17
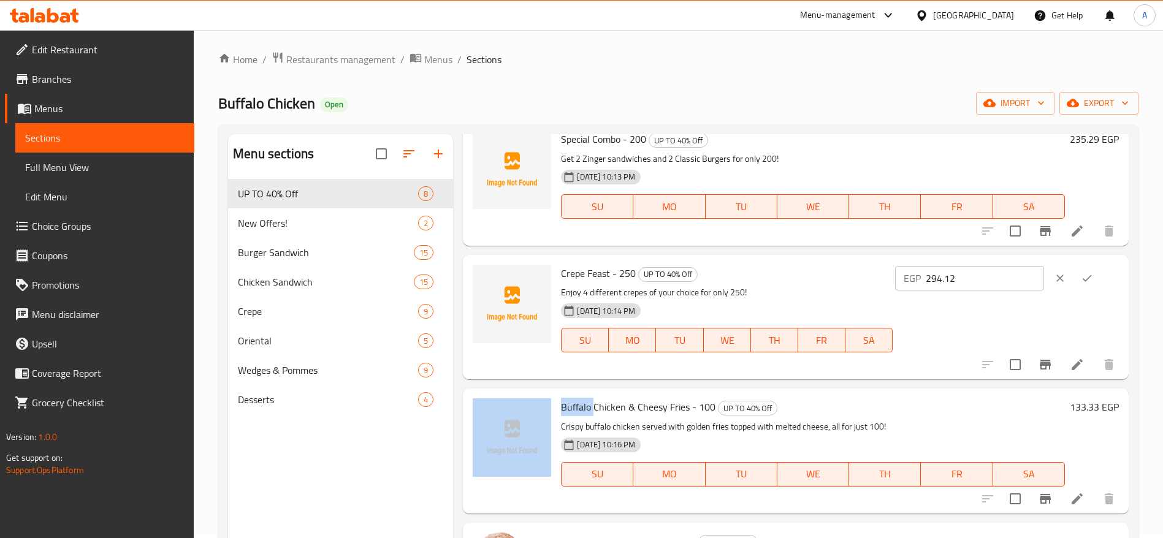
click at [1067, 286] on div at bounding box center [1074, 278] width 54 height 27
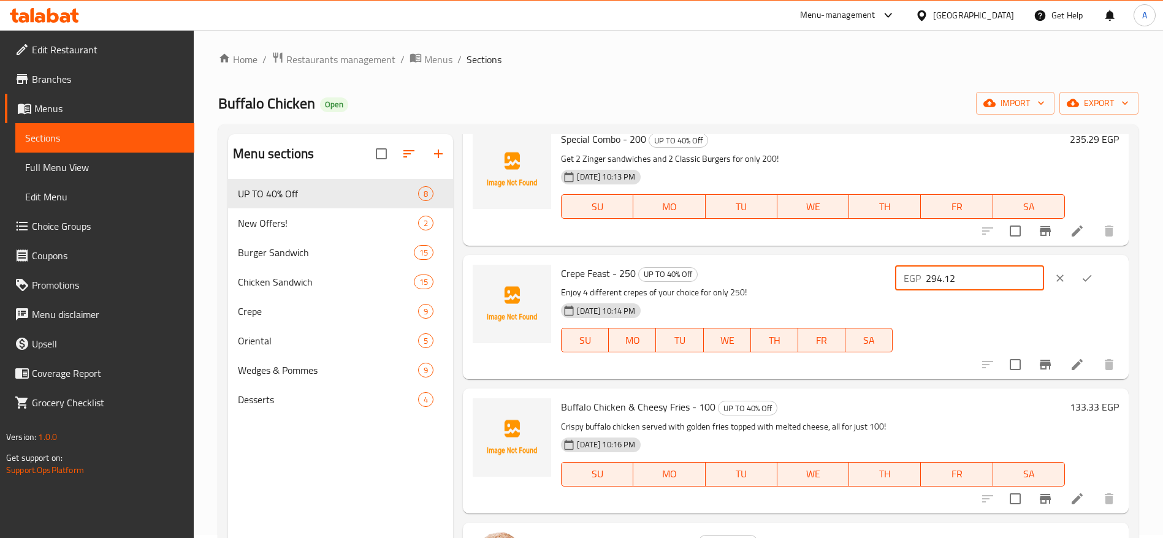
click at [945, 291] on input "294.12" at bounding box center [985, 278] width 118 height 25
type input "312.5"
click at [1081, 284] on icon "ok" at bounding box center [1087, 278] width 12 height 12
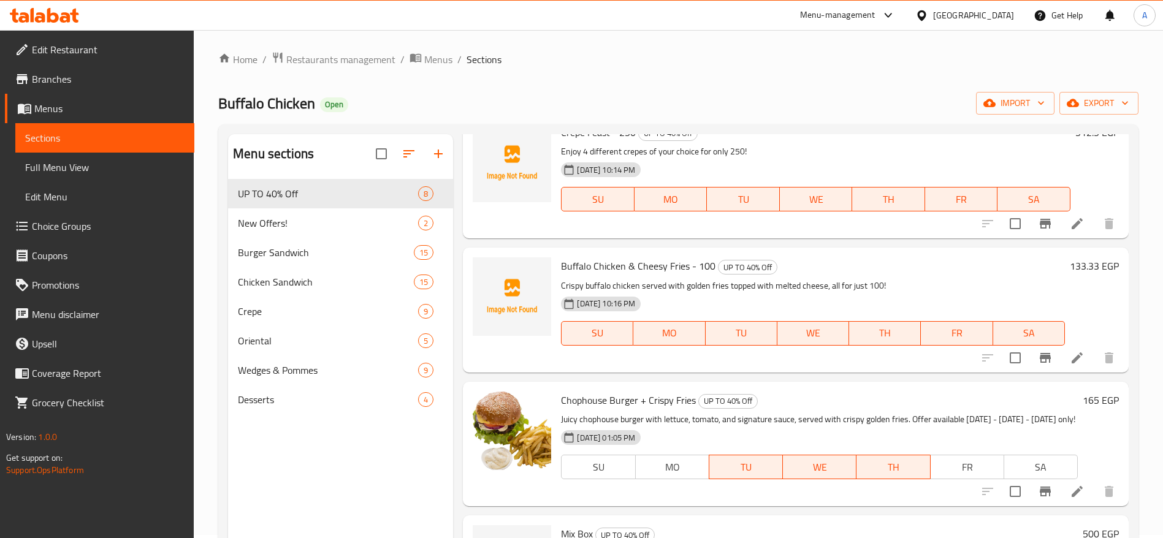
scroll to position [0, 0]
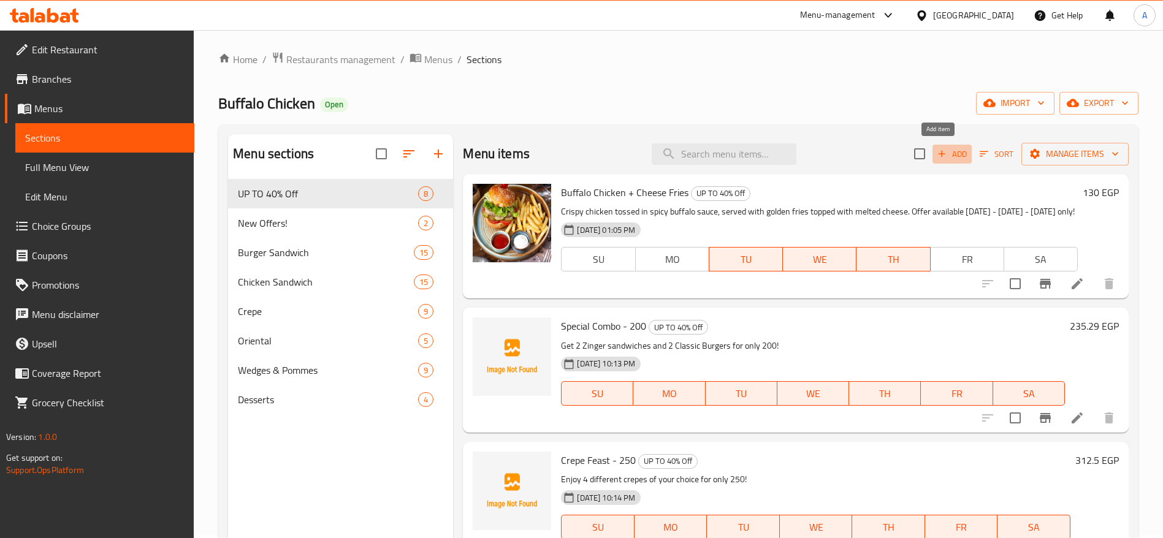
click at [942, 153] on span "Add" at bounding box center [952, 154] width 33 height 14
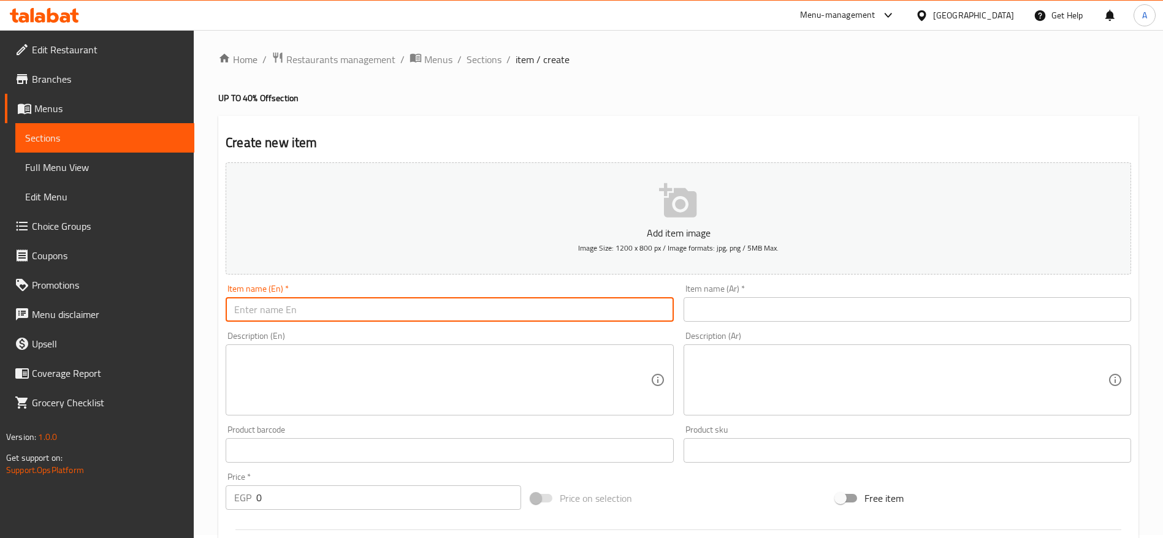
click at [487, 313] on input "text" at bounding box center [450, 309] width 448 height 25
paste input "Chophouse Burger & Crispy Fries – 140"
type input "Chophouse Burger & Crispy Fries – 140"
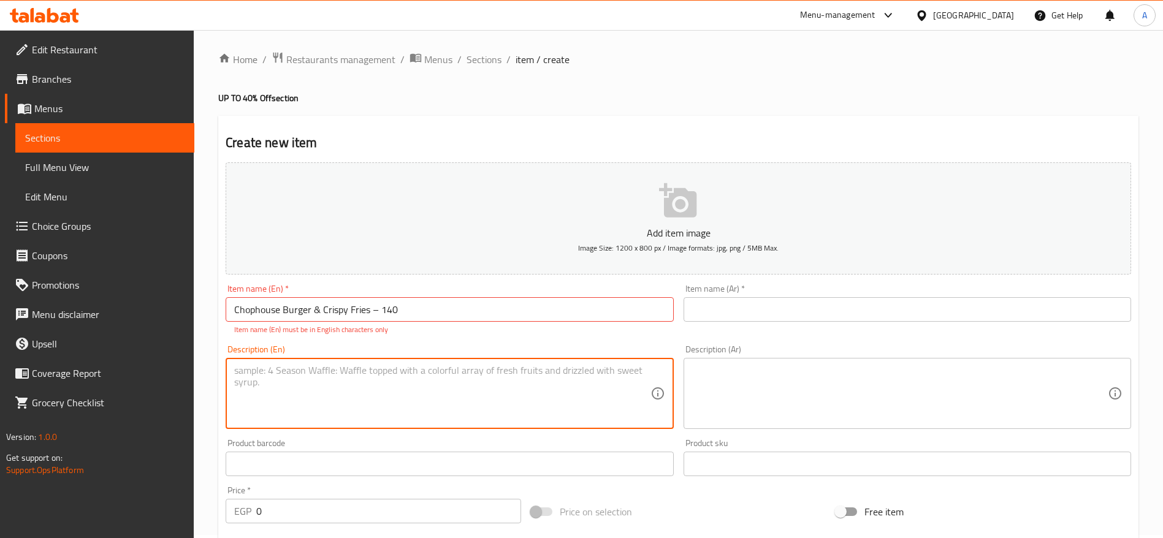
click at [500, 354] on div "Description (En) Description (En)" at bounding box center [450, 387] width 448 height 84
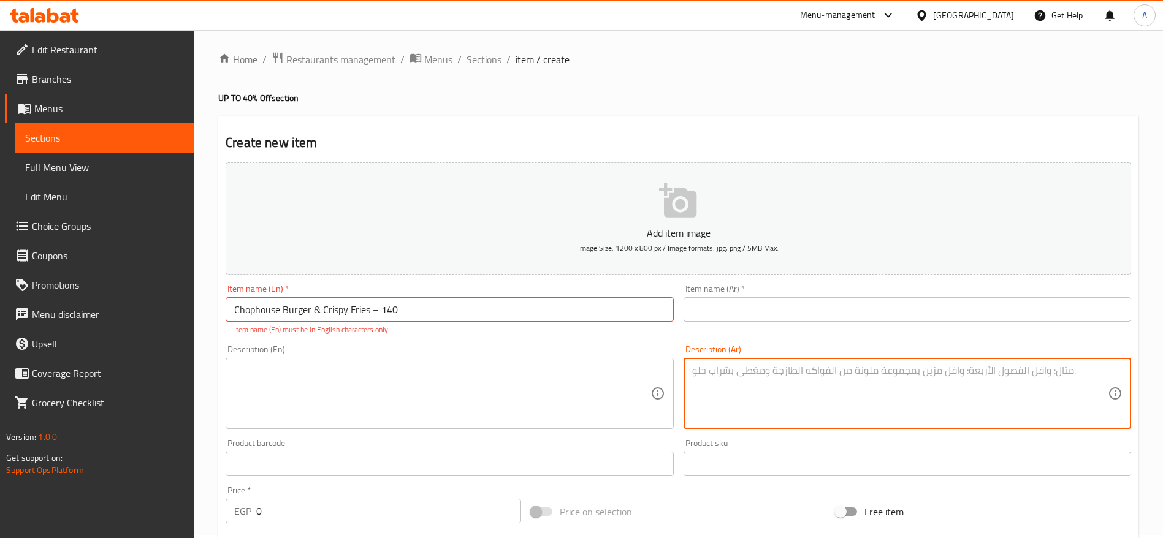
click at [746, 368] on textarea at bounding box center [900, 394] width 416 height 58
paste textarea "برجر شوب هاوس عصير ولذيذ مع بطاطس كرسبي ذهبية فقط بـ 140!"
type textarea "برجر شوب هاوس عصير ولذيذ مع بطاطس كرسبي ذهبية فقط بـ 140!"
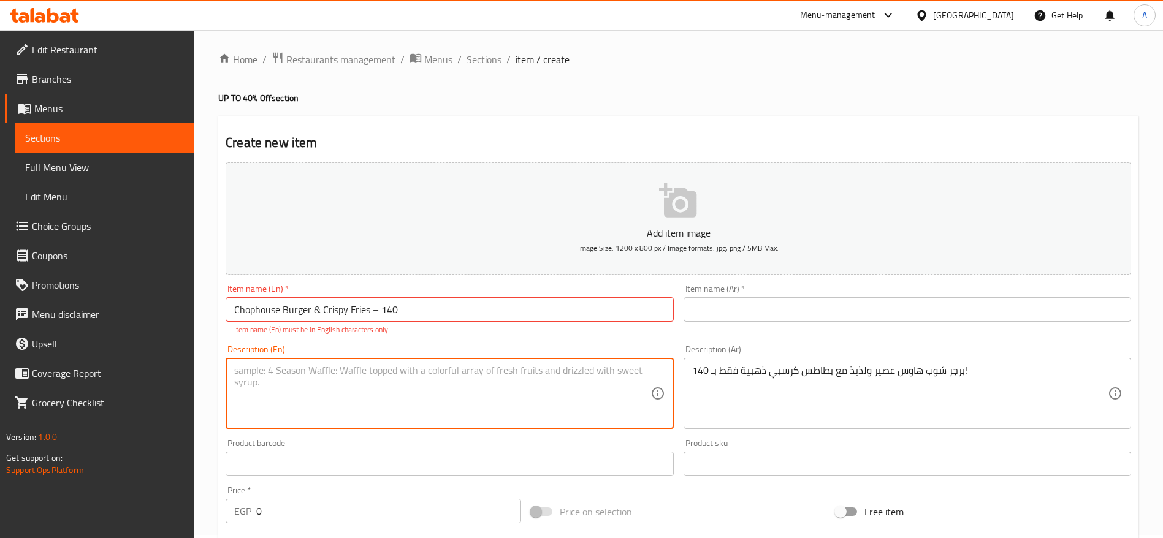
click at [592, 380] on textarea at bounding box center [442, 394] width 416 height 58
paste textarea "Juicy Chophouse burger served with golden crispy fries, all for just 140!"
type textarea "Juicy Chophouse burger served with golden crispy fries, all for just 140!"
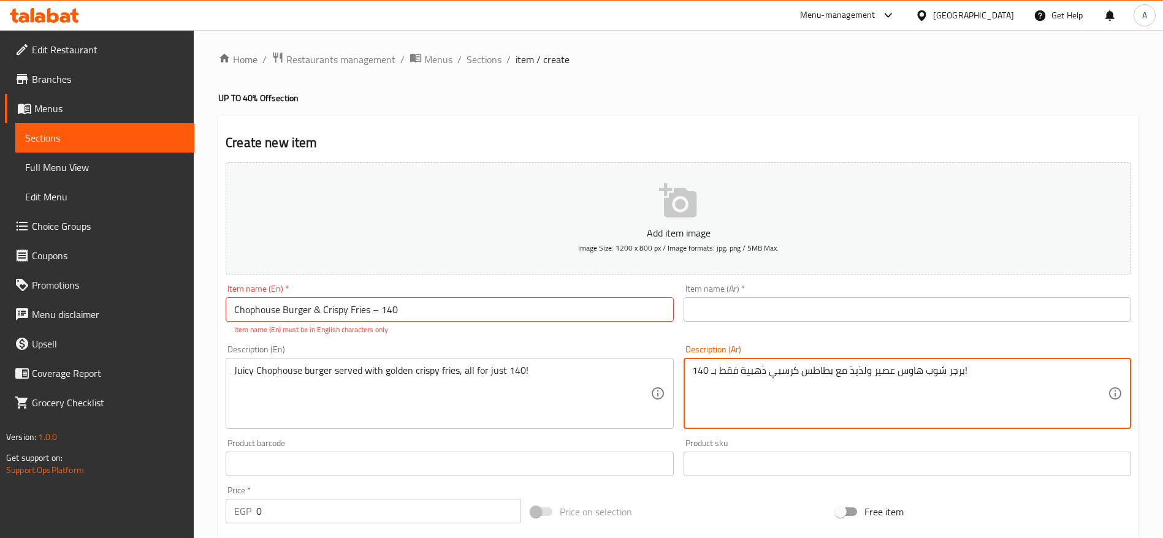
click at [882, 367] on textarea "برجر شوب هاوس عصير ولذيذ مع بطاطس كرسبي ذهبية فقط بـ 140!" at bounding box center [900, 394] width 416 height 58
drag, startPoint x: 864, startPoint y: 370, endPoint x: 913, endPoint y: 497, distance: 136.8
click at [913, 497] on div "Add item image Image Size: 1200 x 800 px / Image formats: jpg, png / 5MB Max. I…" at bounding box center [678, 429] width 915 height 542
type textarea "برجر شوب هاوس لذيذ مع بطاطس كرسبي ذهبية فقط بـ 140!"
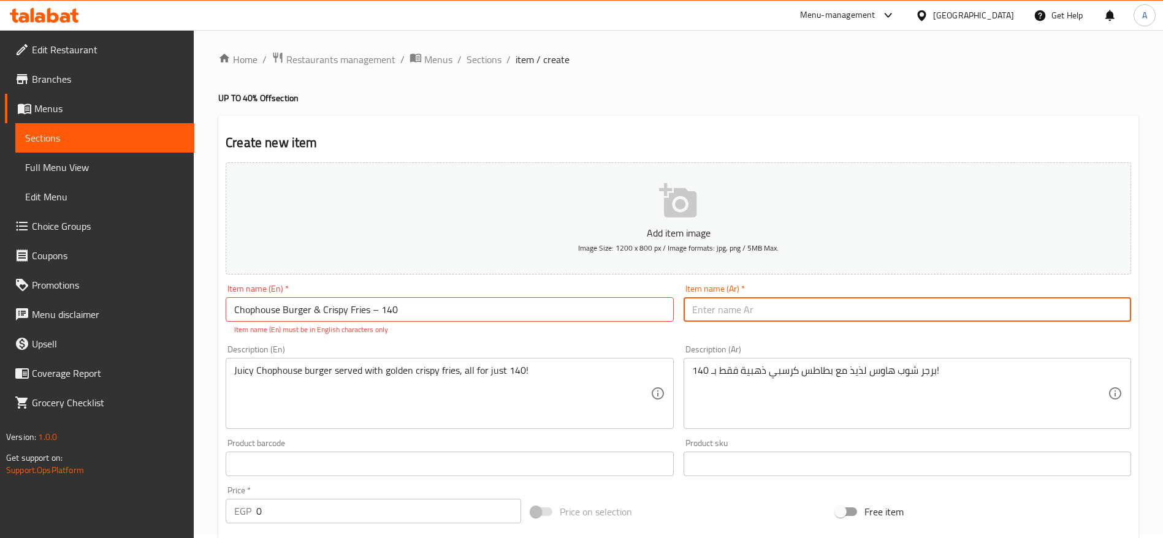
click at [725, 305] on input "text" at bounding box center [908, 309] width 448 height 25
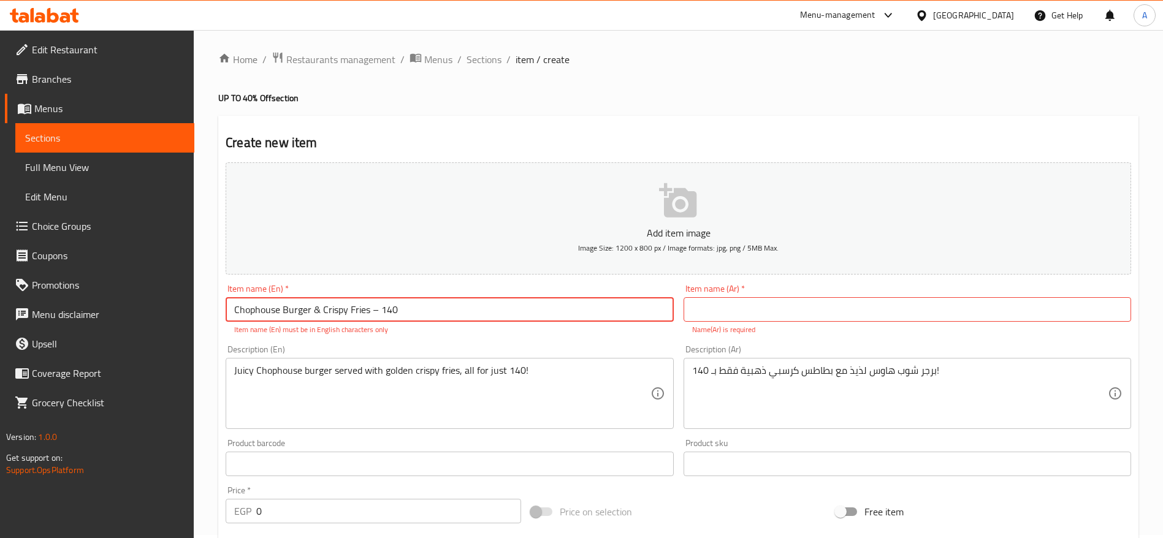
click at [379, 310] on input "Chophouse Burger & Crispy Fries – 140" at bounding box center [450, 309] width 448 height 25
type input "Chophouse Burger & Crispy Fries - 140"
click at [427, 311] on input "Chophouse Burger & Crispy Fries - 140" at bounding box center [450, 309] width 448 height 25
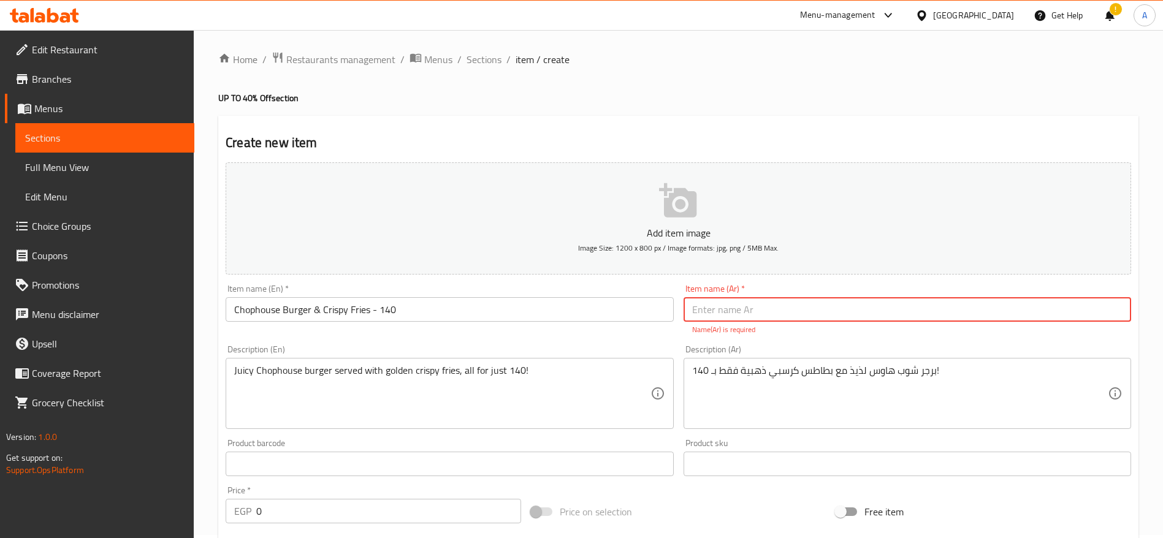
click at [760, 307] on input "text" at bounding box center [908, 309] width 448 height 25
paste input "برجر شوب هاوس مع بطاطس كرسبي – 140"
drag, startPoint x: 718, startPoint y: 311, endPoint x: 654, endPoint y: 497, distance: 197.0
click at [654, 497] on div "Add item image Image Size: 1200 x 800 px / Image formats: jpg, png / 5MB Max. I…" at bounding box center [678, 429] width 915 height 542
type input "برجر شوب هاوس مع بطاطس كرسبي - 140"
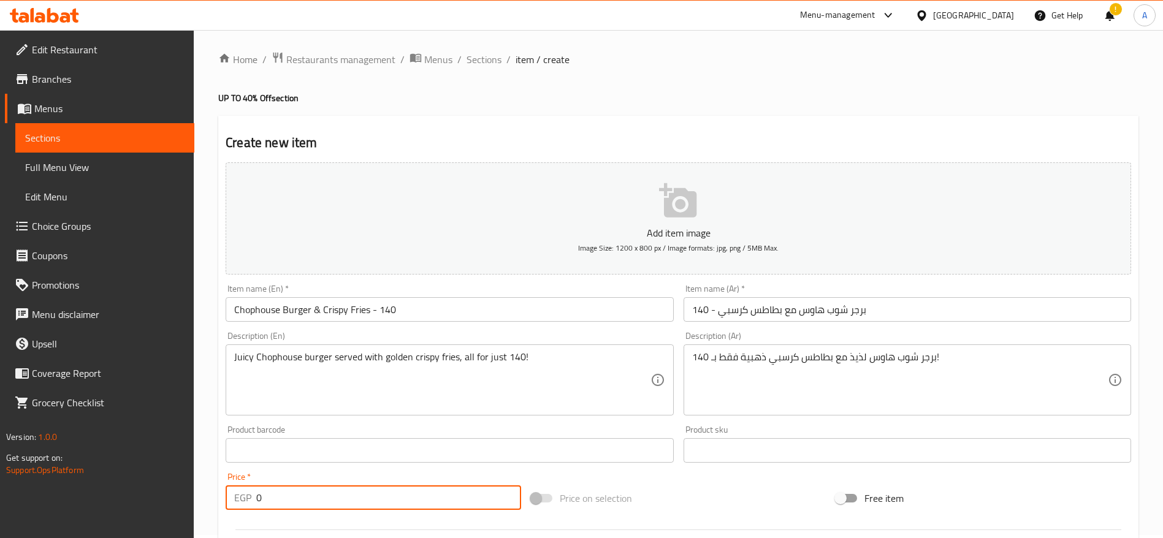
click at [425, 503] on input "0" at bounding box center [388, 498] width 265 height 25
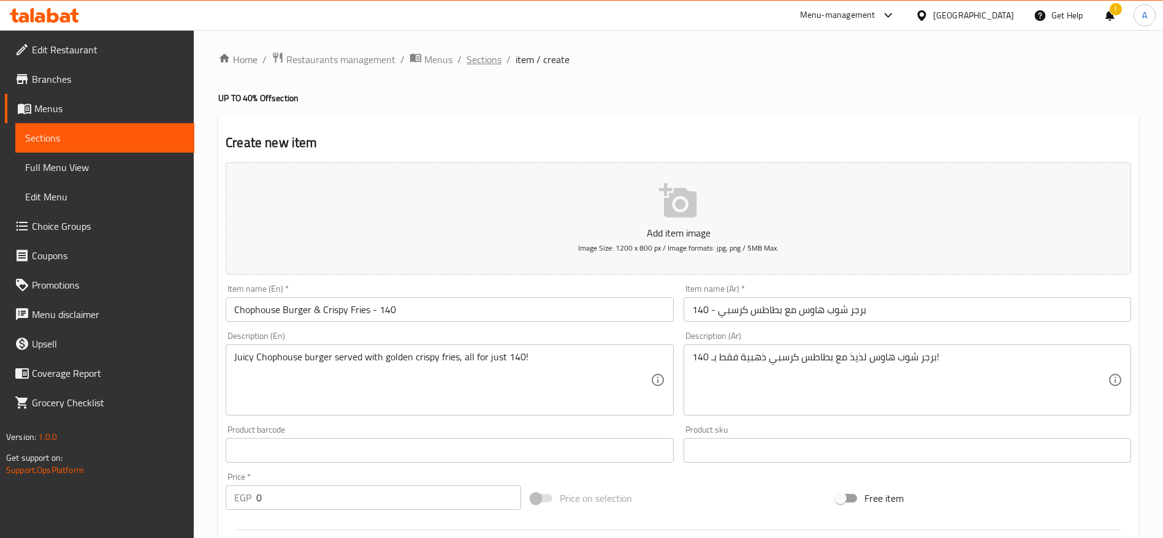
click at [484, 54] on span "Sections" at bounding box center [484, 59] width 35 height 15
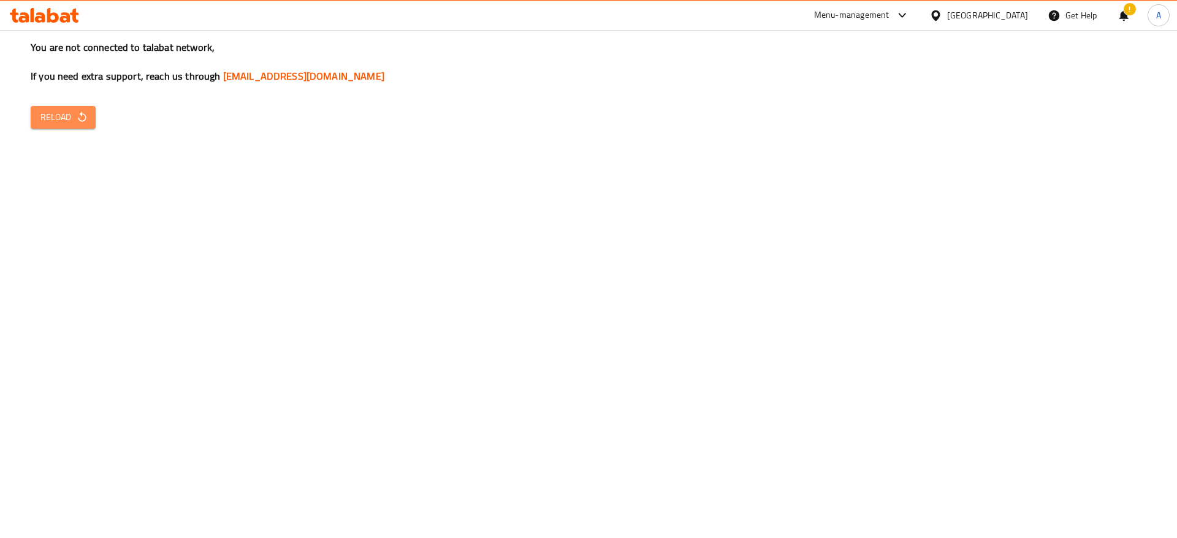
click at [67, 117] on span "Reload" at bounding box center [62, 117] width 45 height 15
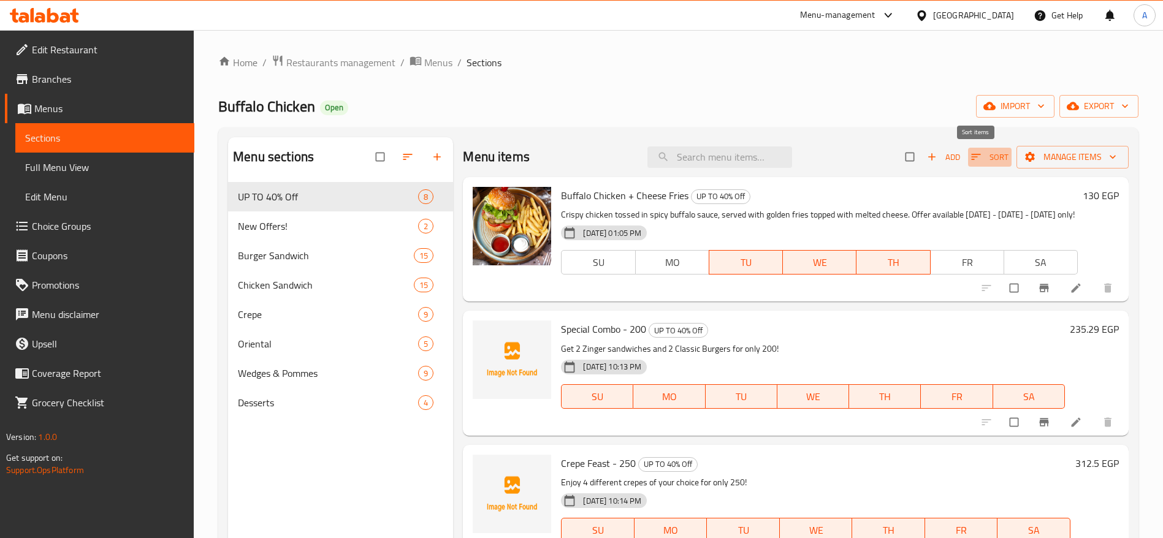
click at [970, 151] on icon "button" at bounding box center [976, 157] width 12 height 12
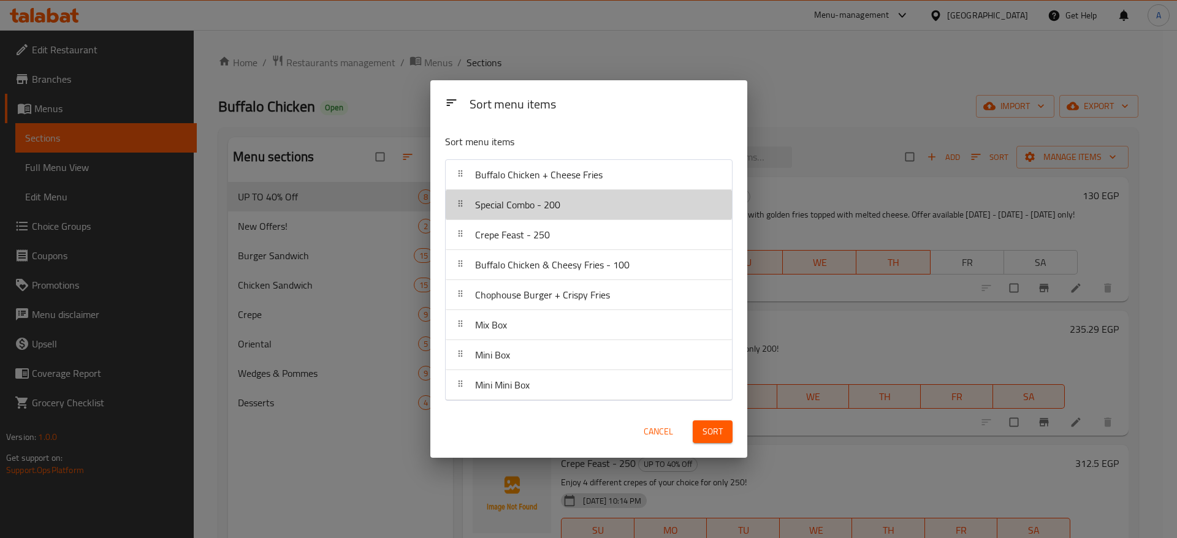
click at [463, 206] on icon at bounding box center [461, 204] width 10 height 10
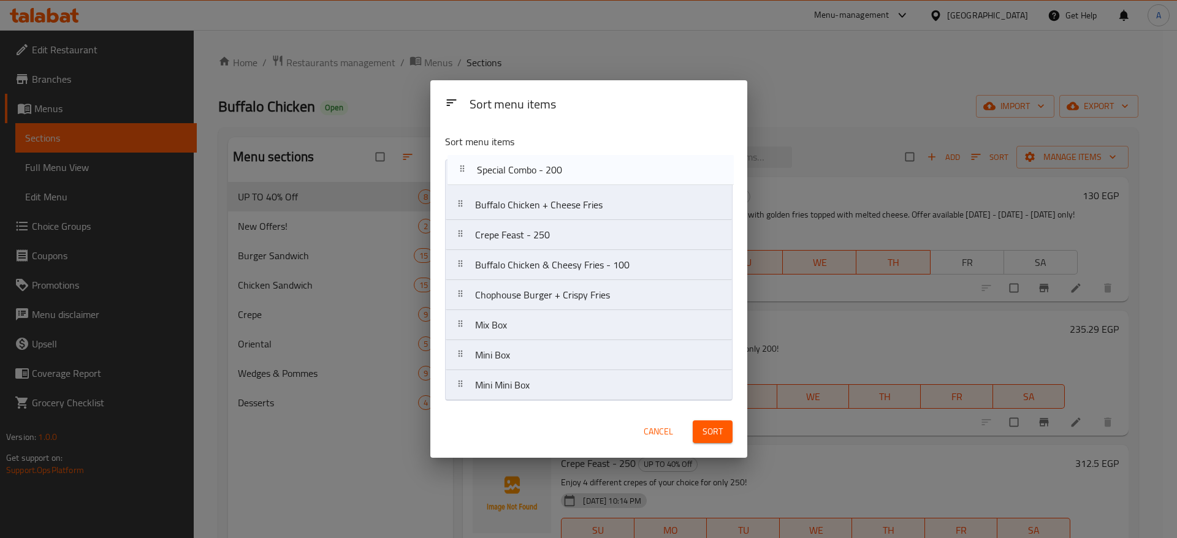
drag, startPoint x: 463, startPoint y: 206, endPoint x: 465, endPoint y: 169, distance: 36.8
click at [465, 169] on nav "Buffalo Chicken + Cheese Fries Special Combo - 200 Crepe Feast - 250 Buffalo Ch…" at bounding box center [589, 280] width 288 height 242
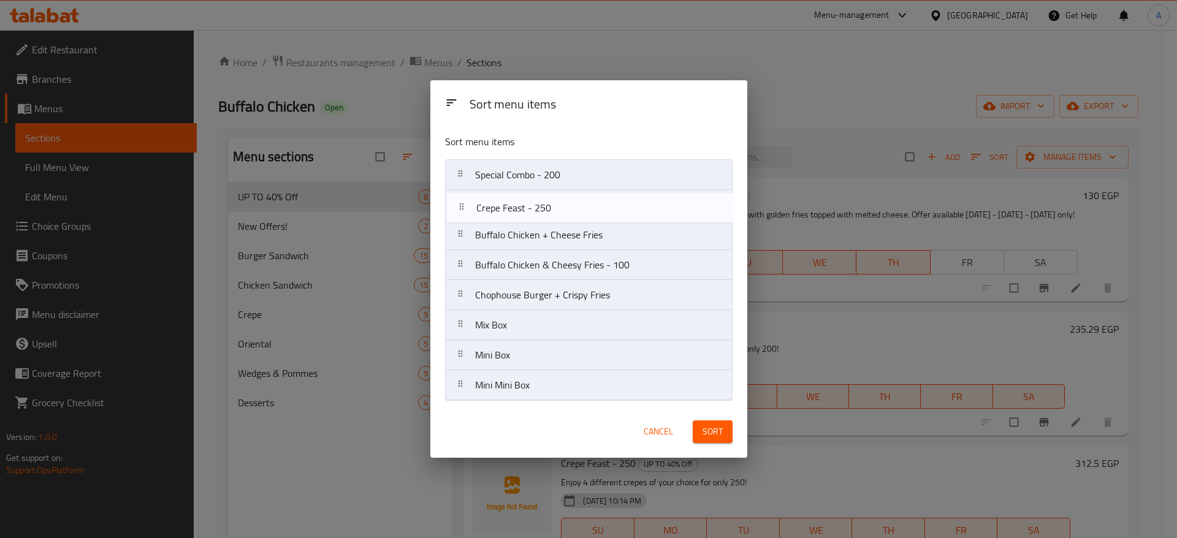
drag, startPoint x: 462, startPoint y: 239, endPoint x: 463, endPoint y: 209, distance: 30.1
click at [463, 209] on nav "Special Combo - 200 Buffalo Chicken + Cheese Fries Crepe Feast - 250 Buffalo Ch…" at bounding box center [589, 280] width 288 height 242
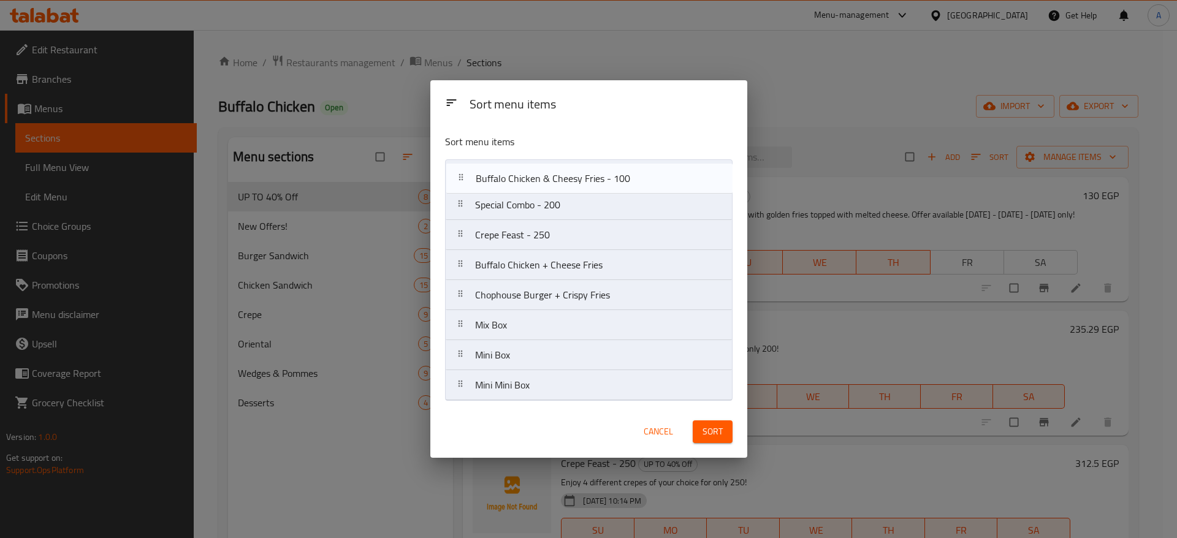
drag, startPoint x: 468, startPoint y: 269, endPoint x: 468, endPoint y: 179, distance: 89.5
click at [468, 179] on nav "Special Combo - 200 Crepe Feast - 250 Buffalo Chicken + Cheese Fries Buffalo Ch…" at bounding box center [589, 280] width 288 height 242
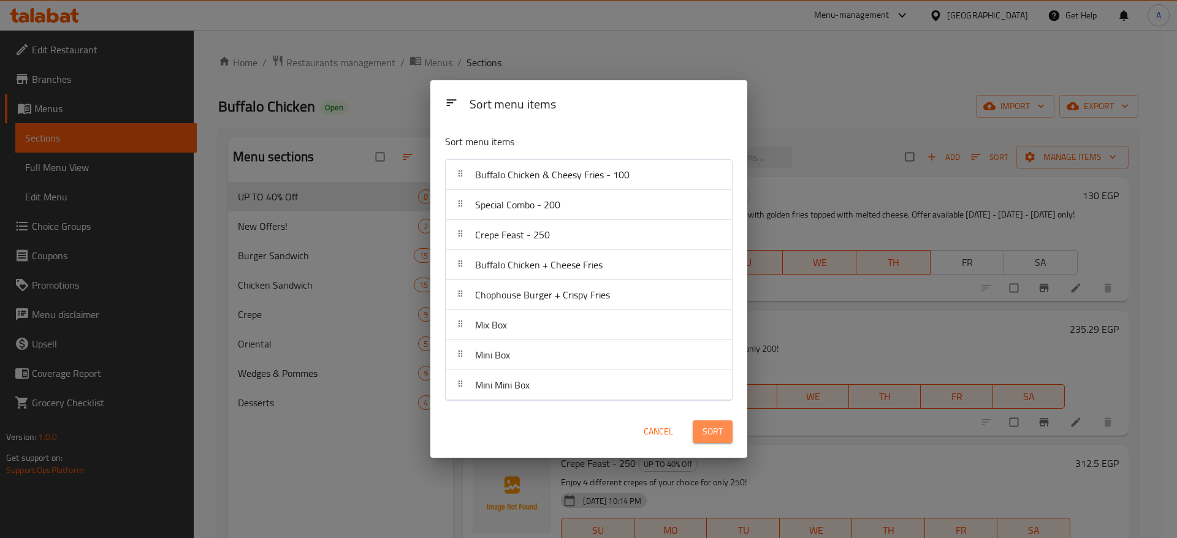
click at [725, 434] on button "Sort" at bounding box center [713, 432] width 40 height 23
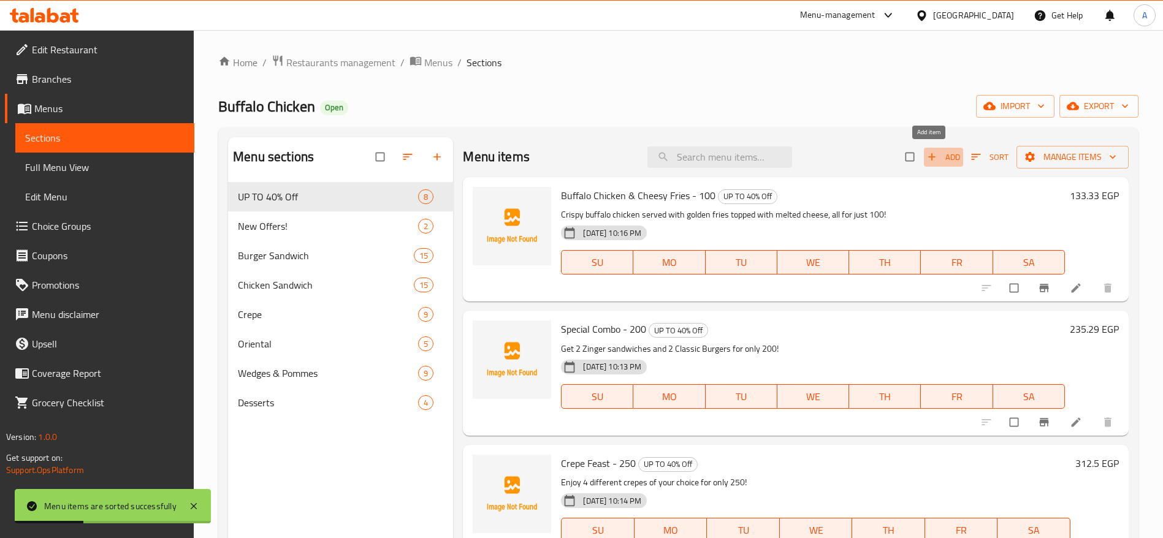
click at [937, 159] on span "Add" at bounding box center [943, 157] width 33 height 14
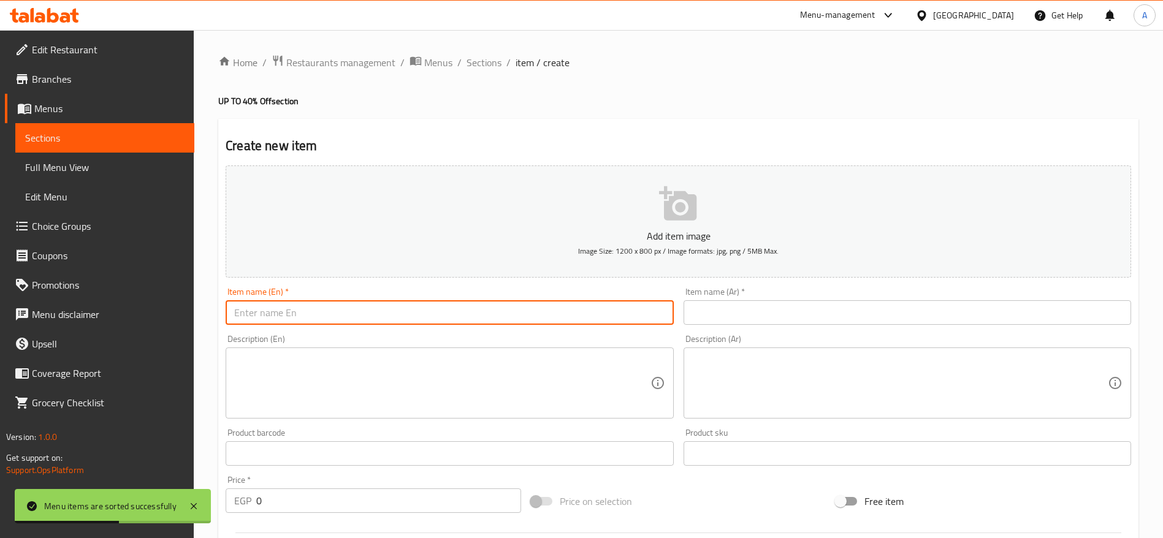
click at [579, 322] on input "text" at bounding box center [450, 312] width 448 height 25
paste input "برجر شوب هاوس مع بطاطس كرسبي – 140"
type input "برجر شوب هاوس مع بطاطس كرسبي – 140"
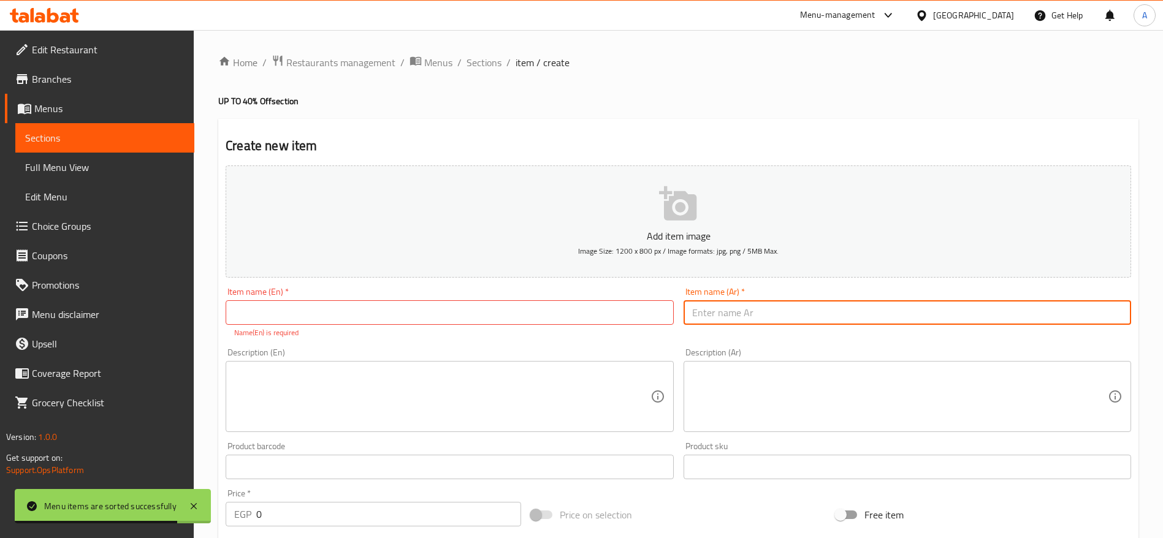
click at [780, 316] on input "text" at bounding box center [908, 312] width 448 height 25
paste input "برجر شوب هاوس مع بطاطس كرسبي – 140"
type input "برجر شوب هاوس مع بطاطس كرسبي – 140"
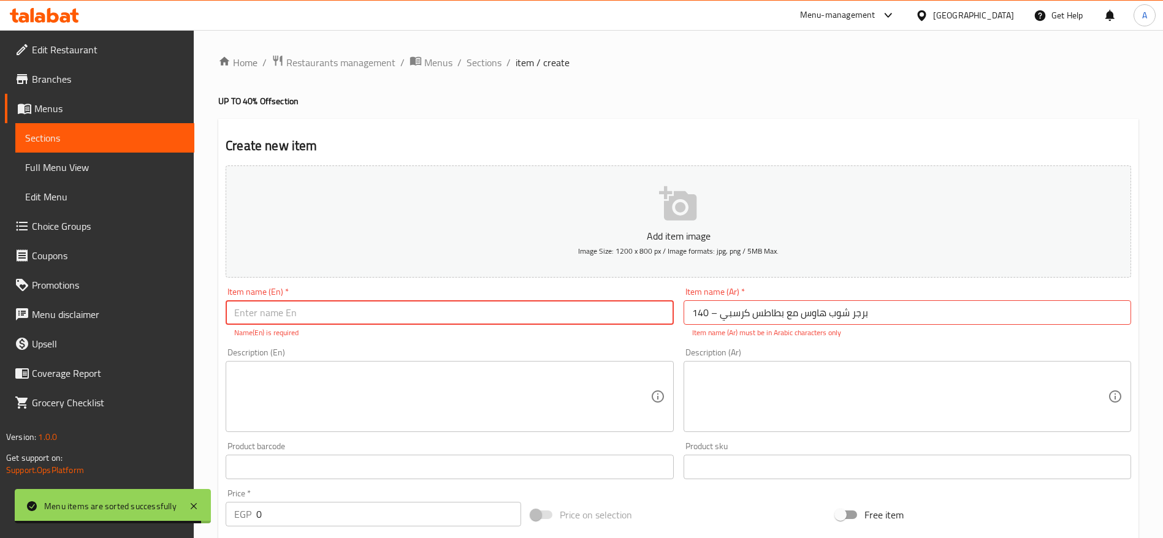
click at [499, 321] on input "text" at bounding box center [450, 312] width 448 height 25
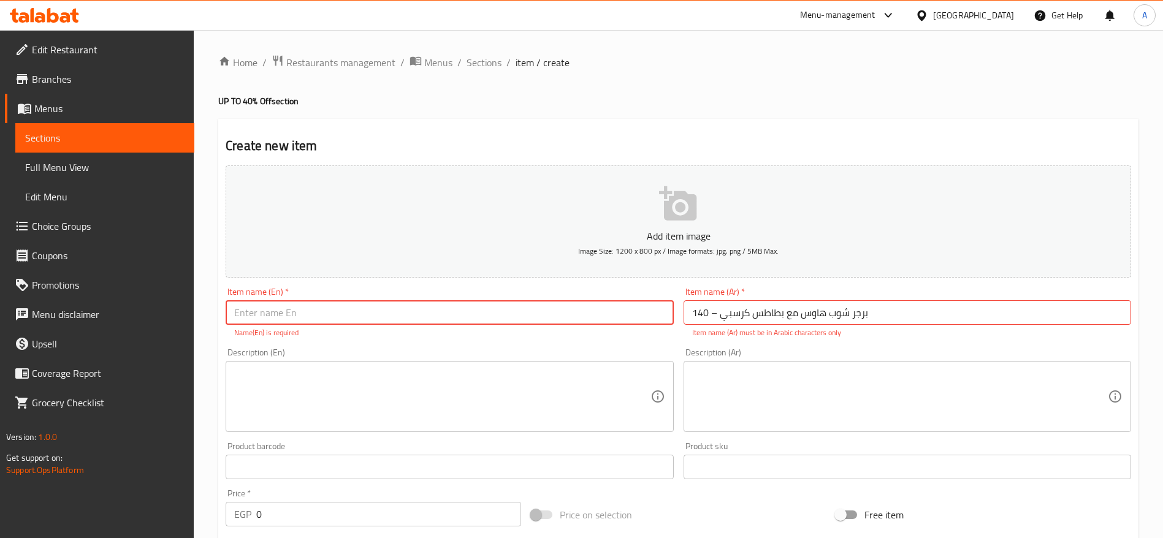
click at [828, 393] on textarea at bounding box center [900, 397] width 416 height 58
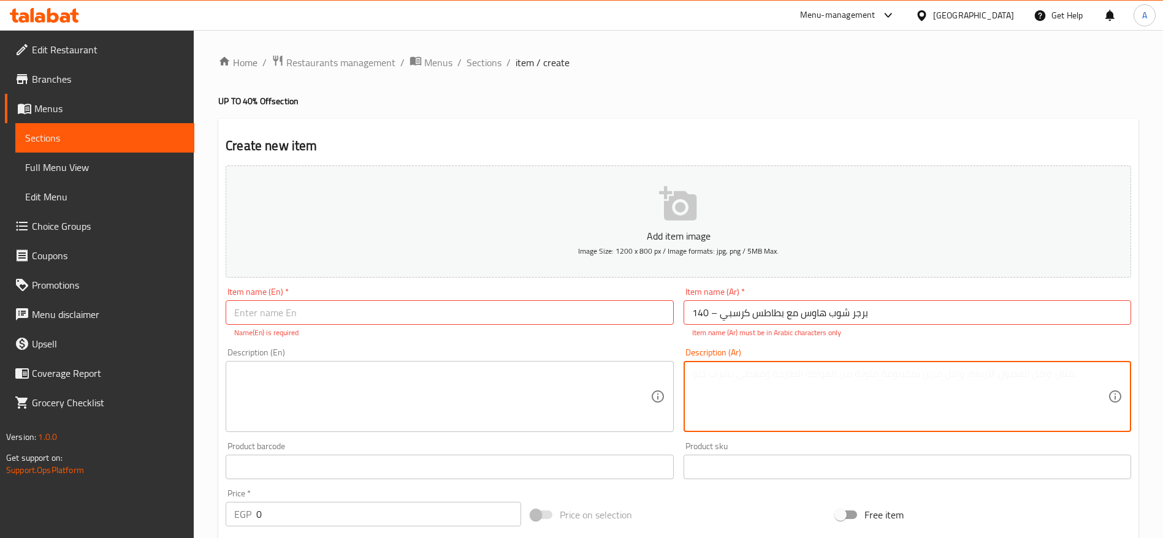
paste textarea "برجر شوب هاوس عصير ولذيذ مع بطاطس كرسبي ذهبية فقط بـ 140!"
type textarea "برجر شوب هاوس عصير ولذيذ مع بطاطس كرسبي ذهبية فقط بـ 140!"
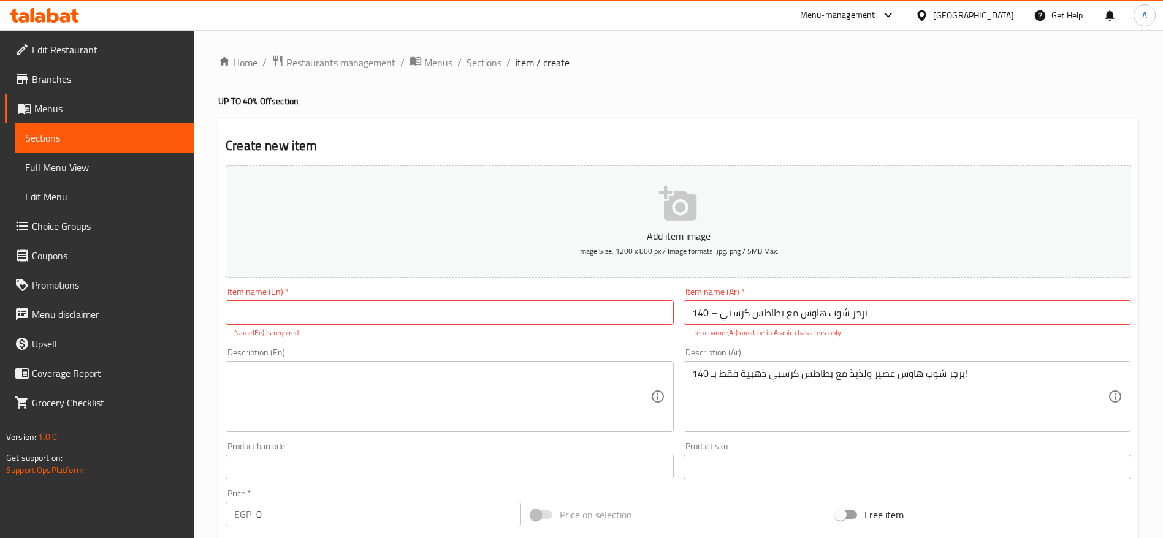
click at [512, 310] on input "text" at bounding box center [450, 312] width 448 height 25
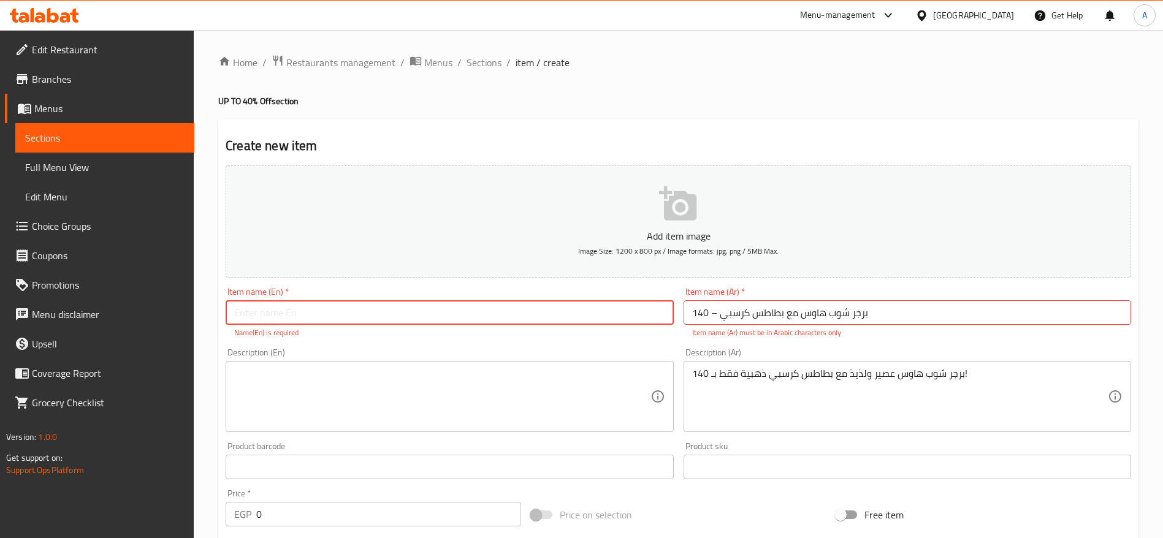
paste input "Chophouse Burger & Crispy Fries – 140"
type input "Chophouse Burger & Crispy Fries – 140"
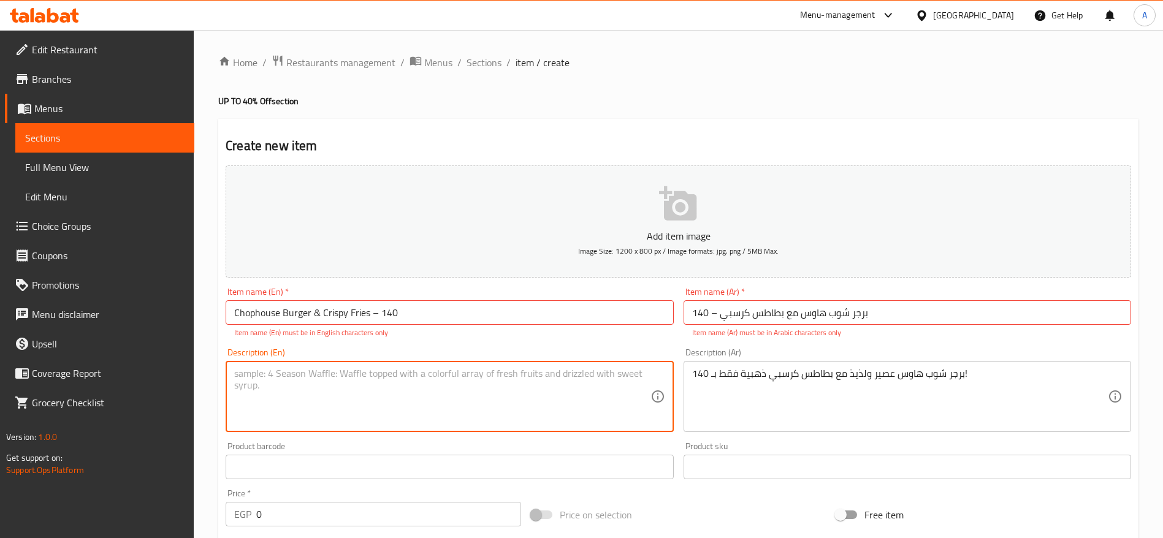
click at [435, 392] on textarea at bounding box center [442, 397] width 416 height 58
paste textarea "Juicy Chophouse burger served with golden crispy fries, all for just 140!"
type textarea "Juicy Chophouse burger served with golden crispy fries, all for just 140!"
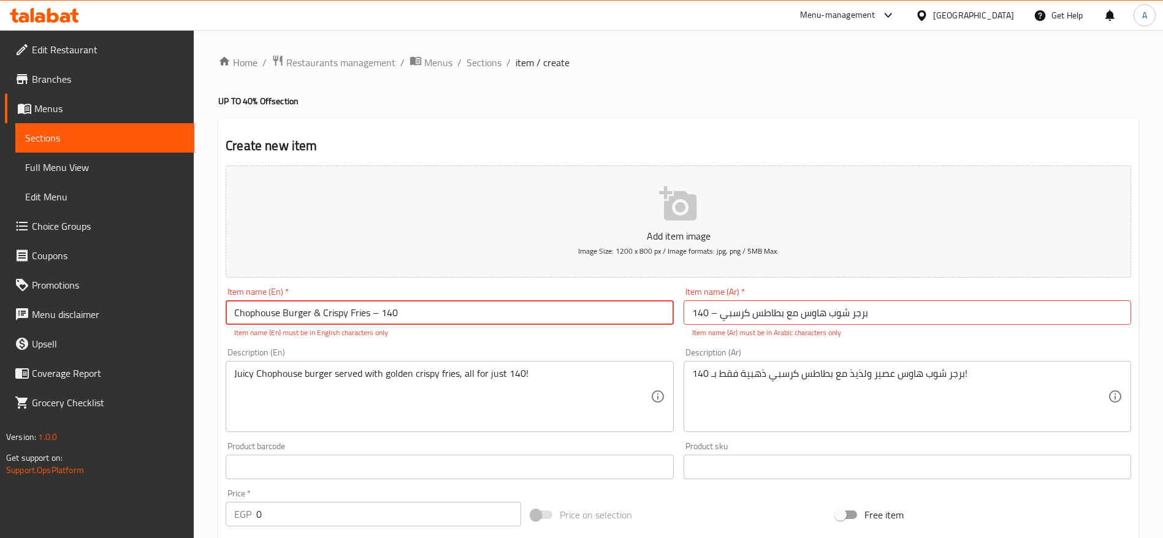
click at [376, 313] on input "Chophouse Burger & Crispy Fries – 140" at bounding box center [450, 312] width 448 height 25
type input "Chophouse Burger & Crispy Fries - 140"
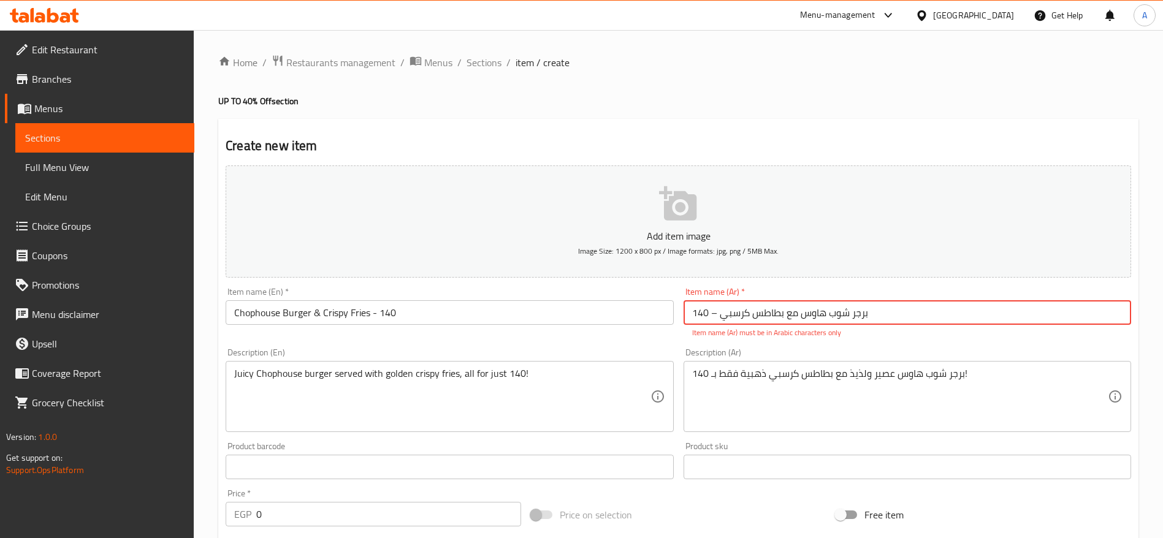
click at [715, 314] on input "برجر شوب هاوس مع بطاطس كرسبي – 140" at bounding box center [908, 312] width 448 height 25
type input "برجر شوب هاوس مع بطاطس كرسبي - 140"
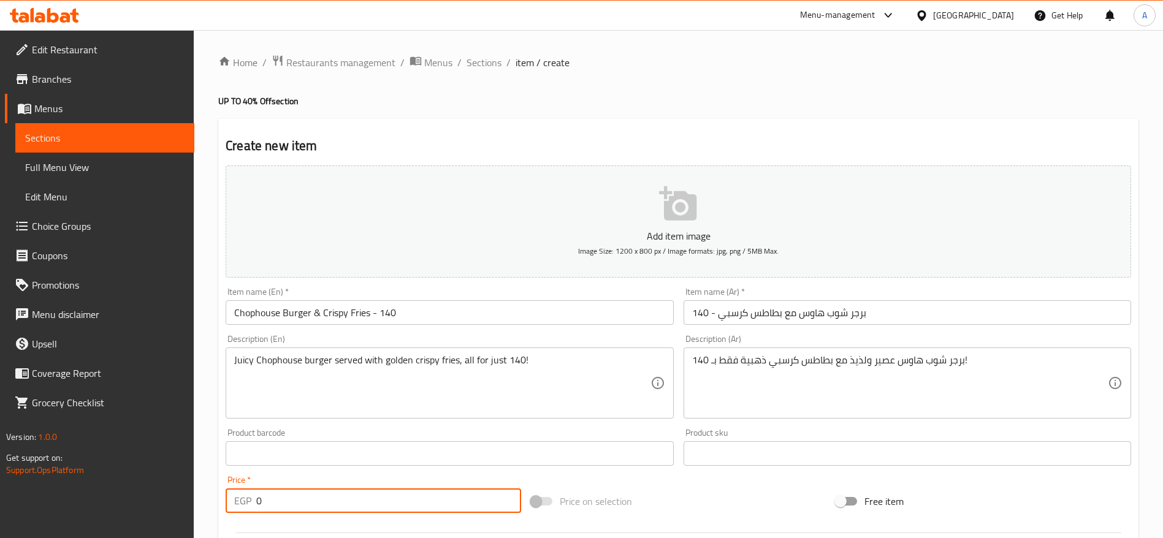
click at [459, 519] on div "Add item image Image Size: 1200 x 800 px / Image formats: jpg, png / 5MB Max. I…" at bounding box center [678, 425] width 915 height 528
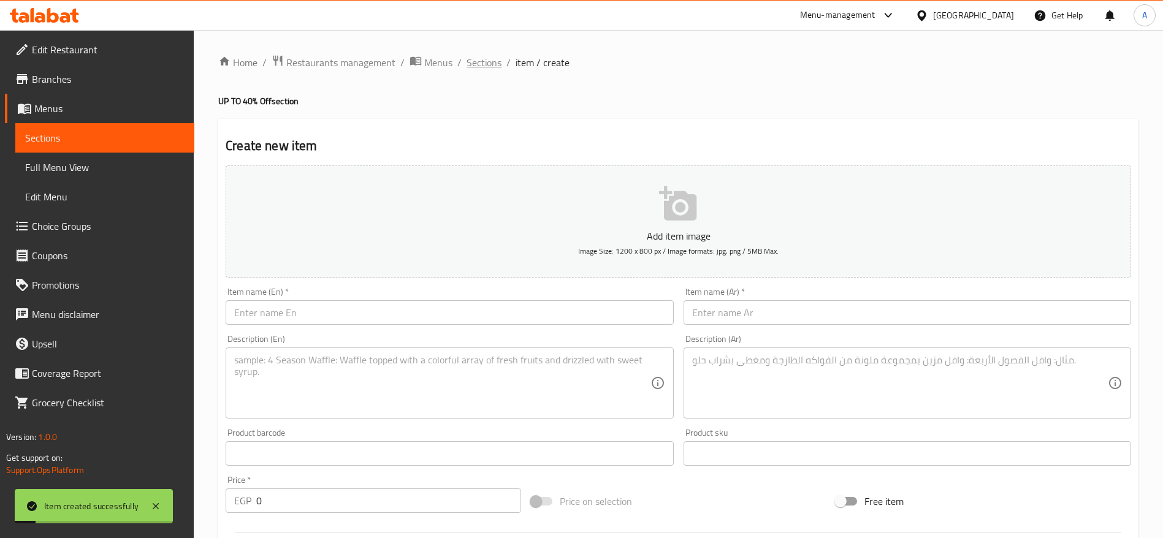
click at [495, 61] on span "Sections" at bounding box center [484, 62] width 35 height 15
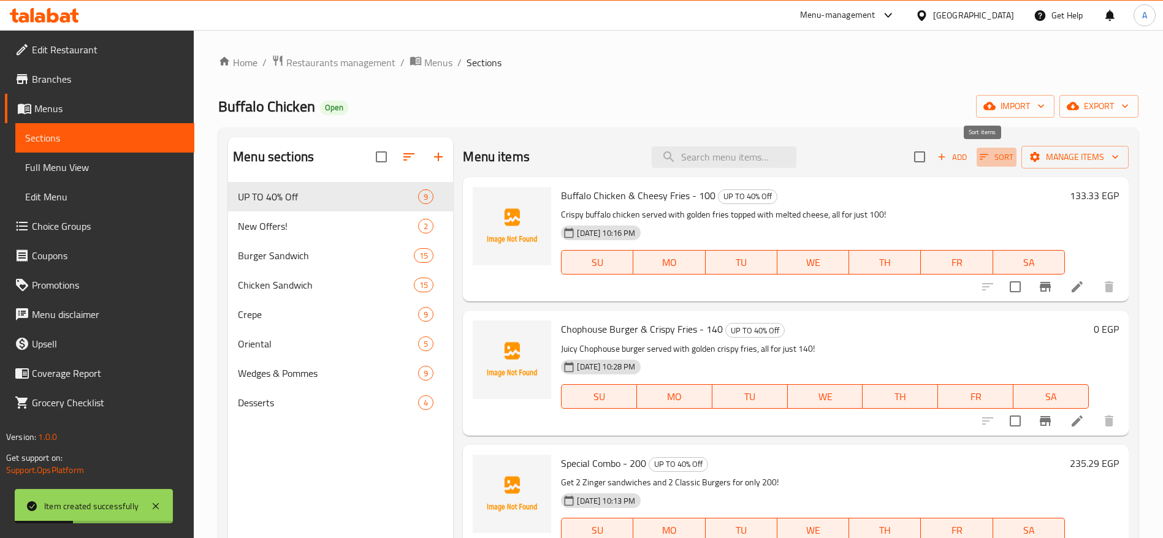
click at [978, 158] on icon "button" at bounding box center [983, 156] width 11 height 11
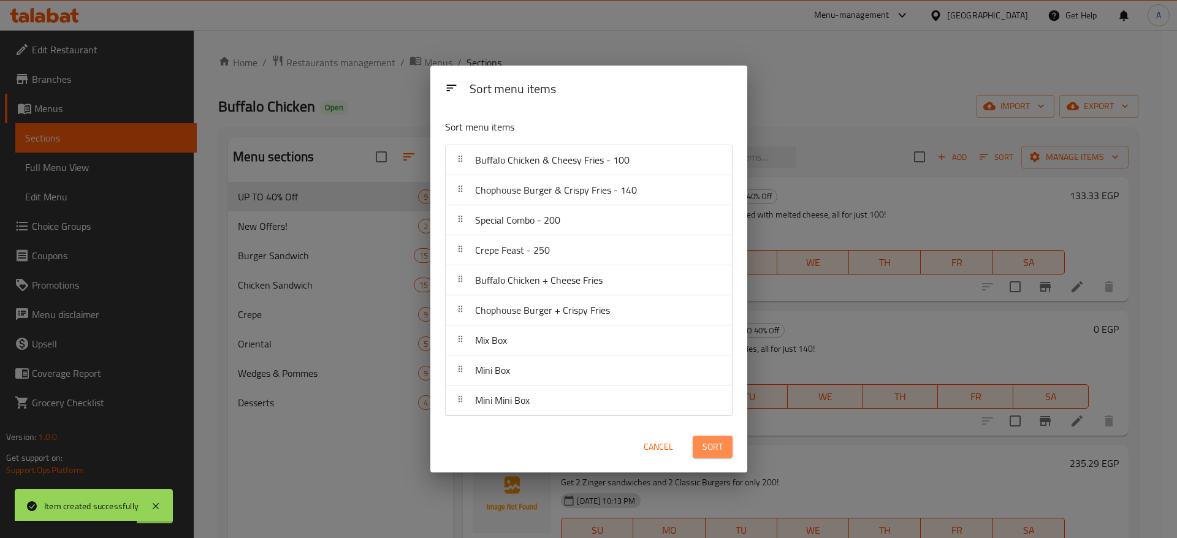
click at [707, 451] on span "Sort" at bounding box center [713, 447] width 20 height 15
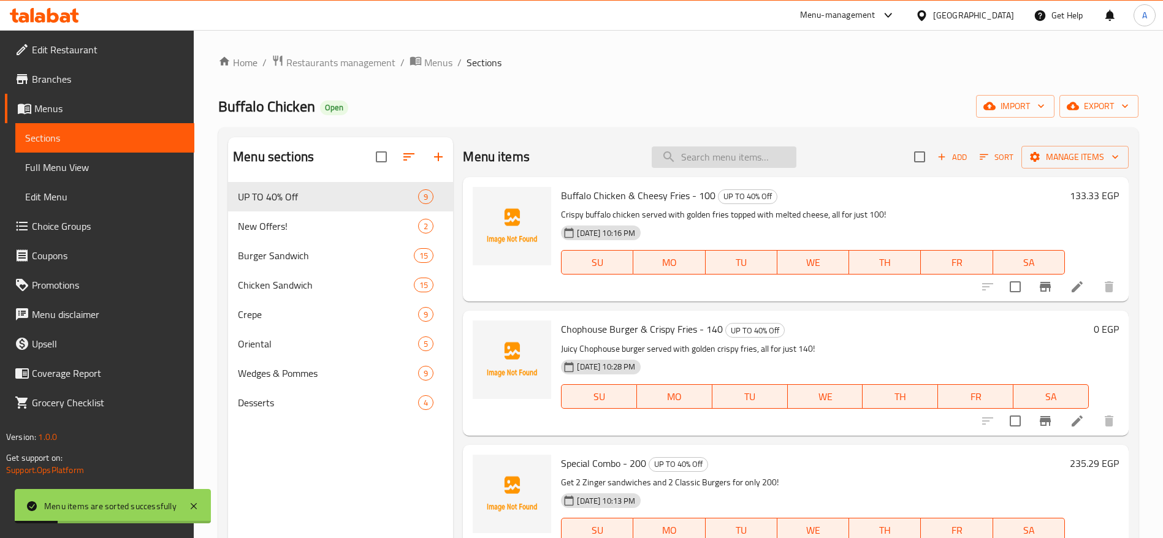
click at [694, 167] on input "search" at bounding box center [724, 157] width 145 height 21
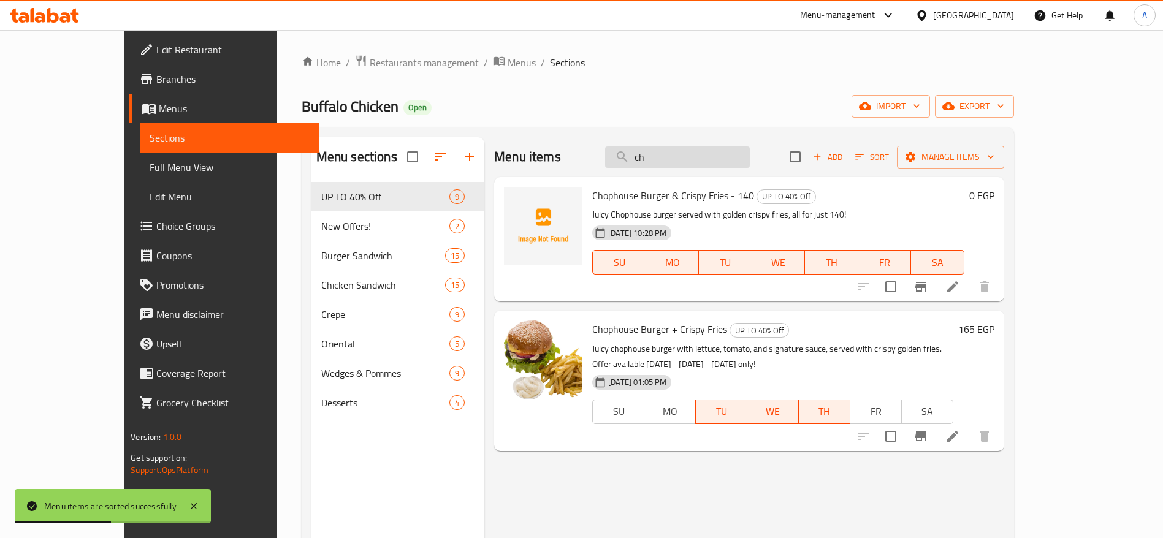
type input "c"
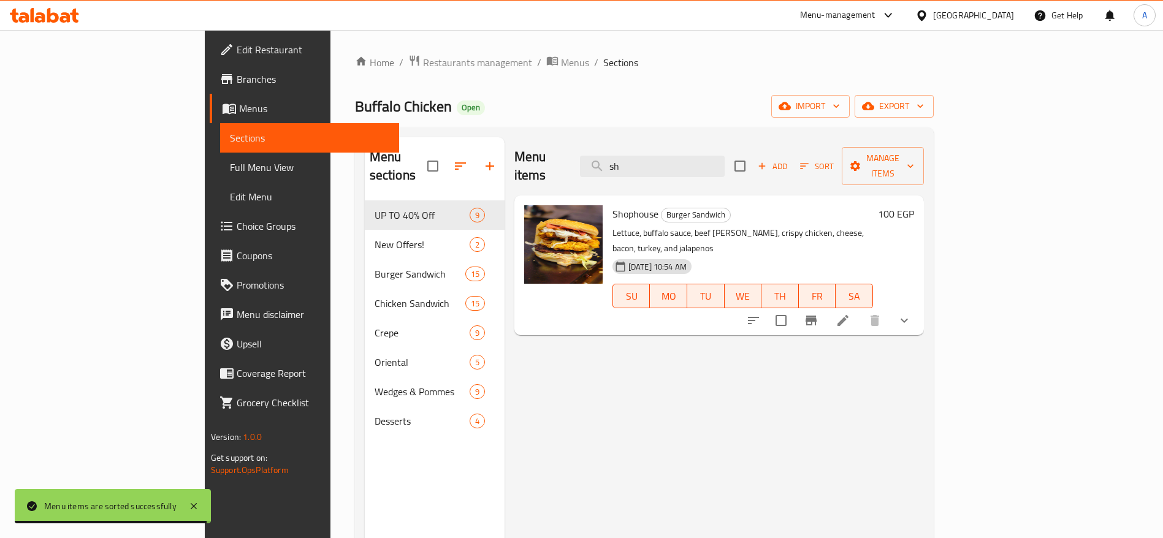
type input "s"
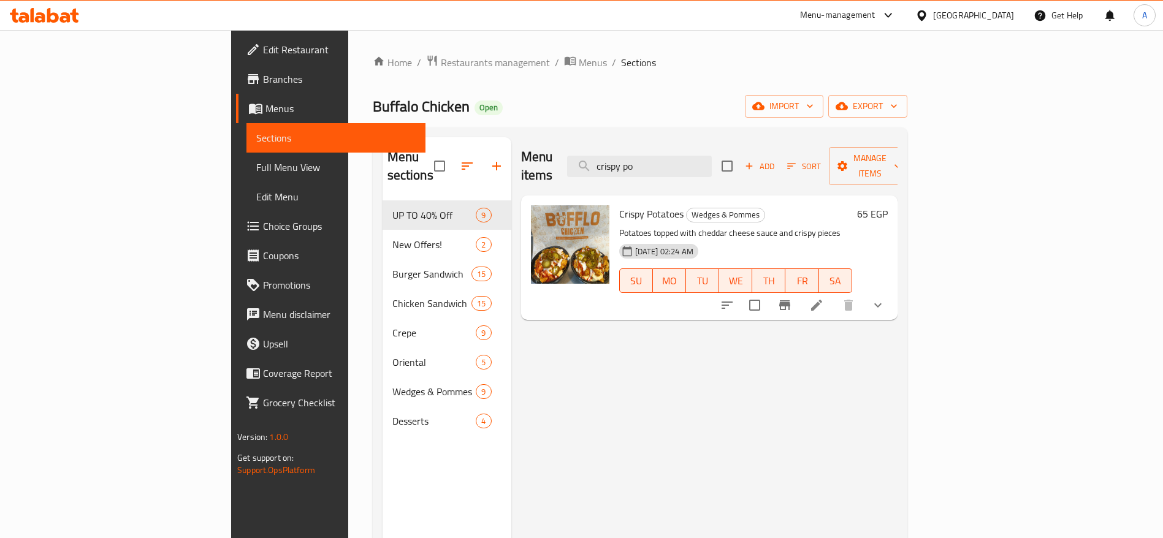
type input "crispy po"
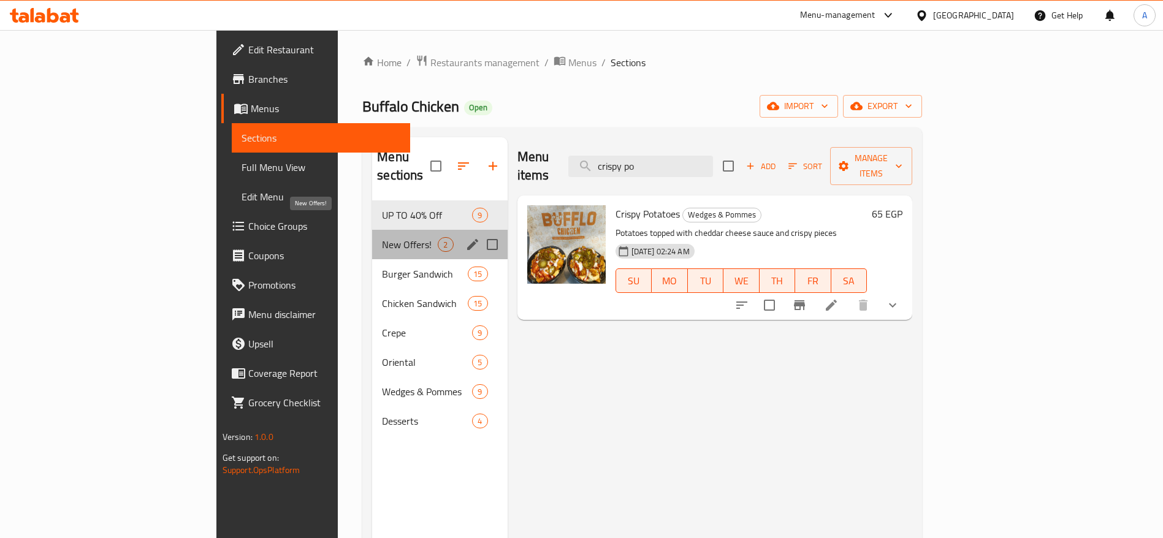
click at [382, 237] on span "New Offers!" at bounding box center [410, 244] width 56 height 15
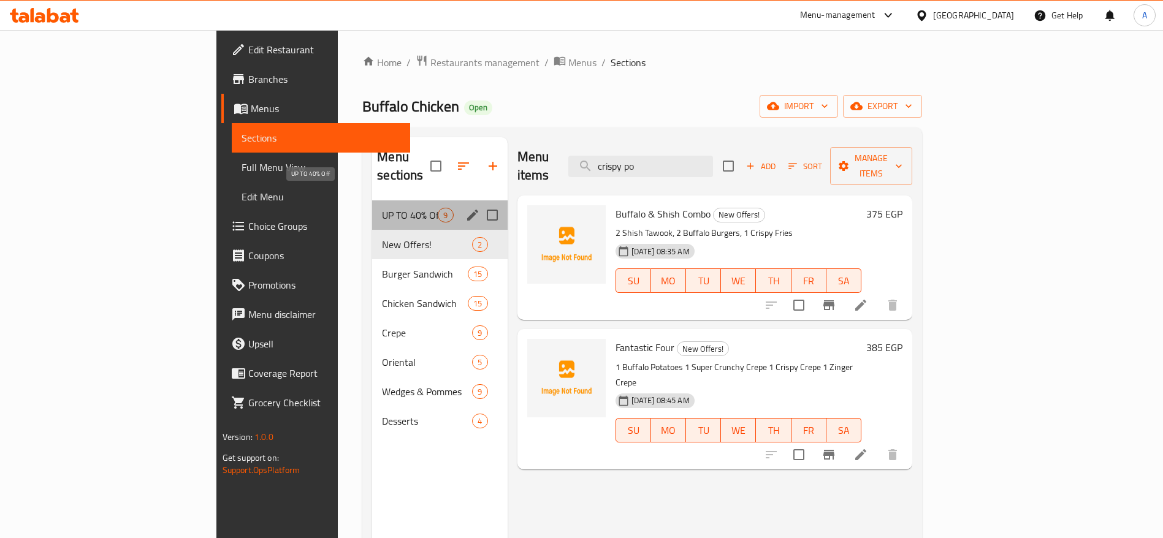
click at [382, 208] on span "UP TO 40% Off" at bounding box center [410, 215] width 56 height 15
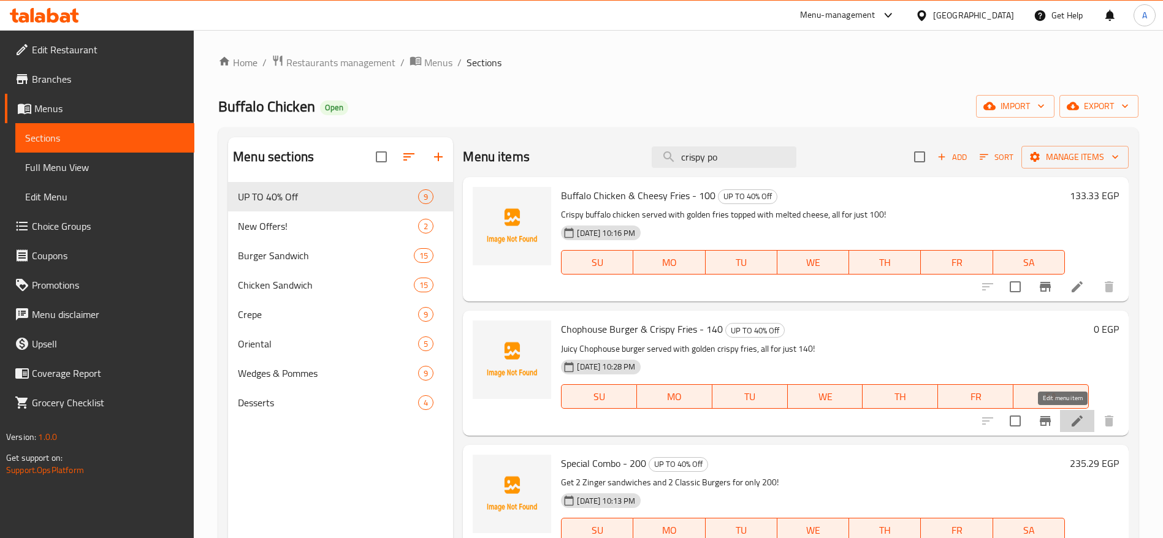
click at [1072, 420] on icon at bounding box center [1077, 421] width 11 height 11
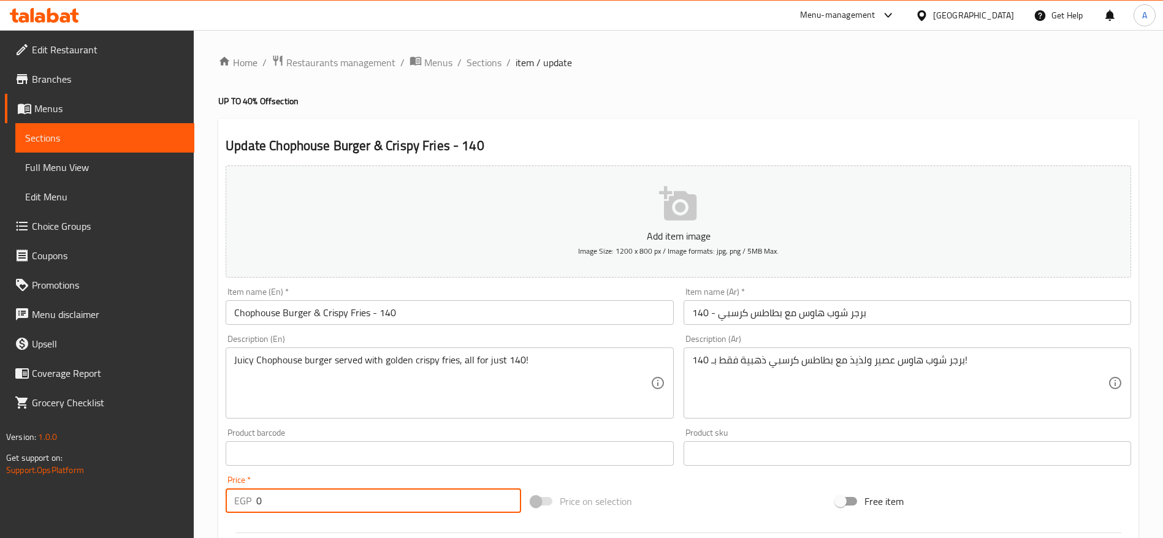
click at [387, 508] on input "0" at bounding box center [388, 501] width 265 height 25
paste input "164.7058823529412"
type input "164.7058823529412"
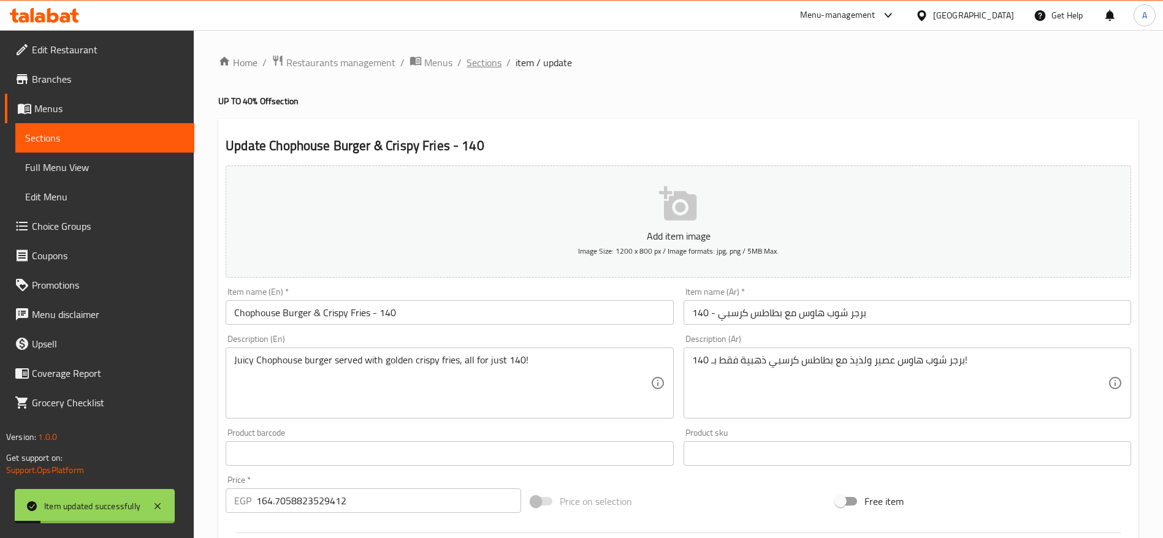
click at [488, 58] on span "Sections" at bounding box center [484, 62] width 35 height 15
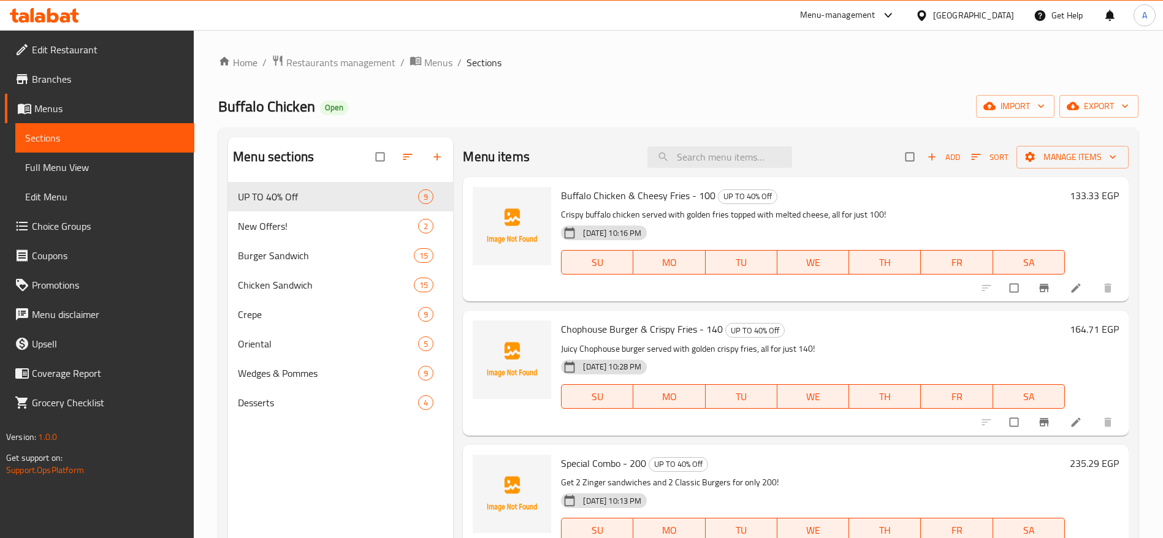
click at [74, 18] on icon at bounding box center [74, 16] width 9 height 14
